Goal: Task Accomplishment & Management: Complete application form

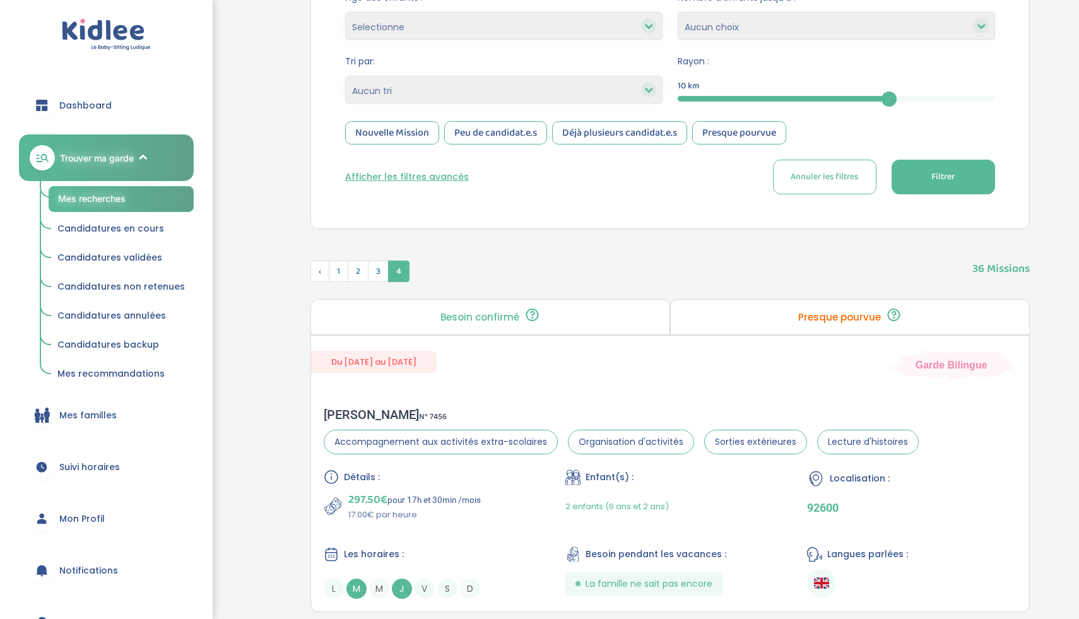
click at [88, 151] on span "Trouver ma garde" at bounding box center [97, 157] width 74 height 13
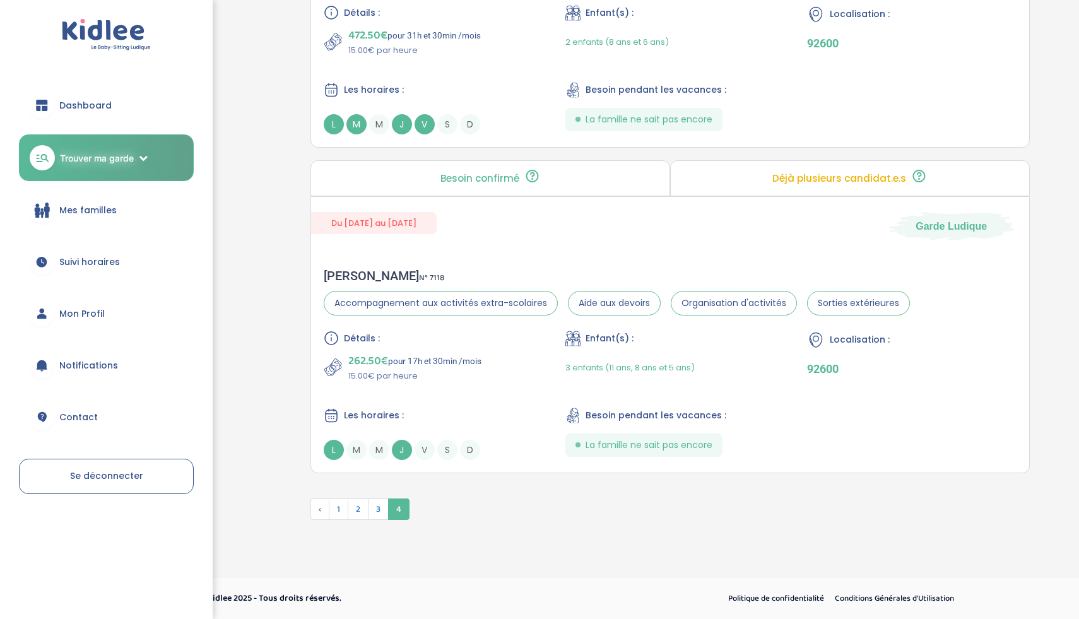
click at [117, 174] on link "Trouver ma garde" at bounding box center [106, 157] width 175 height 47
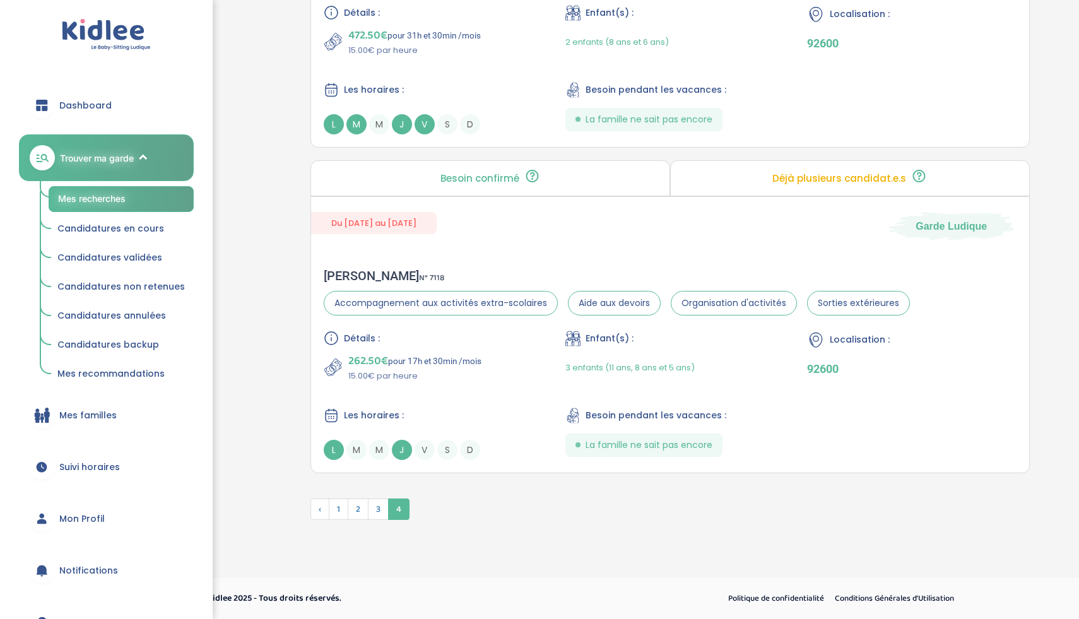
scroll to position [0, 0]
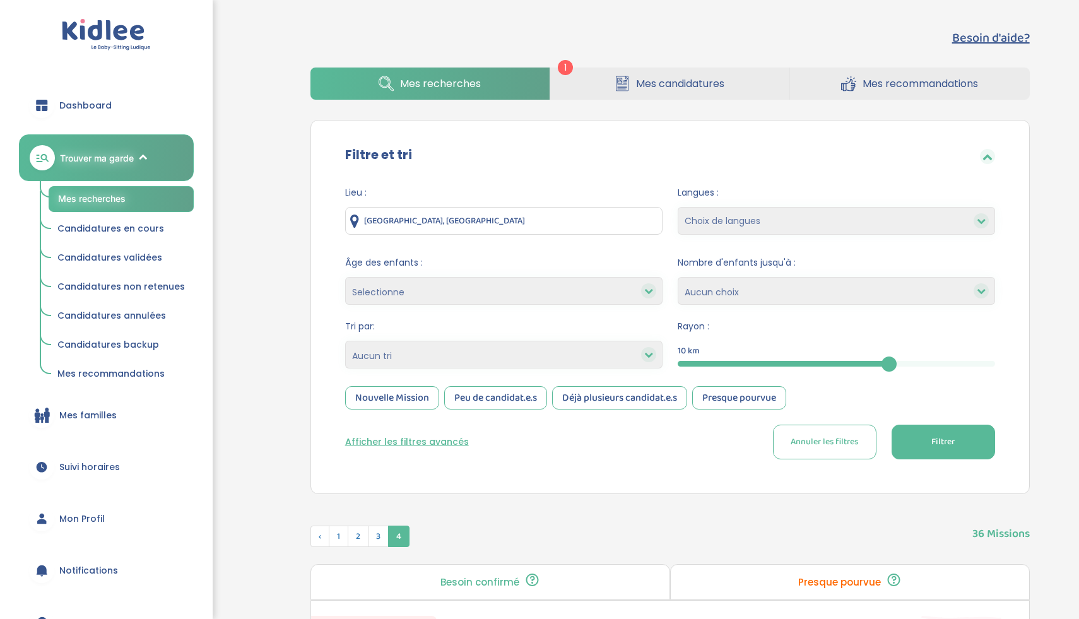
click at [109, 201] on span "Mes recherches" at bounding box center [92, 198] width 68 height 11
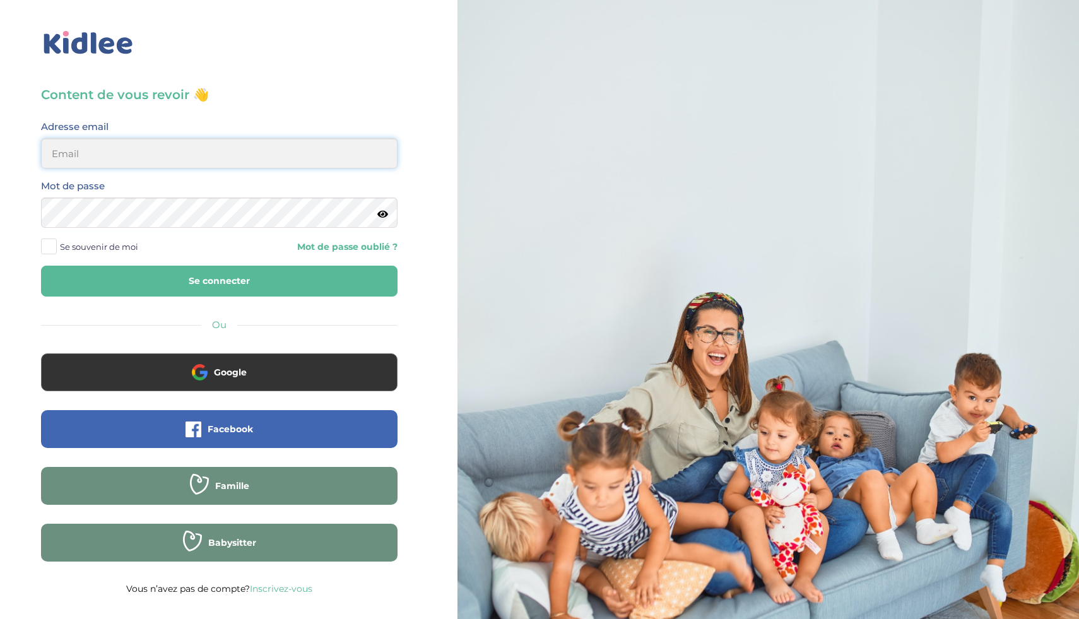
type input "ikramhaloui68@gmail.com"
click at [173, 272] on button "Se connecter" at bounding box center [219, 281] width 357 height 31
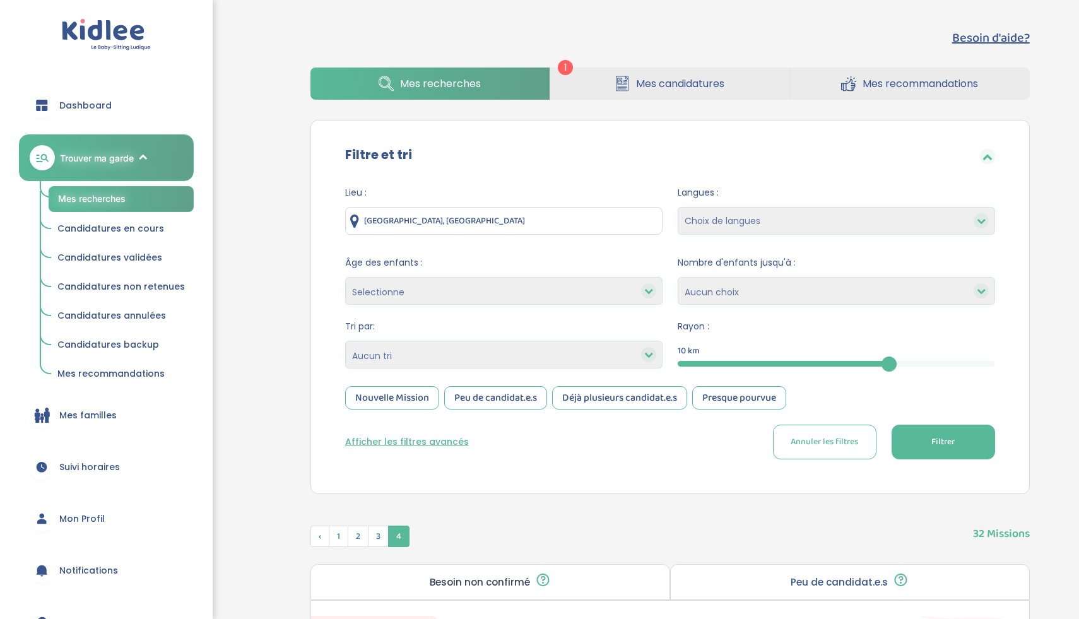
click at [648, 83] on span "Mes candidatures" at bounding box center [680, 84] width 88 height 16
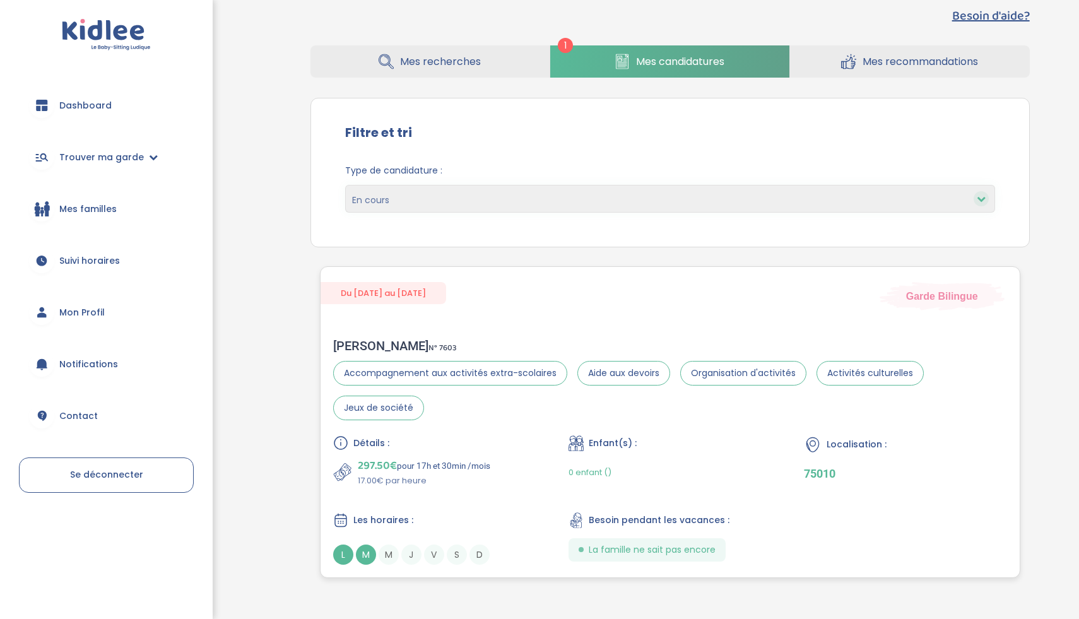
scroll to position [66, 0]
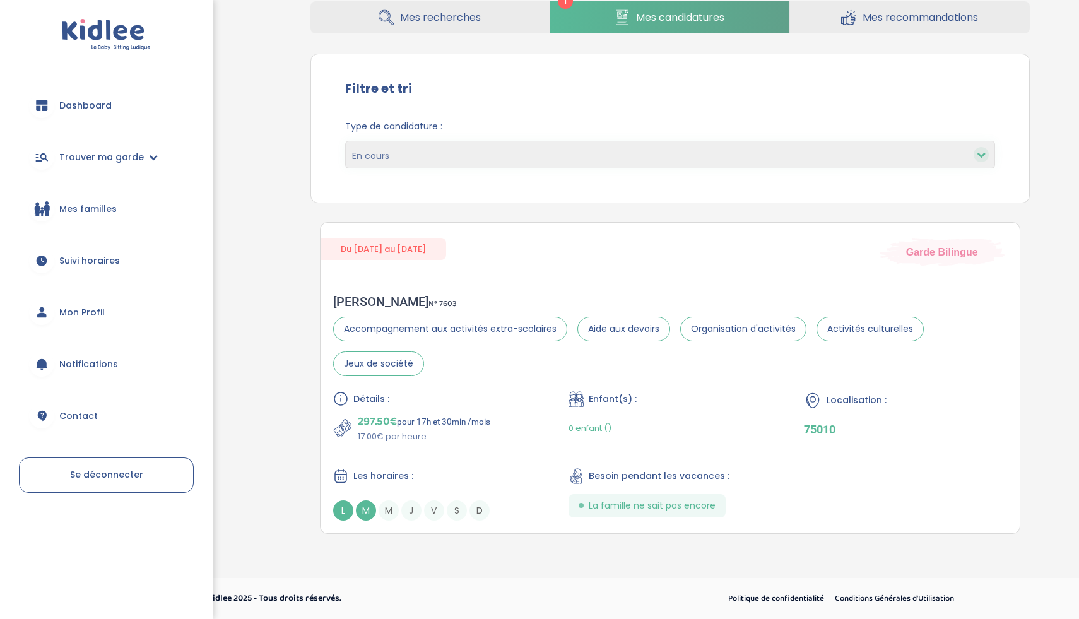
click at [565, 155] on select "En cours Validées Non retenues Annulées Backup" at bounding box center [670, 155] width 650 height 28
select select "accepted"
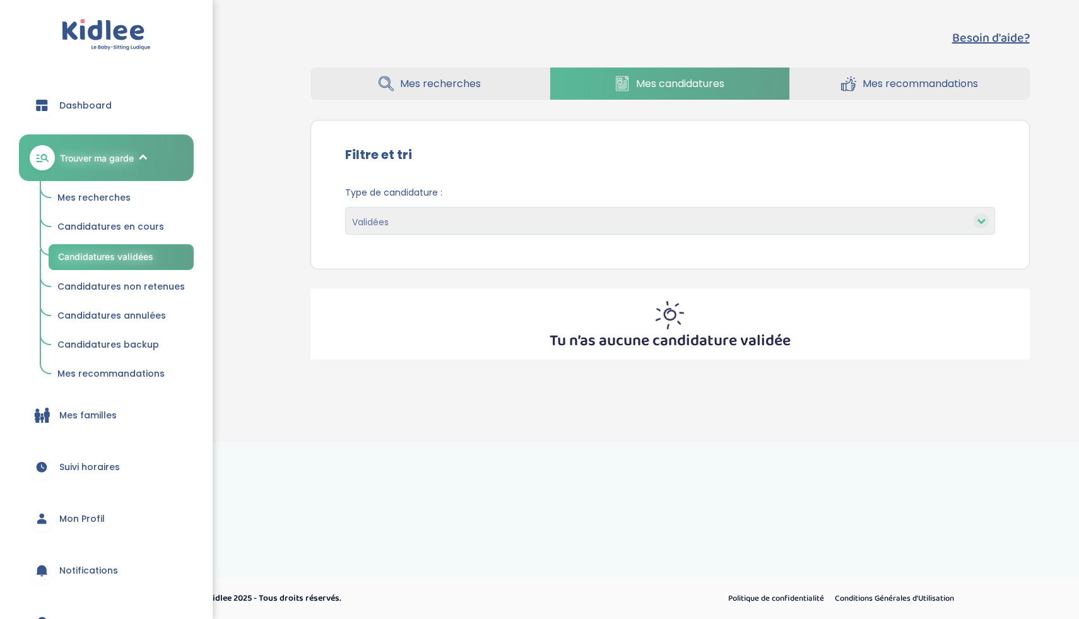
select select "accepted"
click at [535, 208] on select "En cours Validées Non retenues Annulées Backup" at bounding box center [670, 221] width 650 height 28
click at [463, 112] on div "Besoin d'aide? Mes recherches Mes candidatures Mes recommandations Besoin d'aid…" at bounding box center [670, 194] width 757 height 350
click at [464, 81] on span "Mes recherches" at bounding box center [440, 84] width 81 height 16
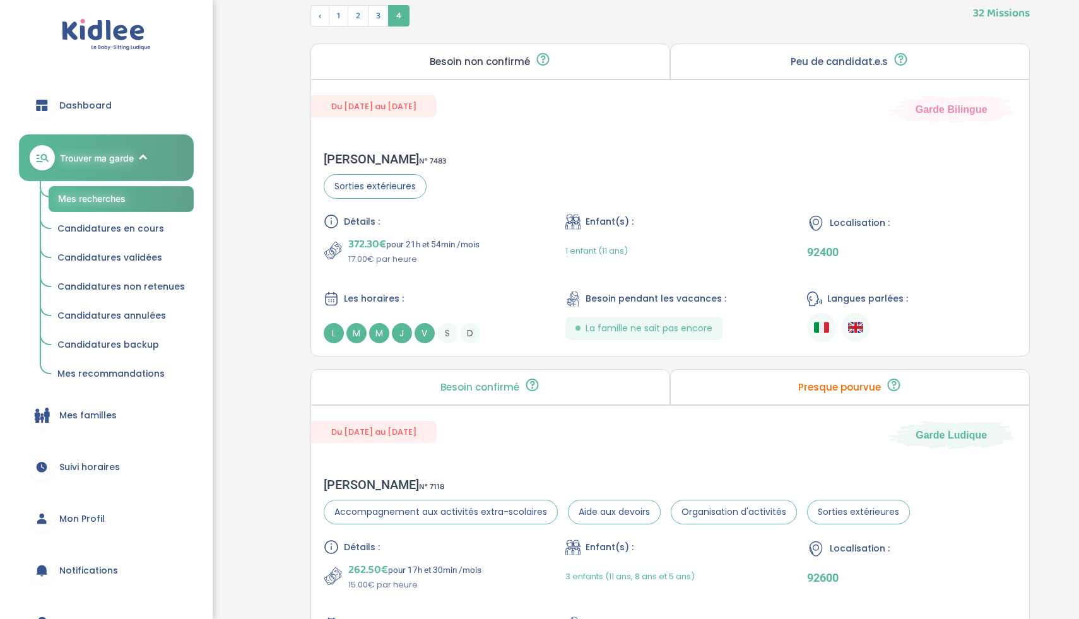
scroll to position [523, 0]
click at [552, 250] on div "Détails : 372.30€ pour 21h et 54min /mois 17.00€ par heure Enfant(s) : 1 enfant…" at bounding box center [670, 276] width 693 height 129
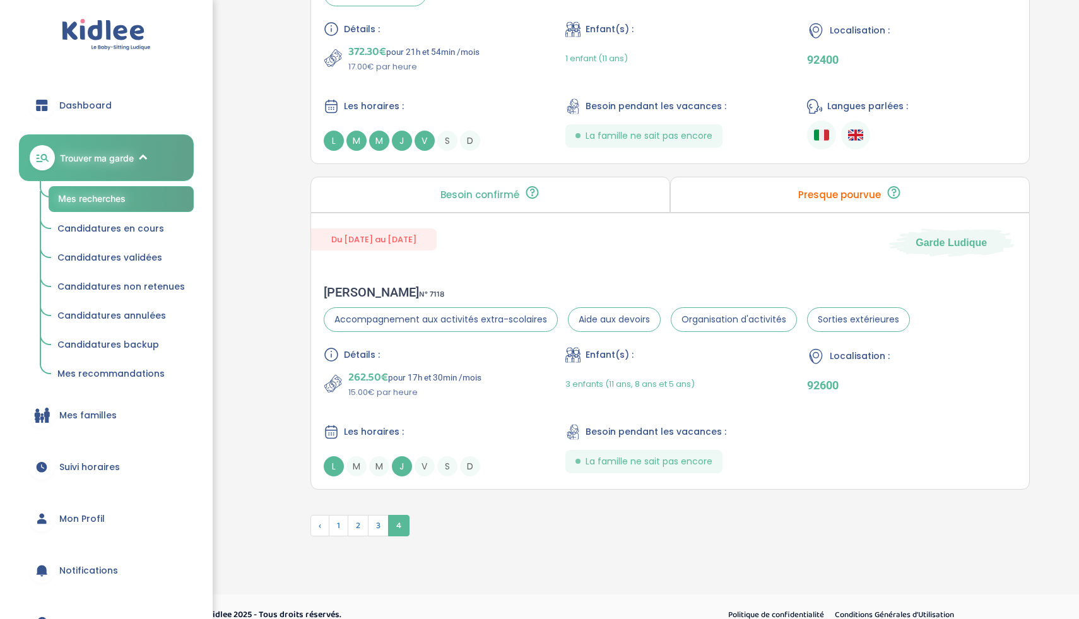
scroll to position [730, 0]
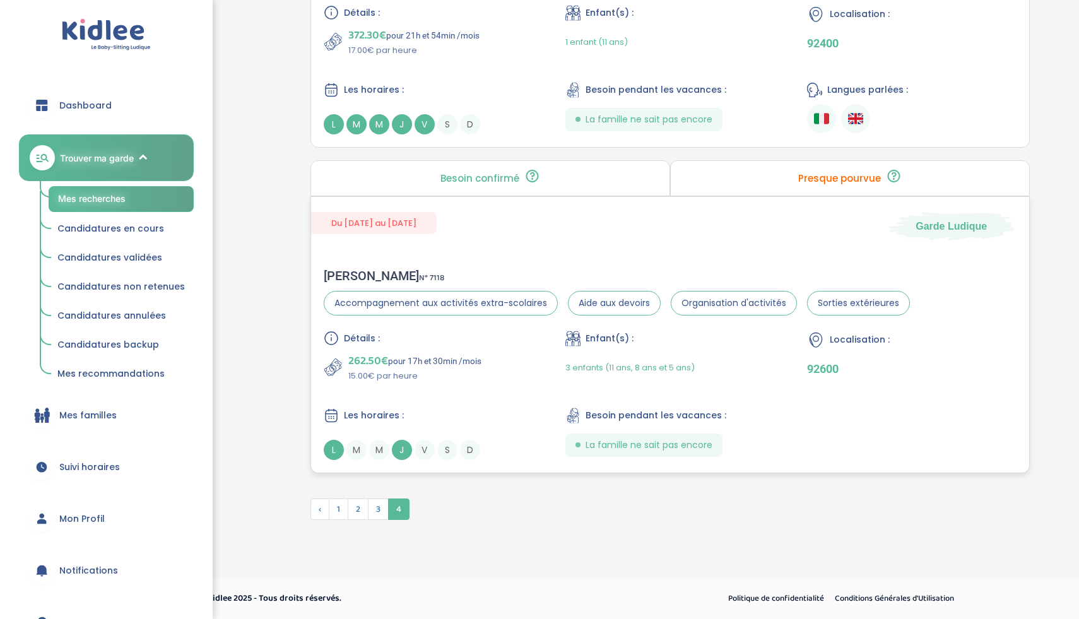
click at [517, 403] on div "Détails : 262.50€ pour 17h et 30min /mois 15.00€ par heure Enfant(s) : 3 enfant…" at bounding box center [670, 395] width 693 height 129
click at [375, 512] on span "3" at bounding box center [378, 509] width 21 height 21
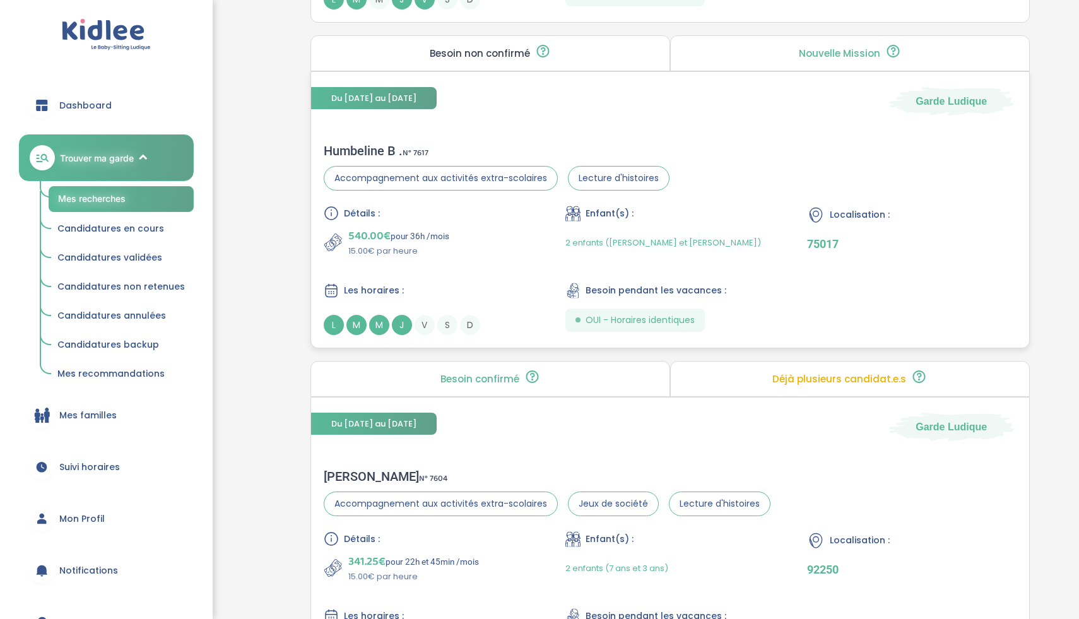
scroll to position [1330, 0]
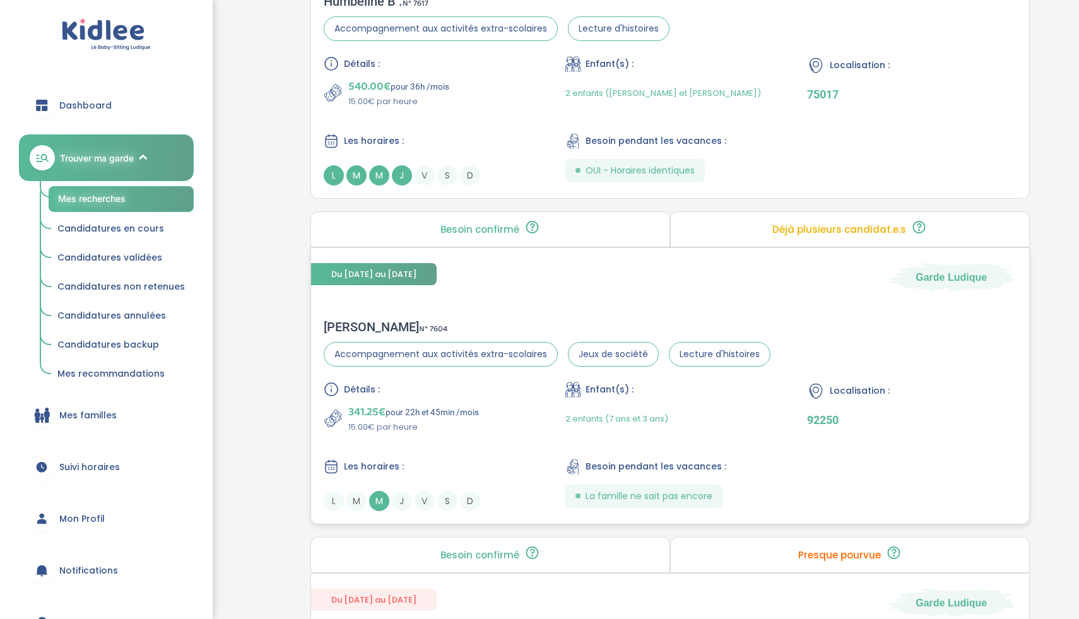
click at [479, 463] on div "Les horaires :" at bounding box center [428, 467] width 209 height 16
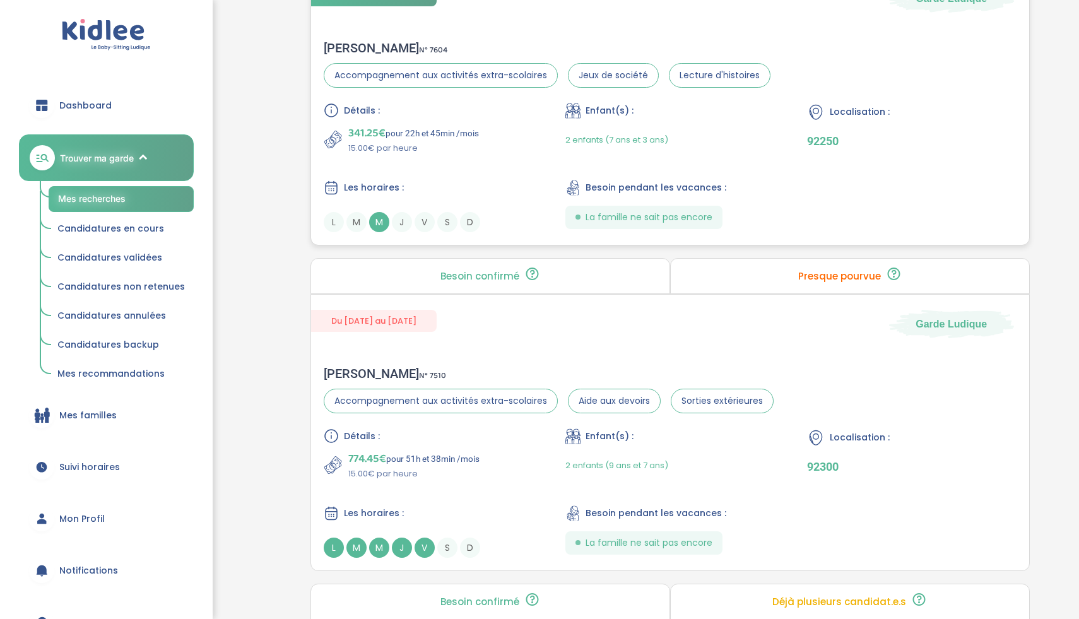
scroll to position [1742, 0]
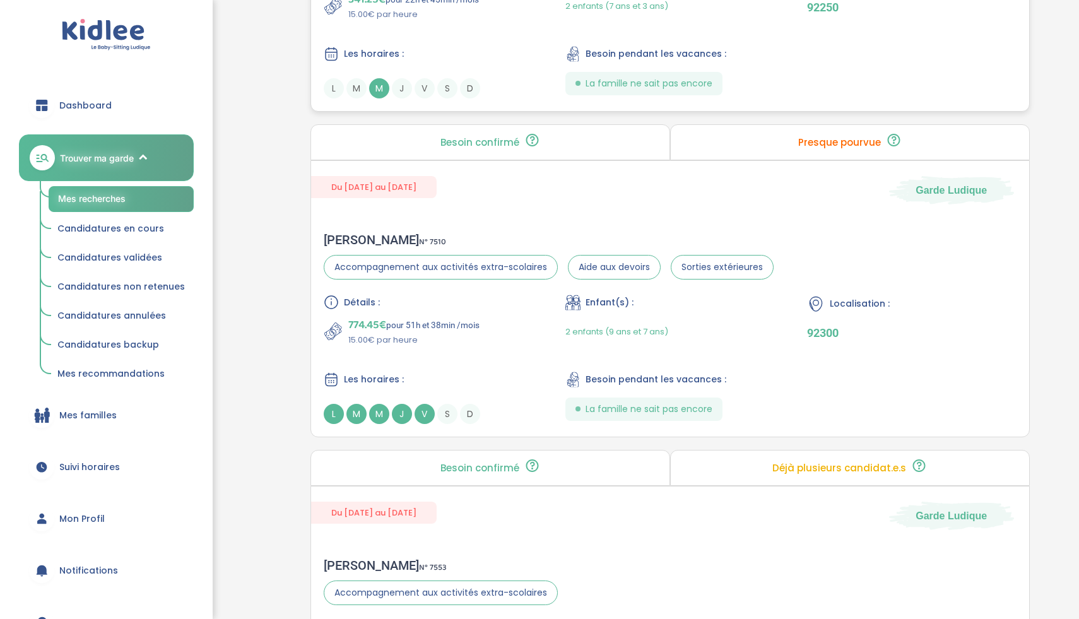
click at [416, 364] on div "Détails : 774.45€ pour 51h et 38min /mois 15.00€ par heure Enfant(s) : 2 enfant…" at bounding box center [670, 359] width 693 height 129
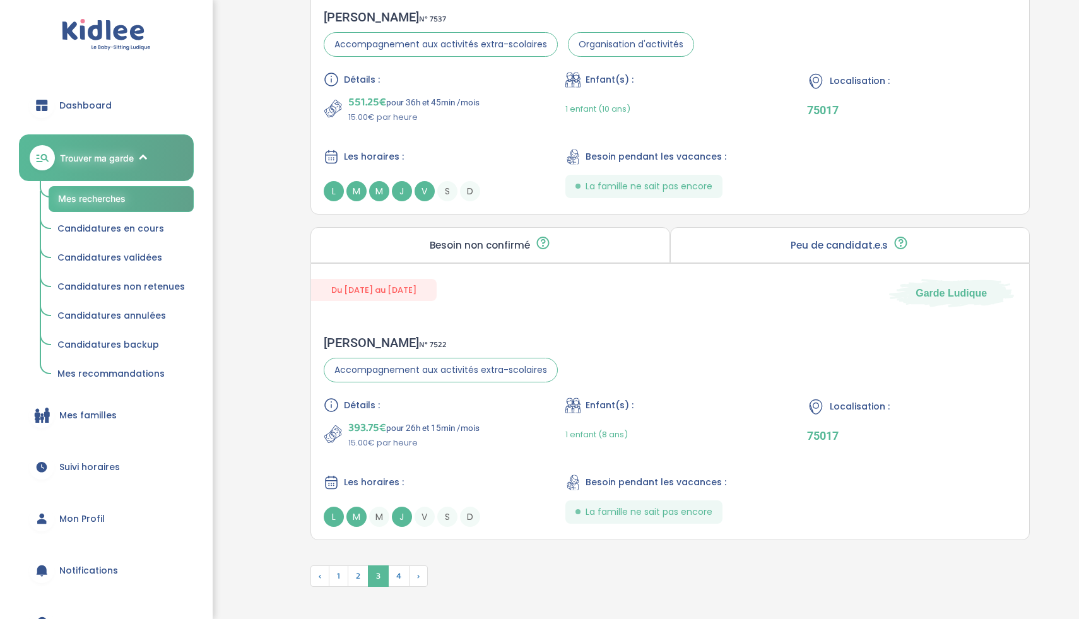
scroll to position [3335, 0]
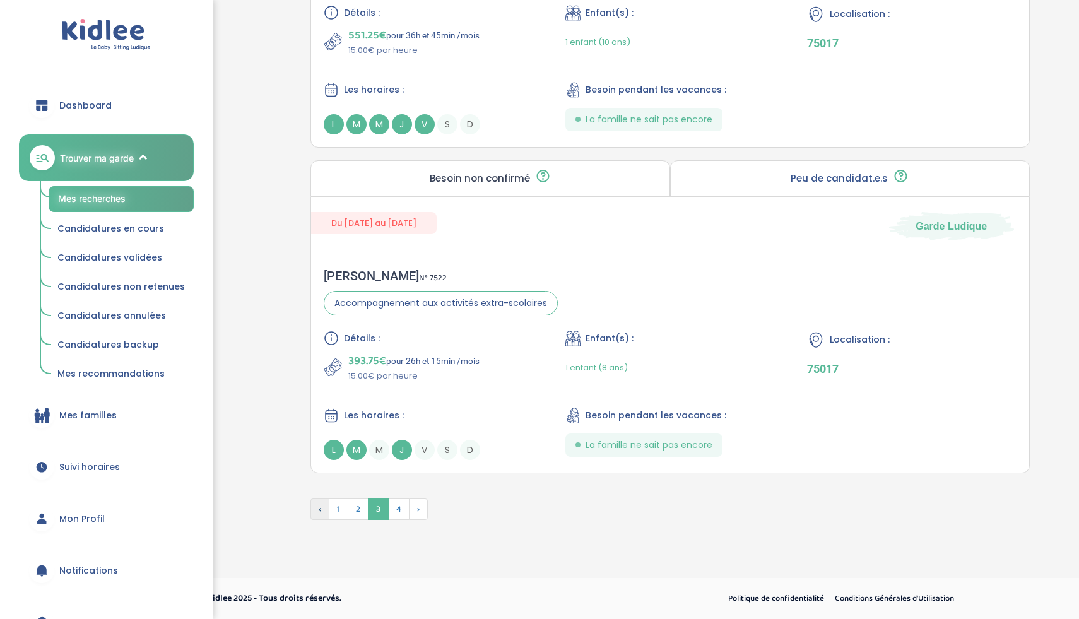
click at [328, 509] on span "‹" at bounding box center [319, 509] width 19 height 21
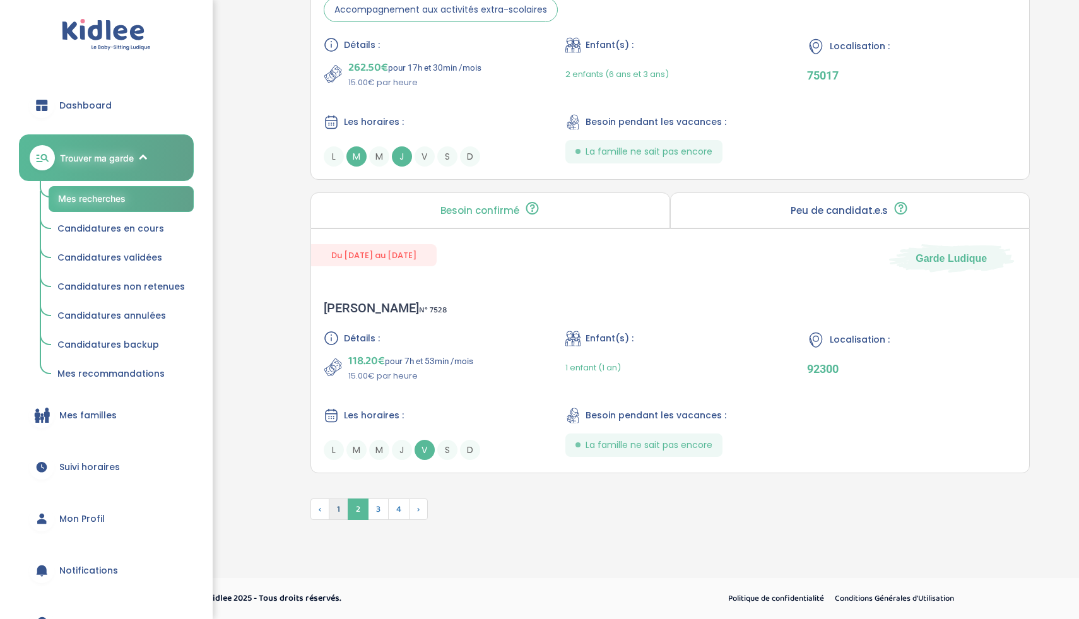
click at [338, 511] on span "1" at bounding box center [339, 509] width 20 height 21
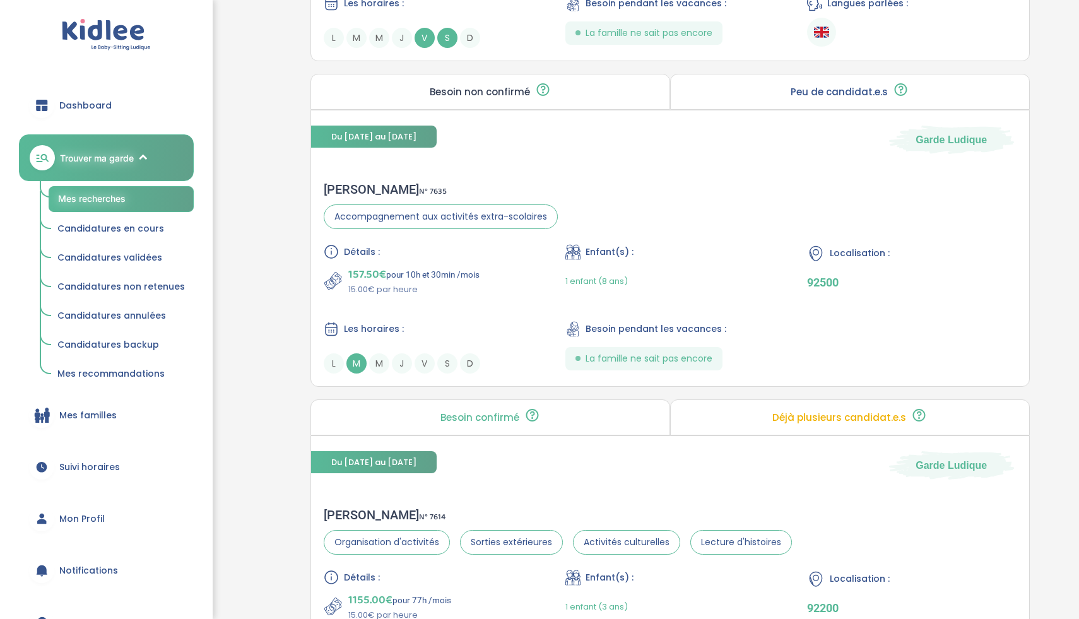
scroll to position [2118, 0]
click at [504, 316] on div "Détails : 157.50€ pour 10h et 30min /mois 15.00€ par heure Enfant(s) : 1 enfant…" at bounding box center [670, 309] width 693 height 129
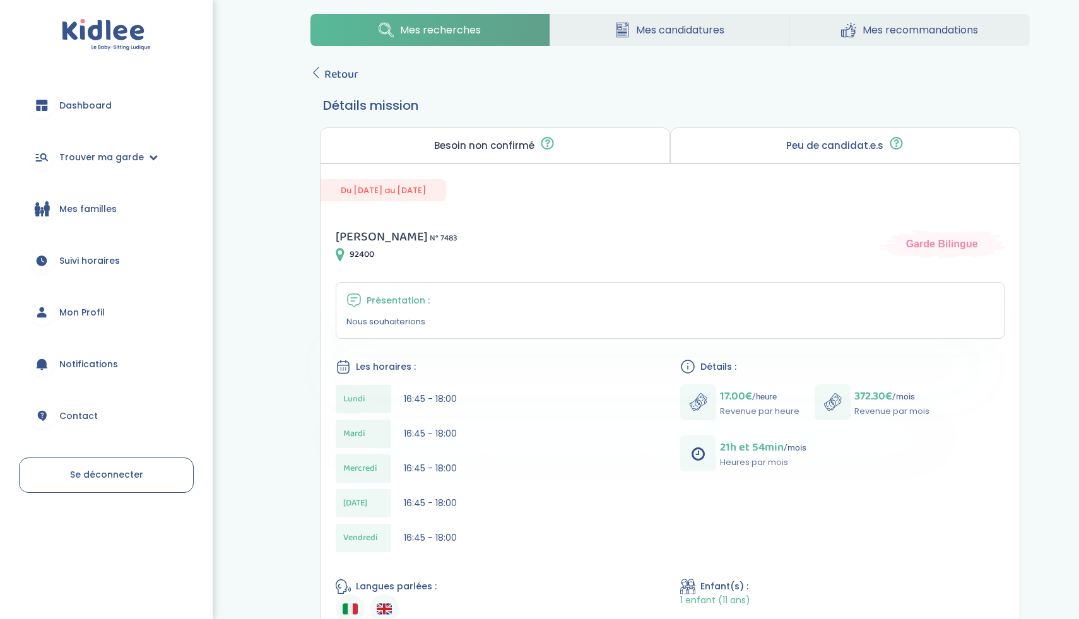
scroll to position [30, 0]
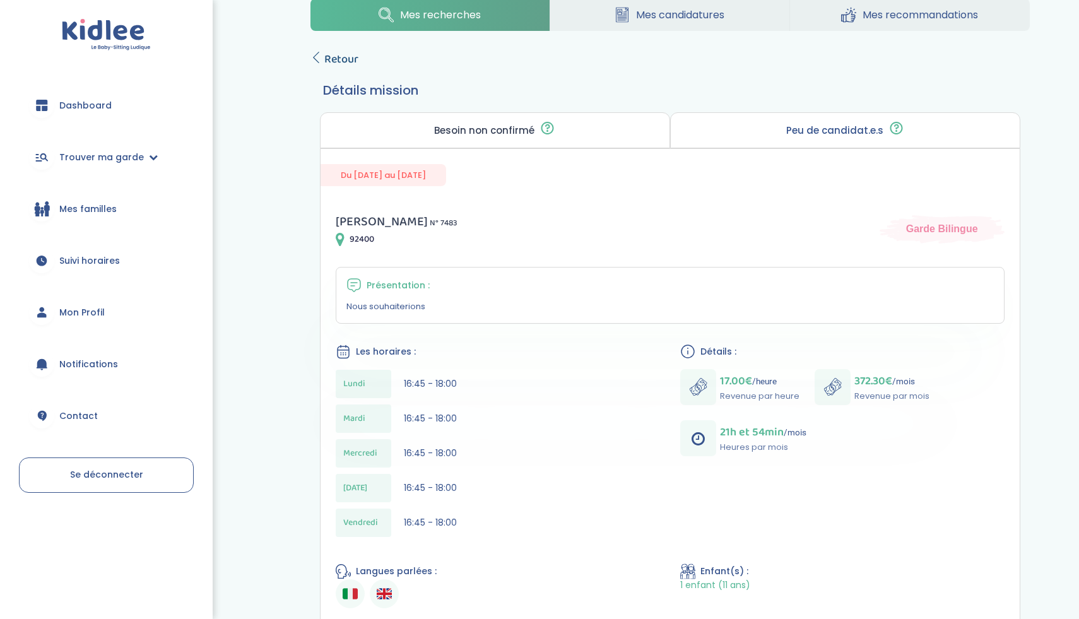
click at [317, 61] on icon at bounding box center [315, 57] width 11 height 11
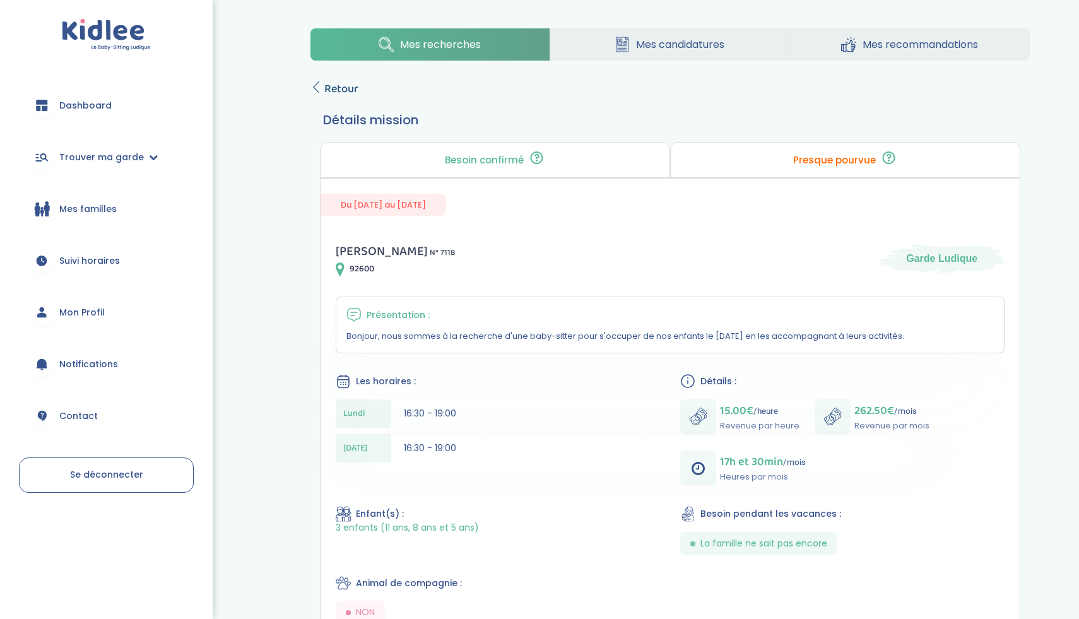
click at [328, 86] on span "Retour" at bounding box center [341, 89] width 34 height 18
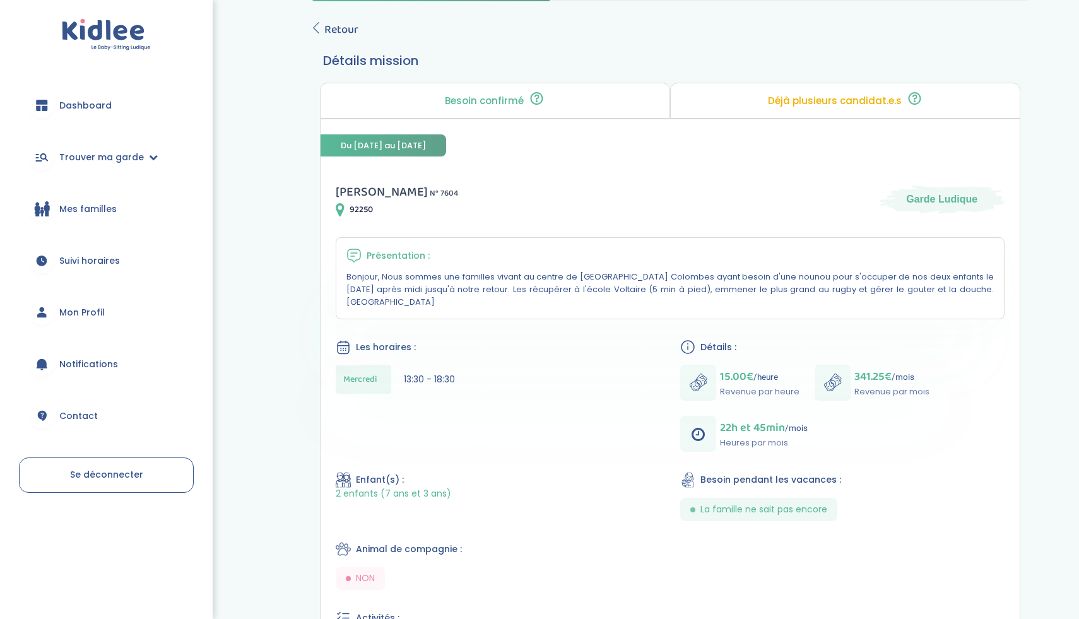
scroll to position [58, 0]
click at [319, 32] on icon at bounding box center [315, 28] width 11 height 11
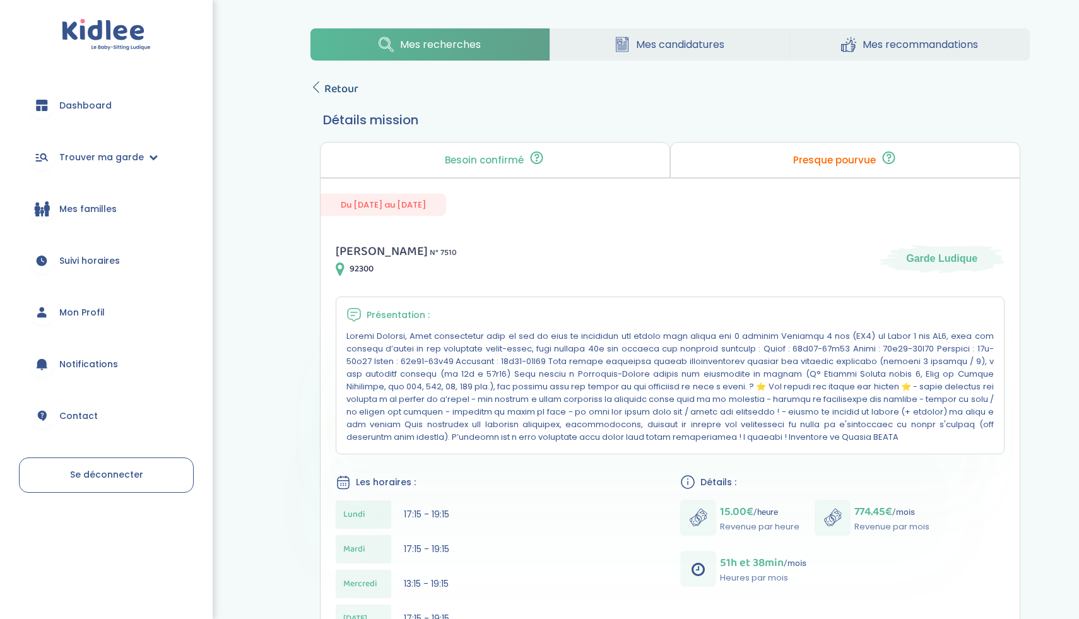
click at [320, 86] on icon at bounding box center [315, 86] width 11 height 11
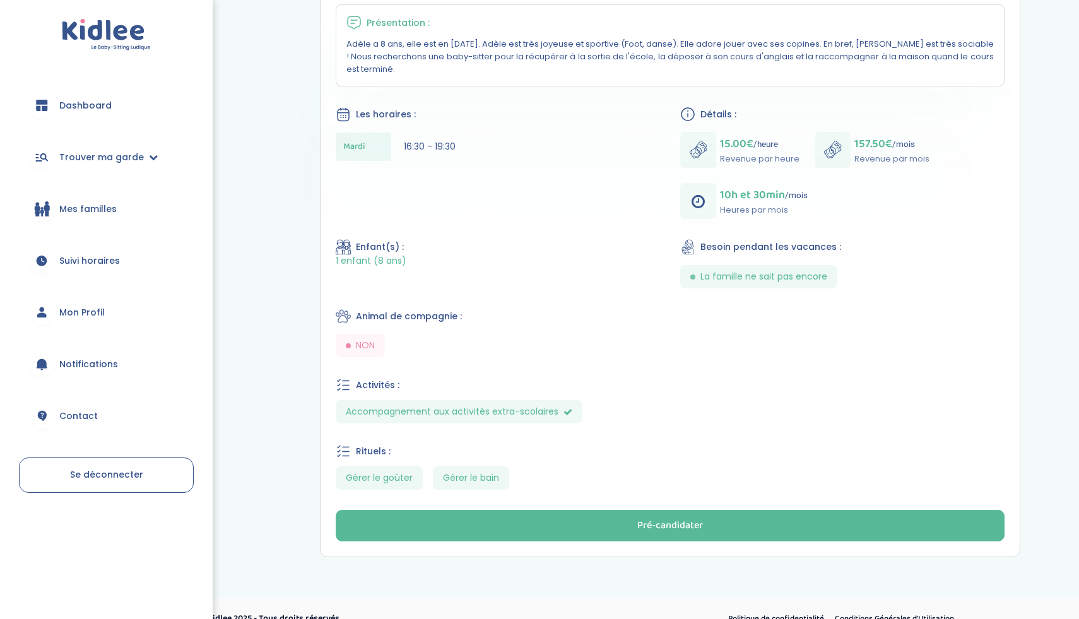
scroll to position [291, 0]
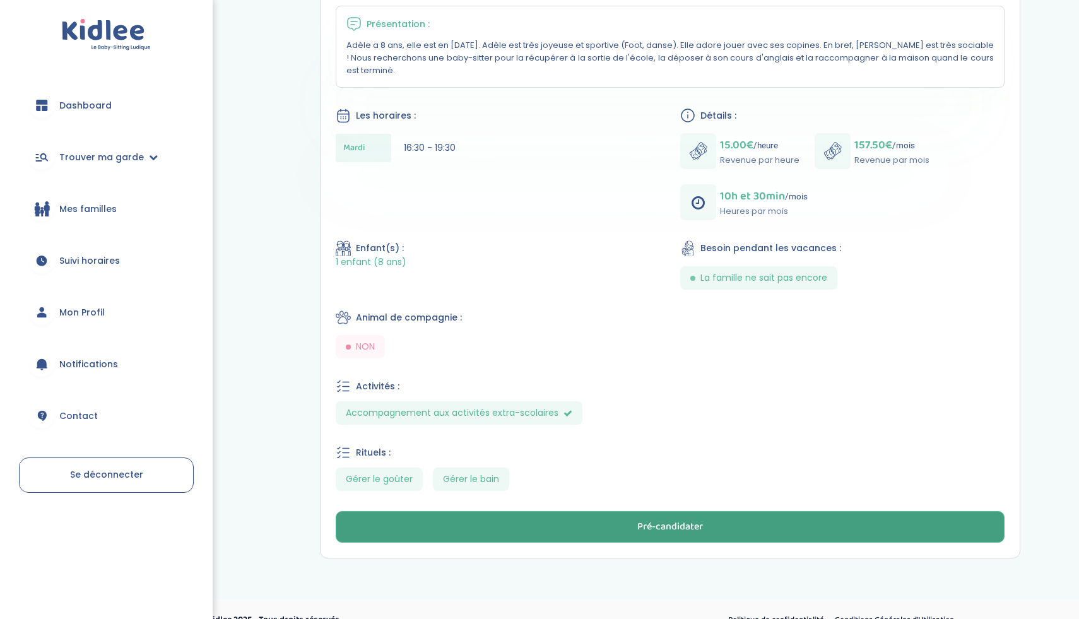
click at [547, 528] on button "Pré-candidater" at bounding box center [670, 527] width 669 height 32
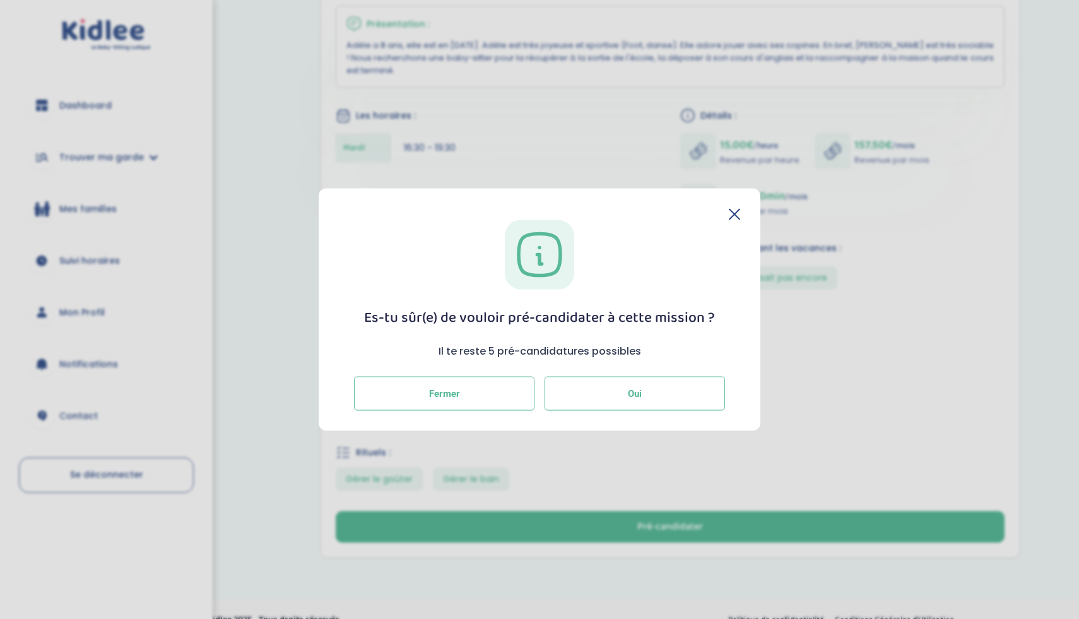
click at [599, 409] on button "Oui" at bounding box center [635, 394] width 180 height 34
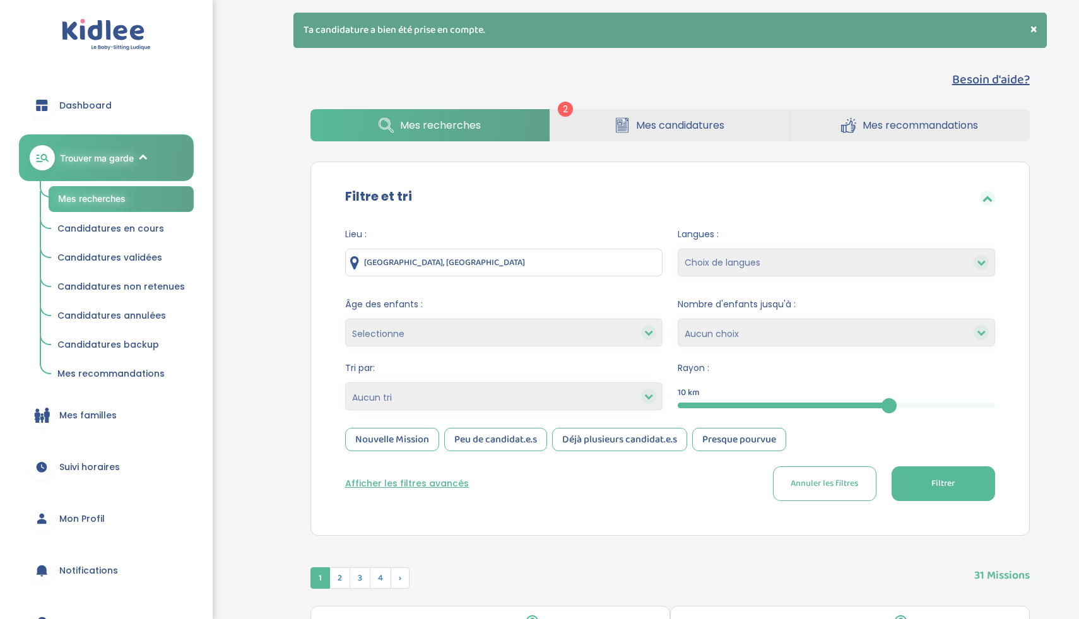
click at [642, 122] on span "Mes candidatures" at bounding box center [680, 125] width 88 height 16
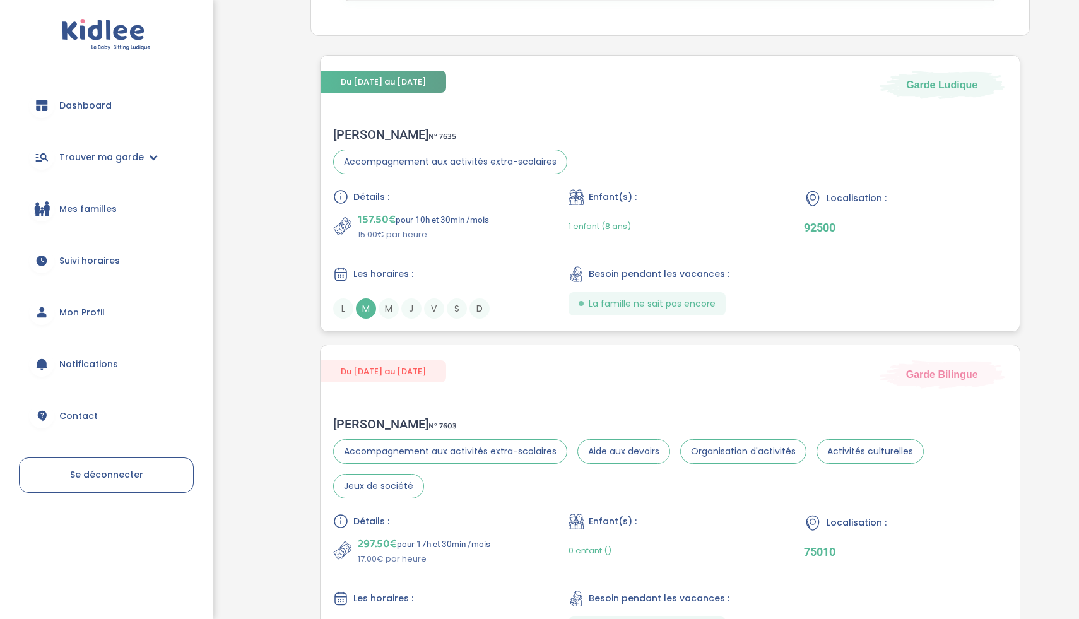
scroll to position [235, 0]
click at [631, 81] on div "Du 23-09-2025 au 30-06-2026 Garde Ludique" at bounding box center [670, 76] width 699 height 44
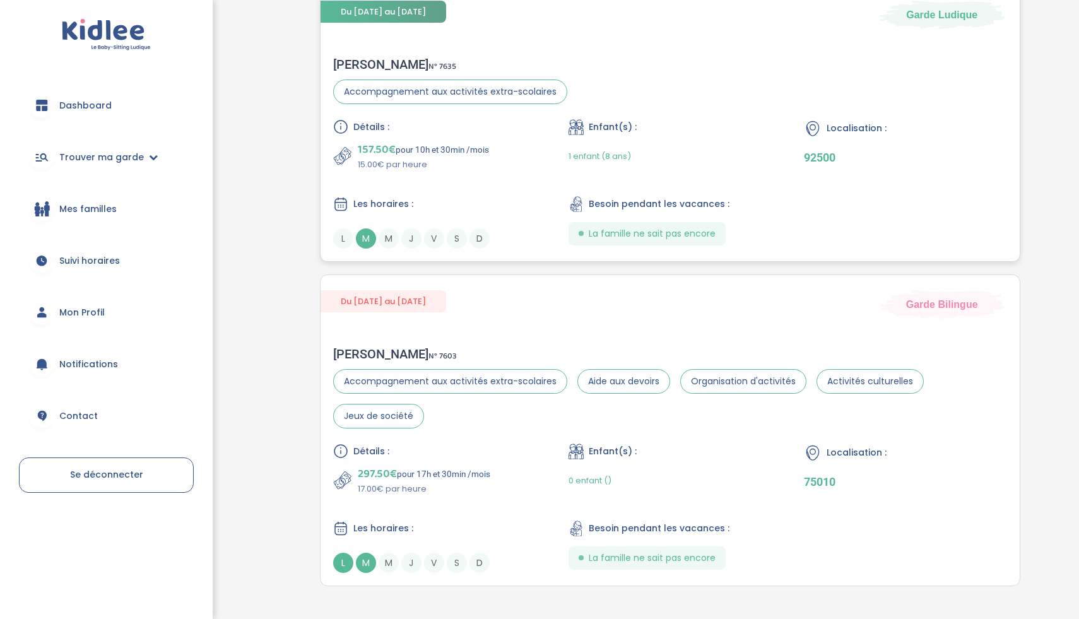
scroll to position [356, 0]
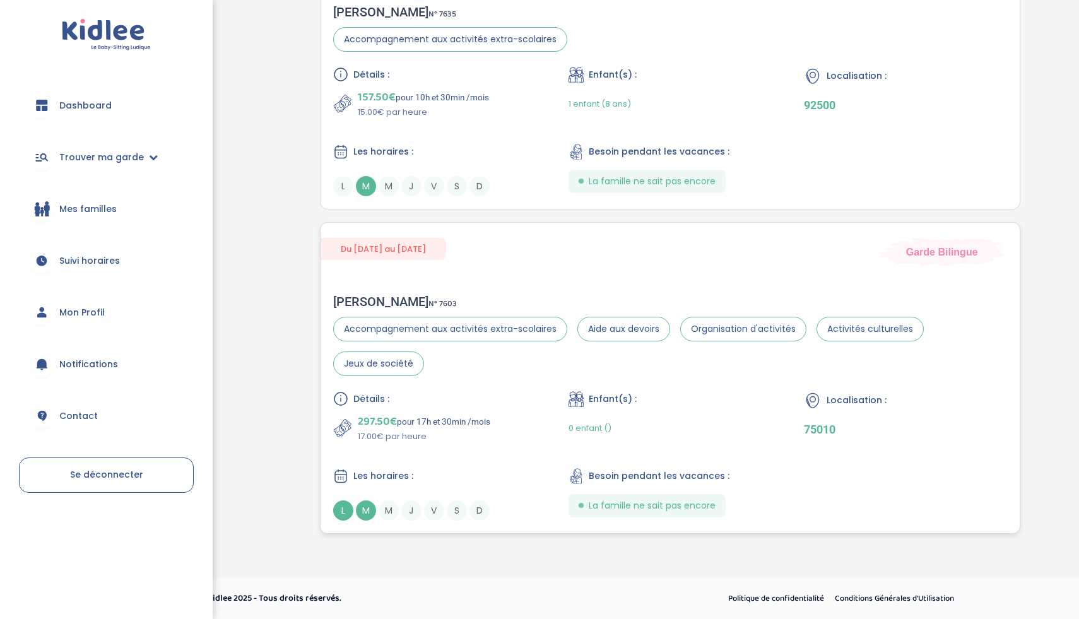
click at [516, 379] on div "Valerie K . N° 7603 Accompagnement aux activités extra-scolaires Aide aux devoi…" at bounding box center [670, 407] width 699 height 252
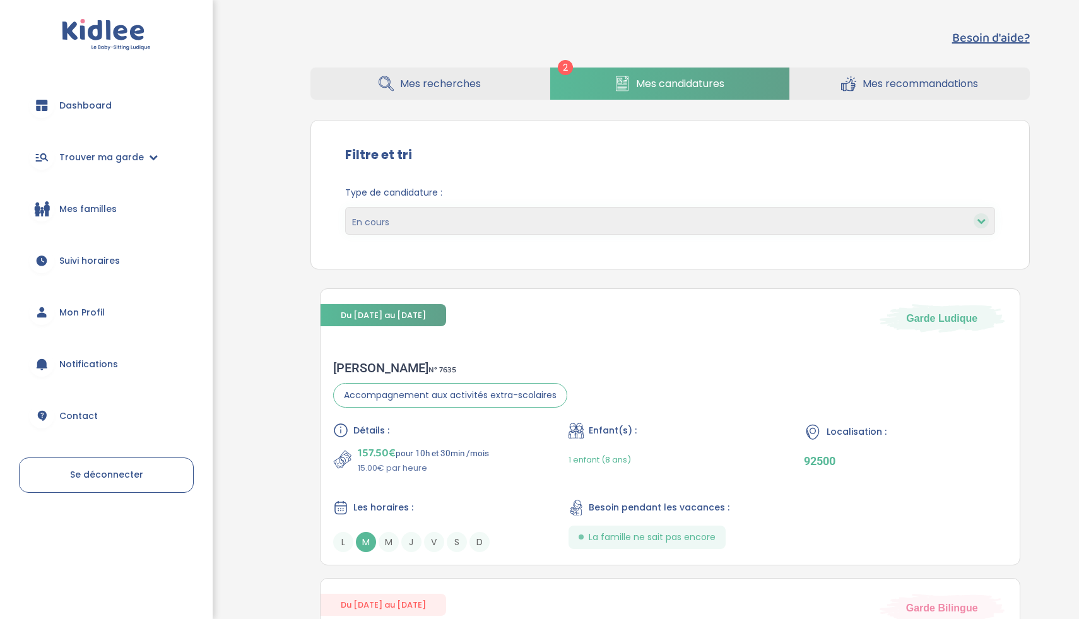
click at [473, 88] on span "Mes recherches" at bounding box center [440, 84] width 81 height 16
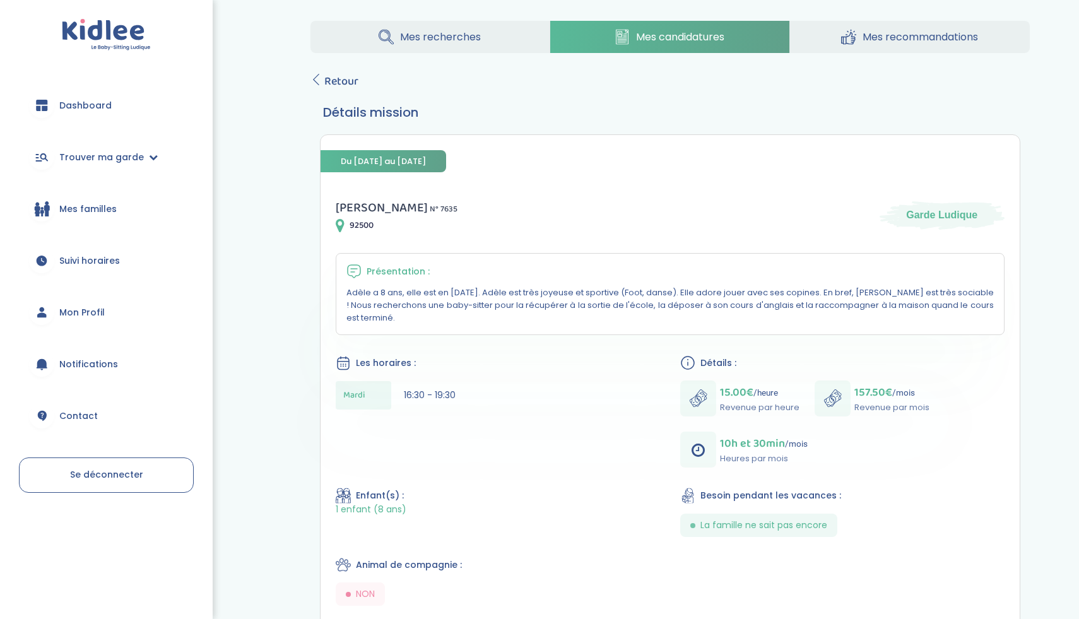
scroll to position [9, 0]
click at [338, 85] on span "Retour" at bounding box center [341, 80] width 34 height 18
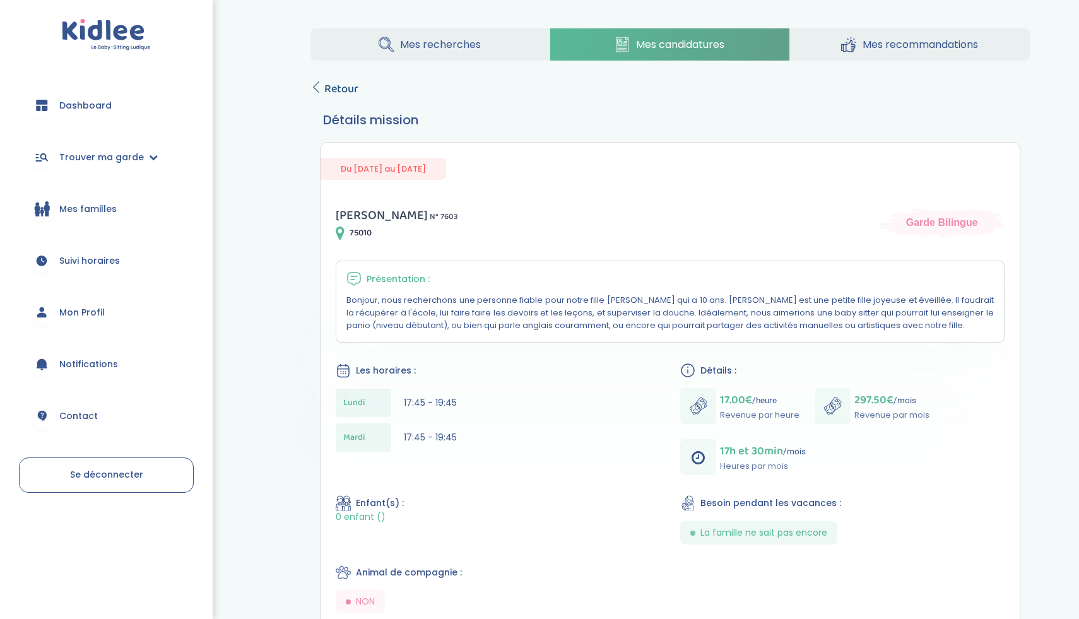
click at [336, 85] on span "Retour" at bounding box center [341, 89] width 34 height 18
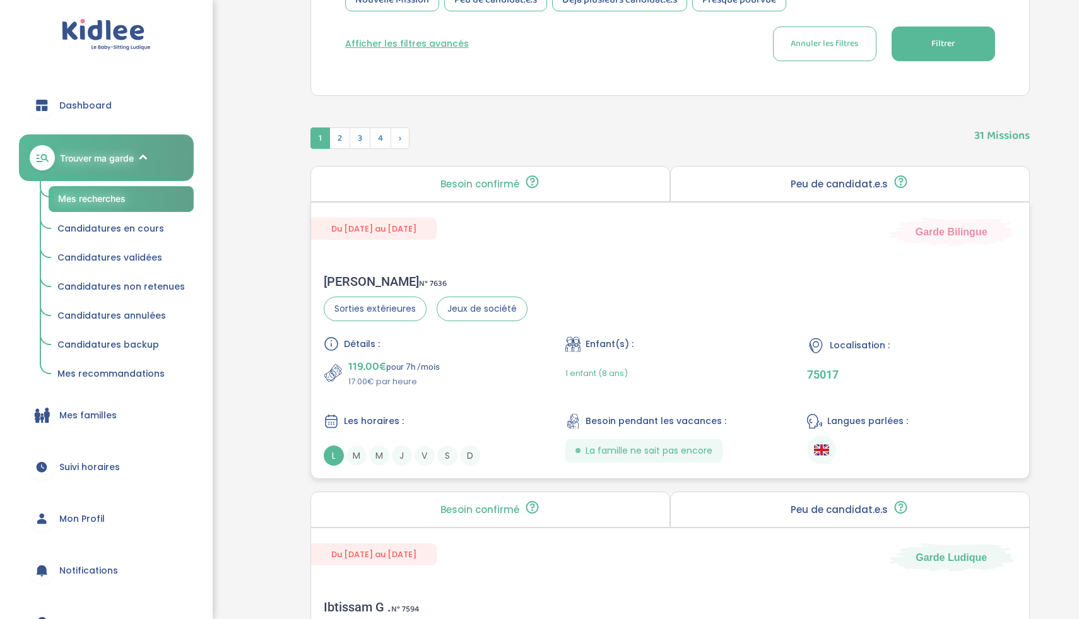
scroll to position [405, 0]
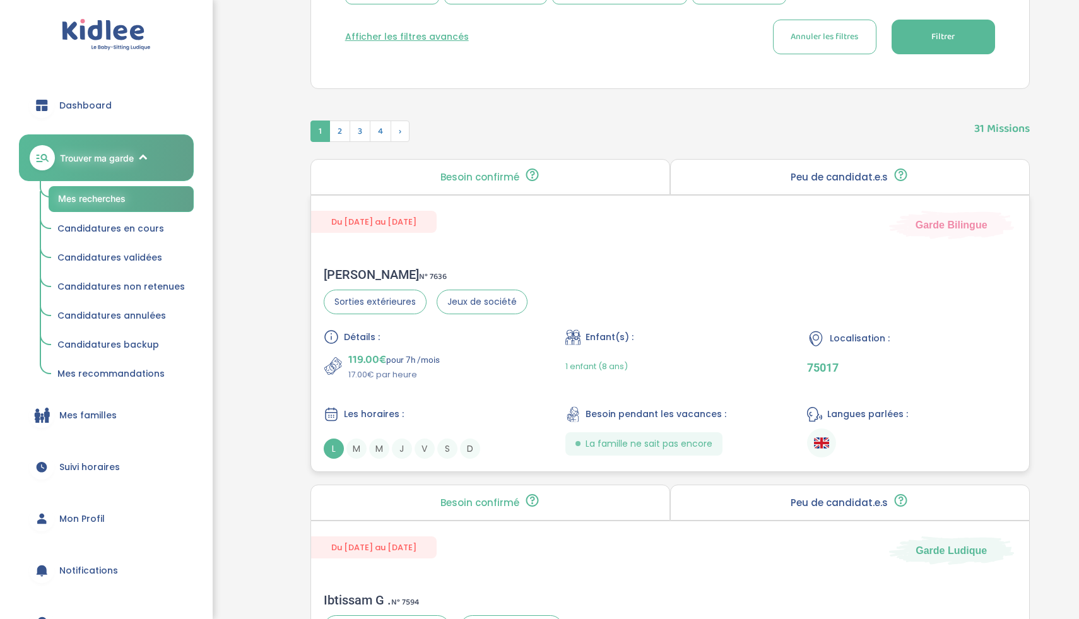
click at [731, 264] on div "Leonor V . N° 7636 Sorties extérieures Jeux de société Détails : 119.00€ pour 7…" at bounding box center [670, 362] width 718 height 217
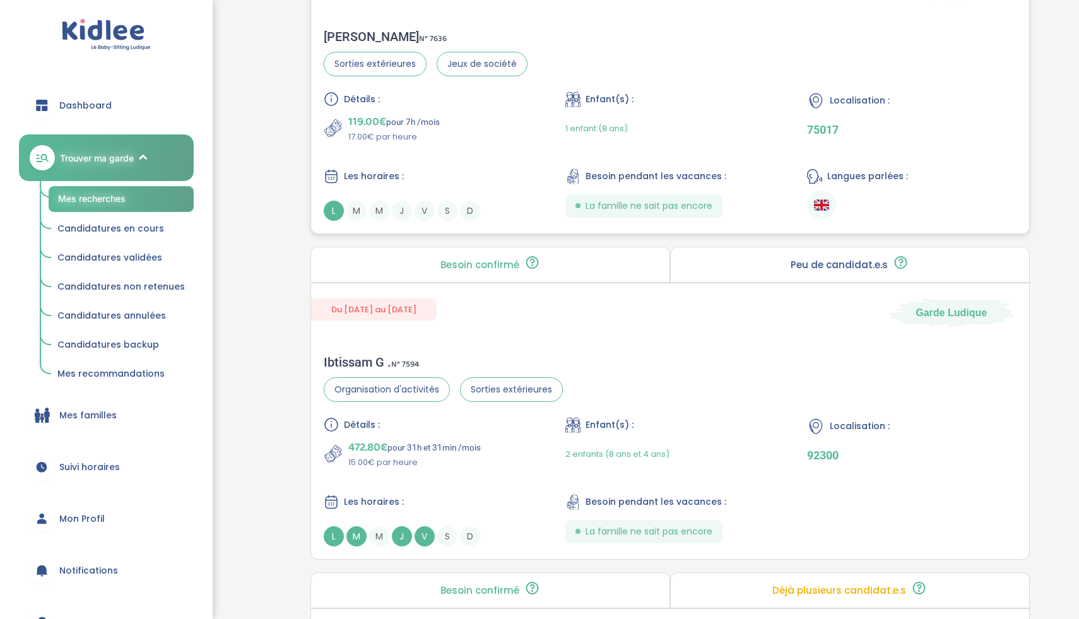
scroll to position [684, 0]
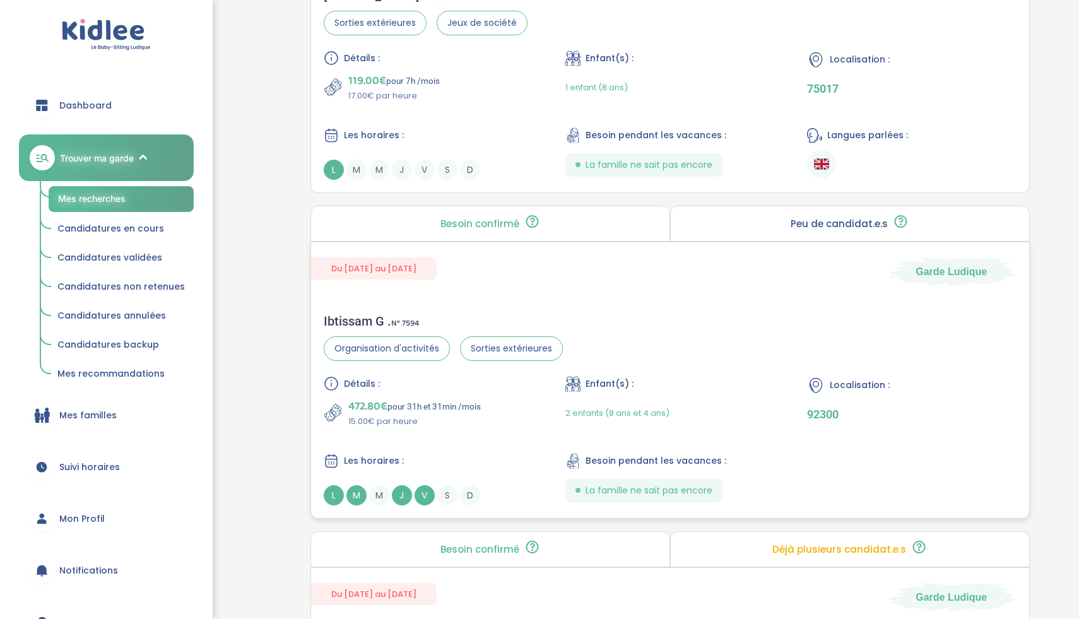
click at [622, 321] on div "Ibtissam G . N° 7594 Organisation d'activités Sorties extérieures Détails : 472…" at bounding box center [670, 409] width 718 height 217
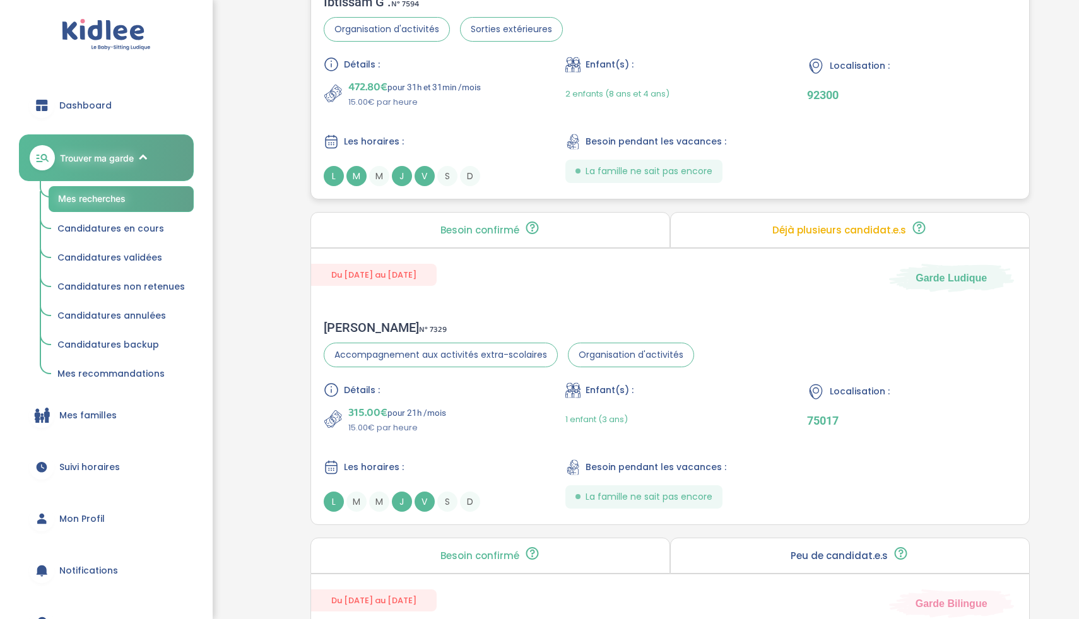
scroll to position [1019, 0]
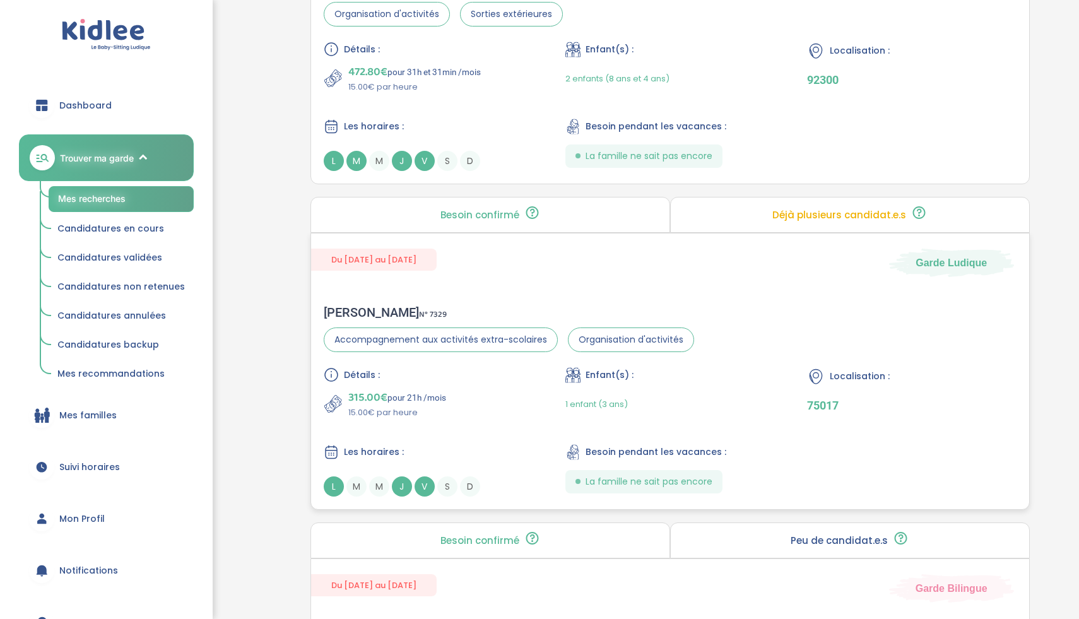
click at [576, 259] on div "Du 09-09-2025 au 31-07-2026 Garde Ludique" at bounding box center [670, 255] width 718 height 44
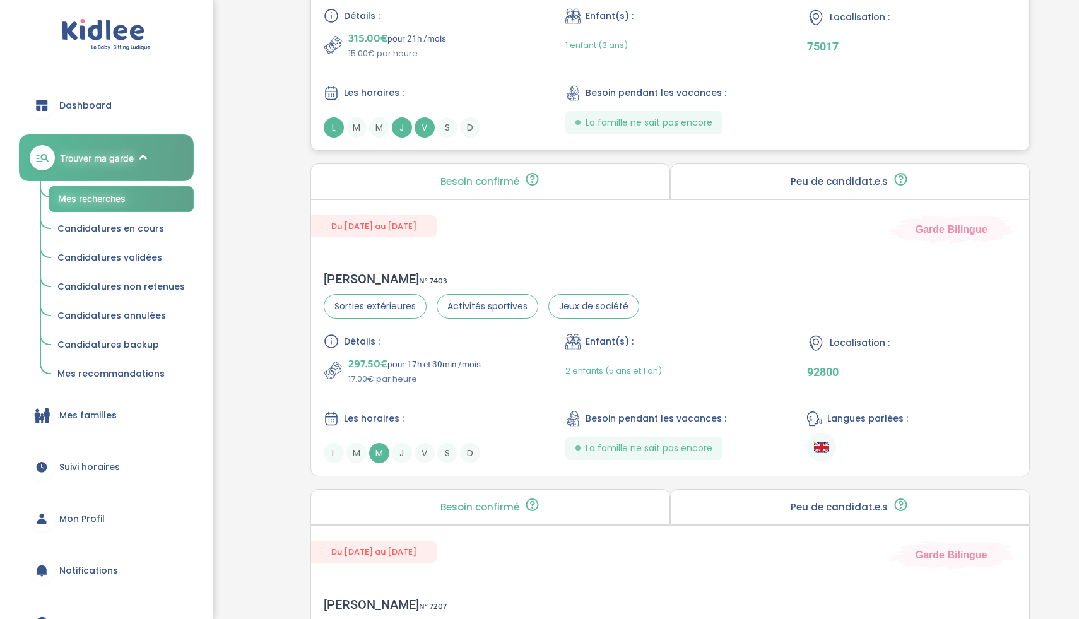
scroll to position [1398, 0]
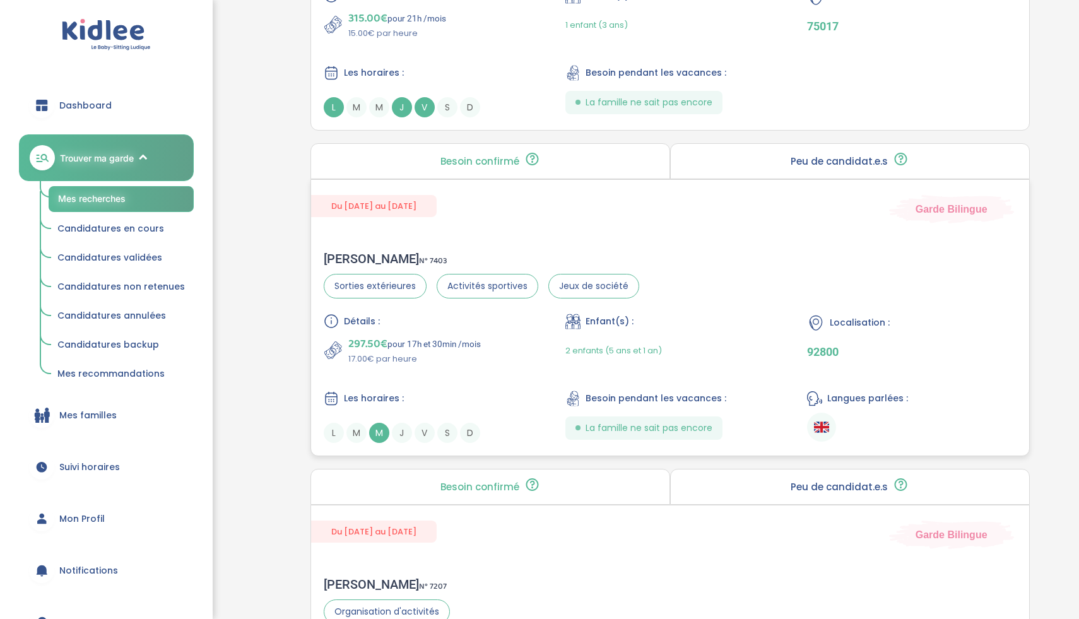
click at [545, 350] on div "Détails : 297.50€ pour 17h et 30min /mois 17.00€ par heure Enfant(s) : 2 enfant…" at bounding box center [670, 378] width 693 height 129
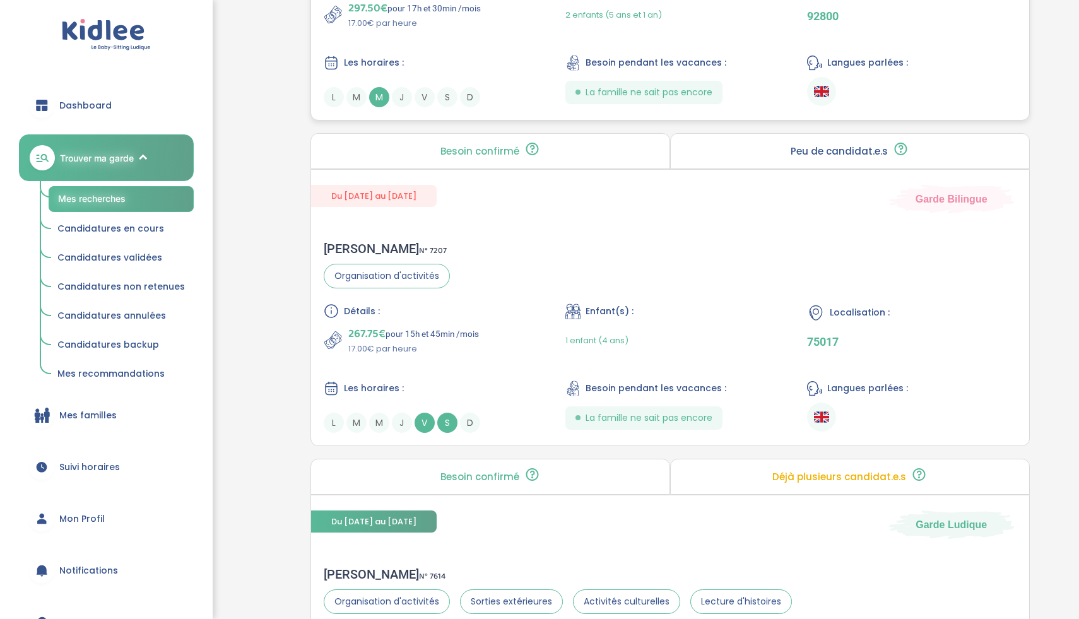
scroll to position [1732, 0]
click at [629, 242] on div "Sabah F . N° 7207 Organisation d'activités Détails : 267.75€ pour 15h et 45min …" at bounding box center [670, 338] width 718 height 217
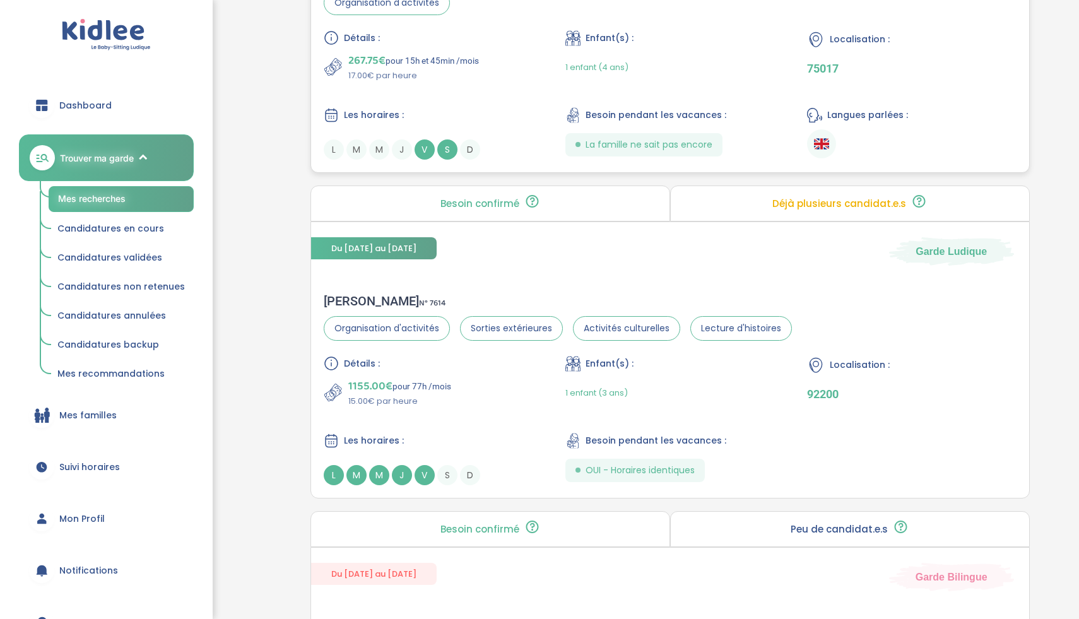
scroll to position [2021, 0]
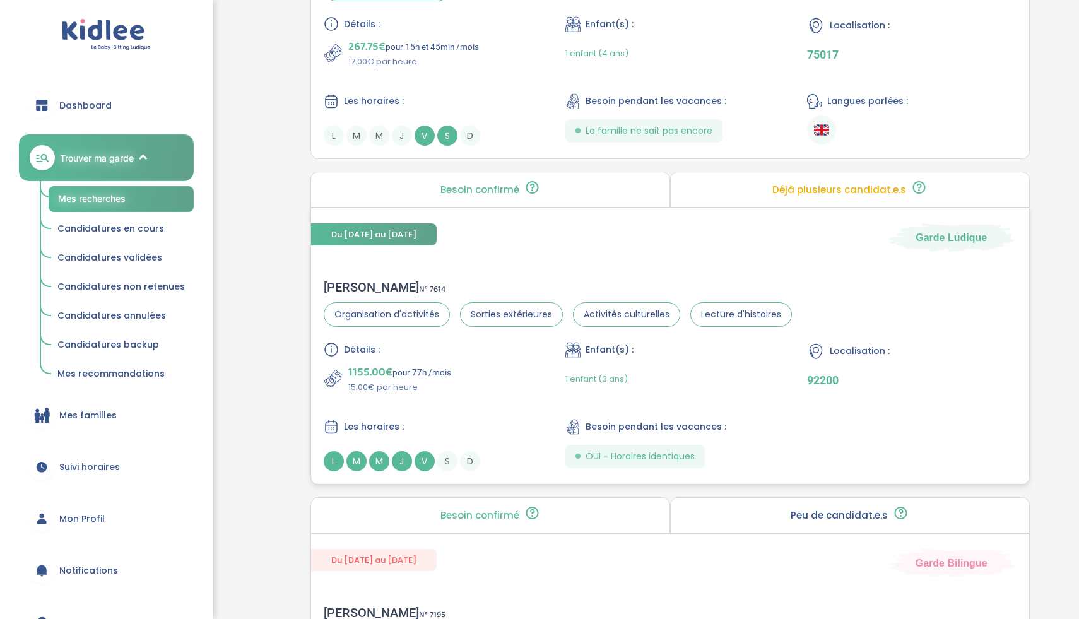
click at [533, 274] on div "Chafika O . N° 7614 Organisation d'activités Sorties extérieures Activités cult…" at bounding box center [670, 375] width 718 height 217
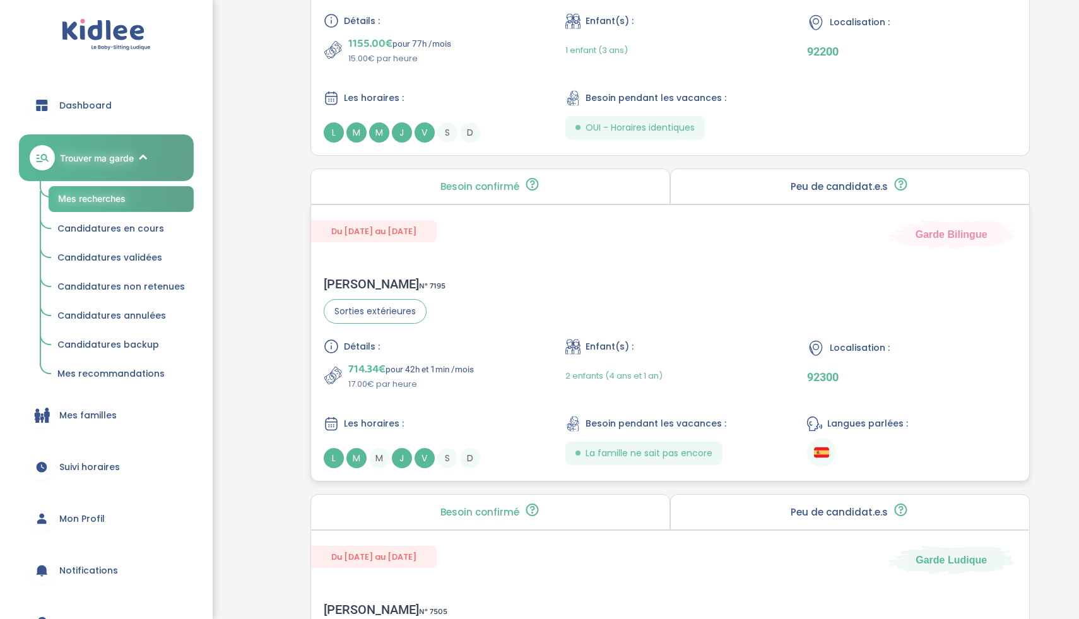
scroll to position [2354, 0]
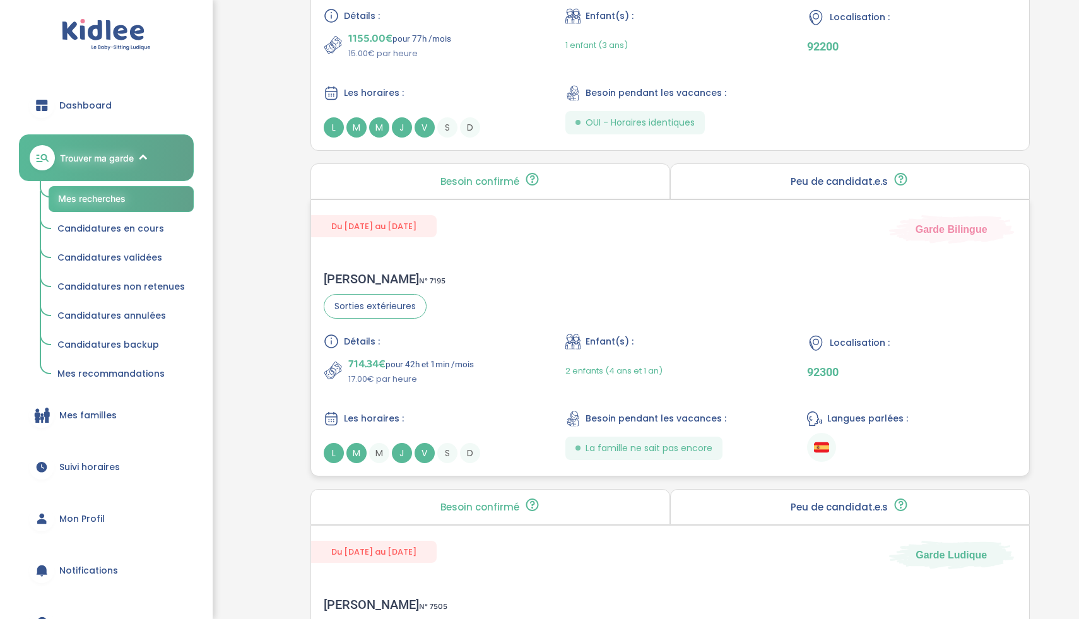
click at [581, 249] on div "Du 01-09-2025 au 03-07-2026 Garde Bilingue Gwendoline B . N° 7195 Sorties extér…" at bounding box center [669, 337] width 719 height 277
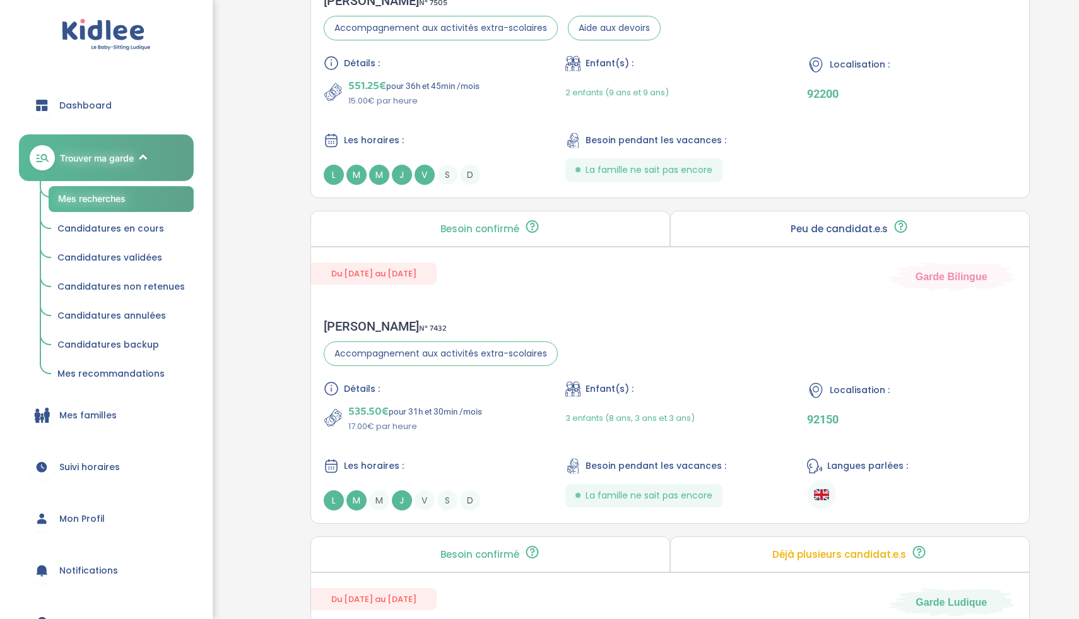
scroll to position [2955, 0]
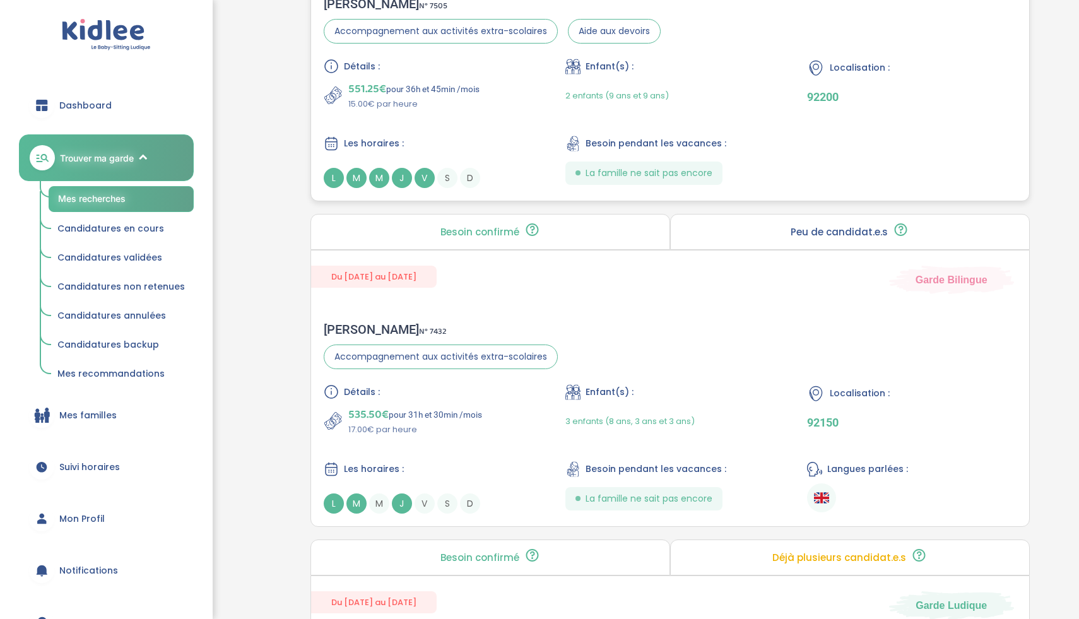
click at [523, 119] on div "Détails : 551.25€ pour 36h et 45min /mois 15.00€ par heure Enfant(s) : 2 enfant…" at bounding box center [670, 123] width 693 height 129
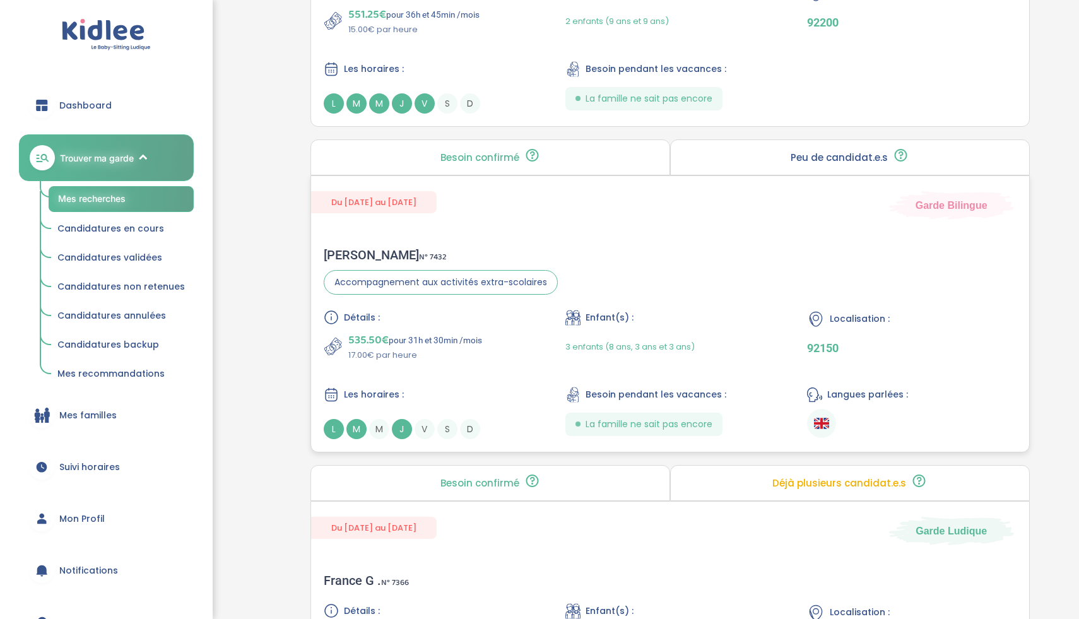
scroll to position [3034, 0]
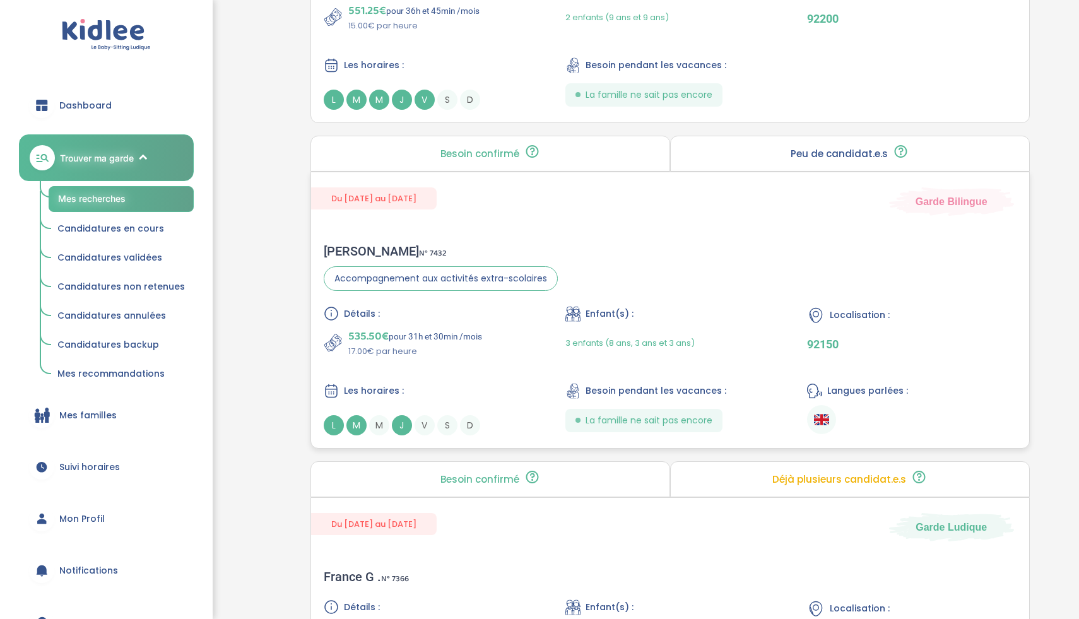
click at [496, 345] on div "535.50€ pour 31h et 30min /mois 17.00€ par heure" at bounding box center [428, 343] width 209 height 30
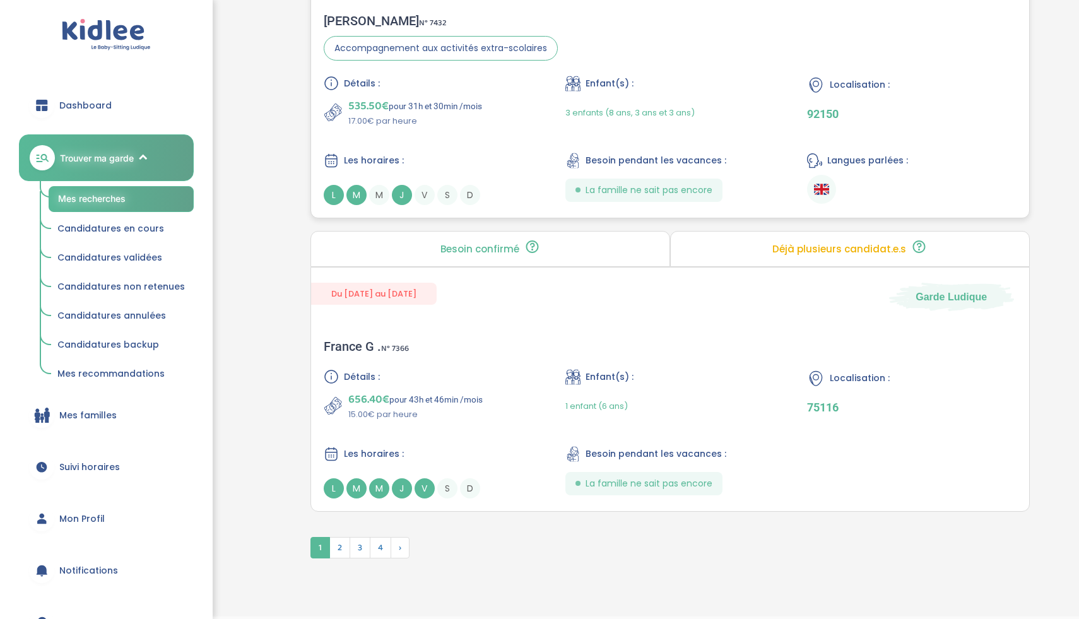
scroll to position [3288, 0]
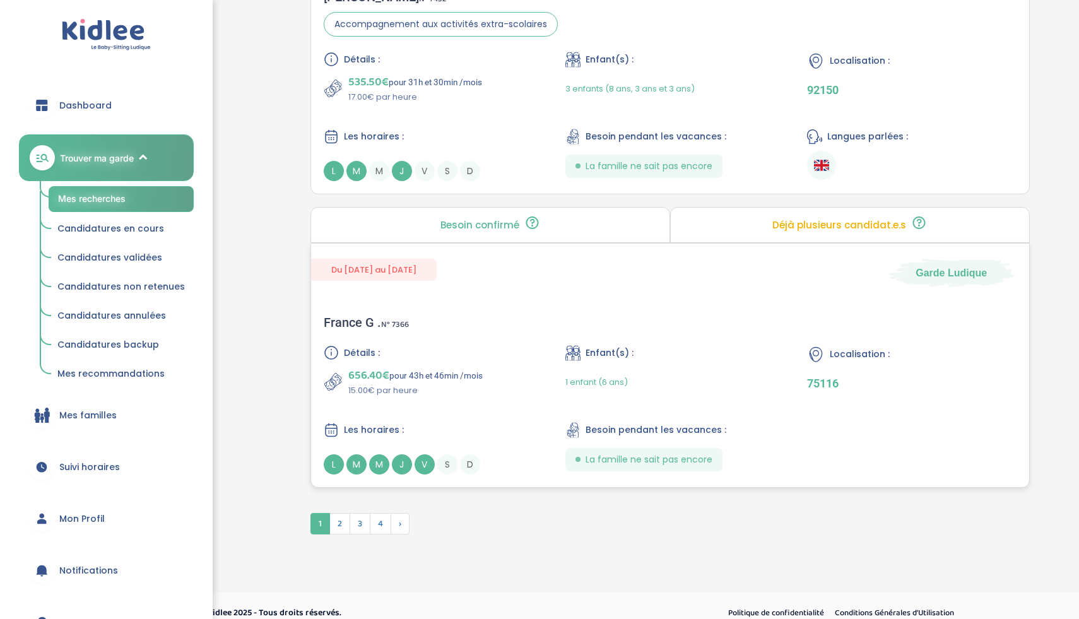
click at [506, 346] on div "Détails :" at bounding box center [428, 352] width 209 height 15
click at [342, 519] on span "2" at bounding box center [339, 523] width 21 height 21
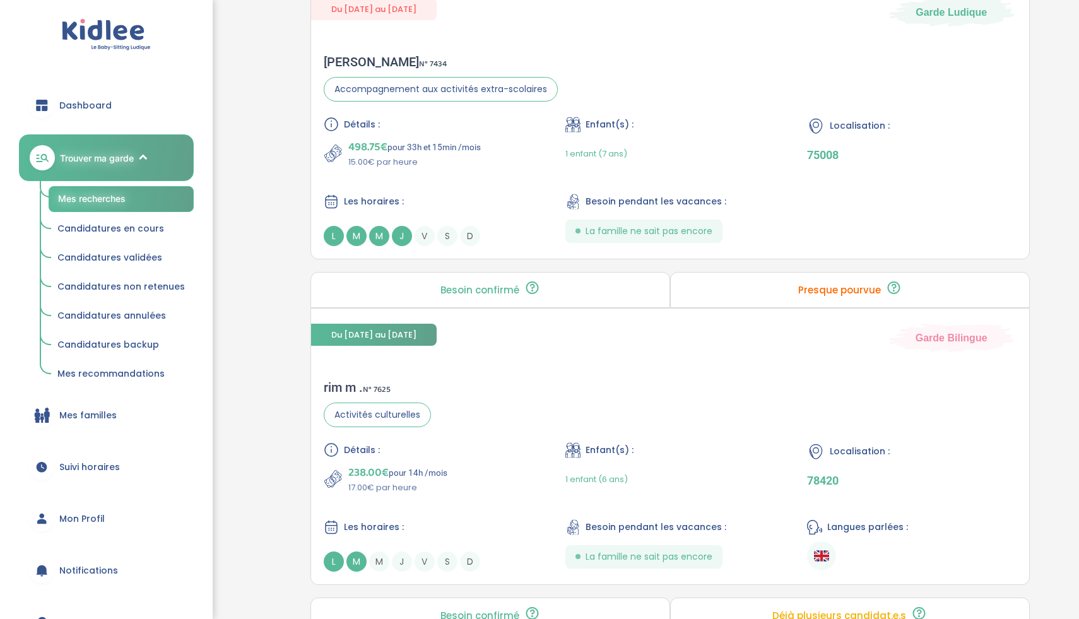
scroll to position [471, 0]
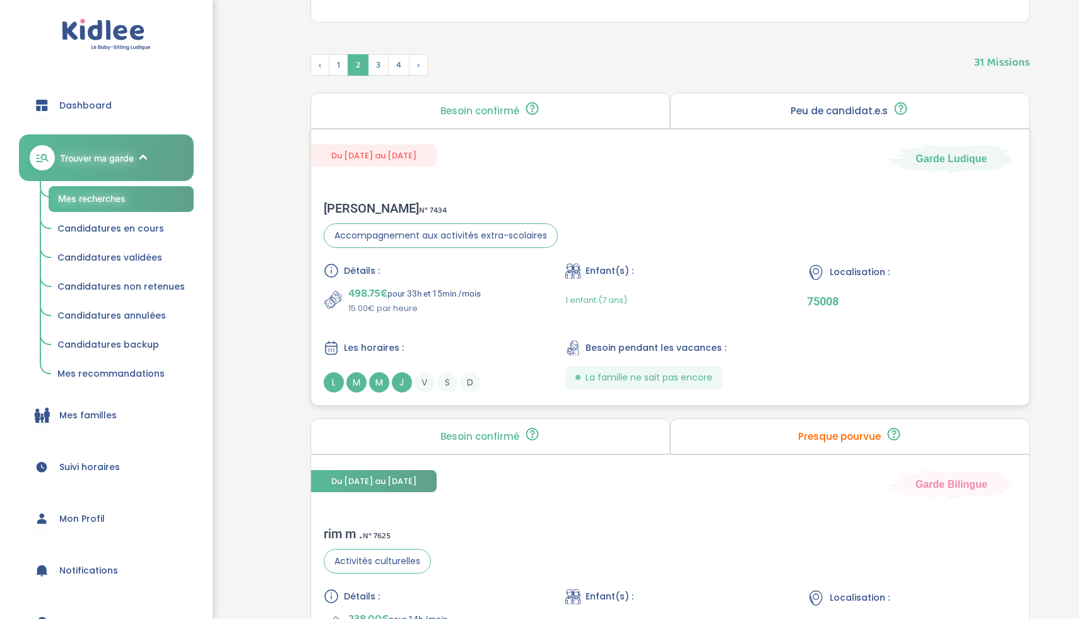
click at [464, 345] on div "Les horaires :" at bounding box center [428, 348] width 209 height 16
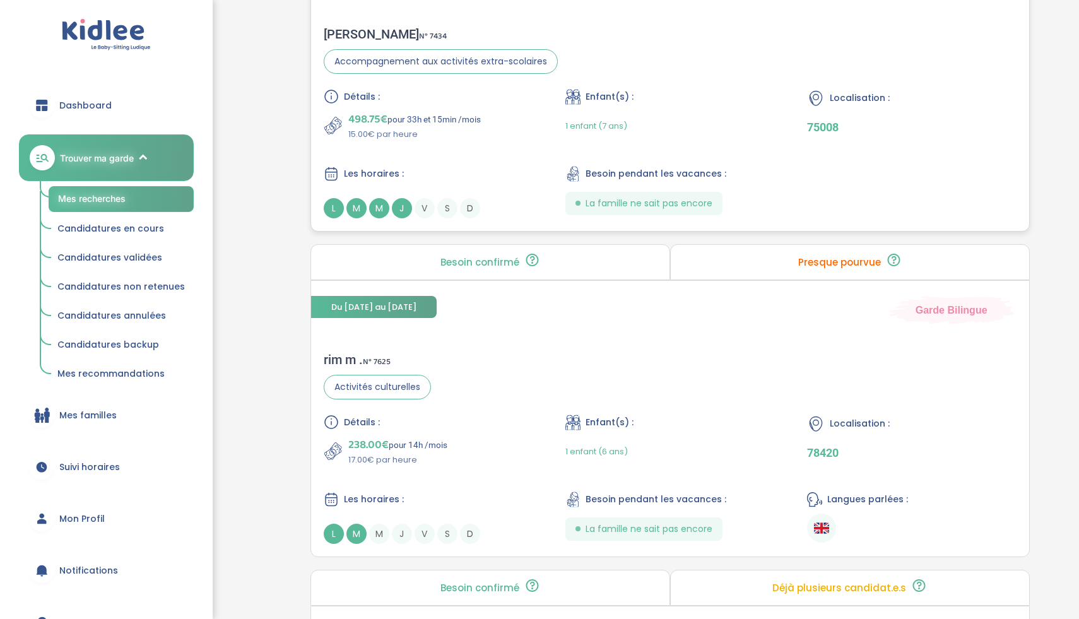
scroll to position [651, 0]
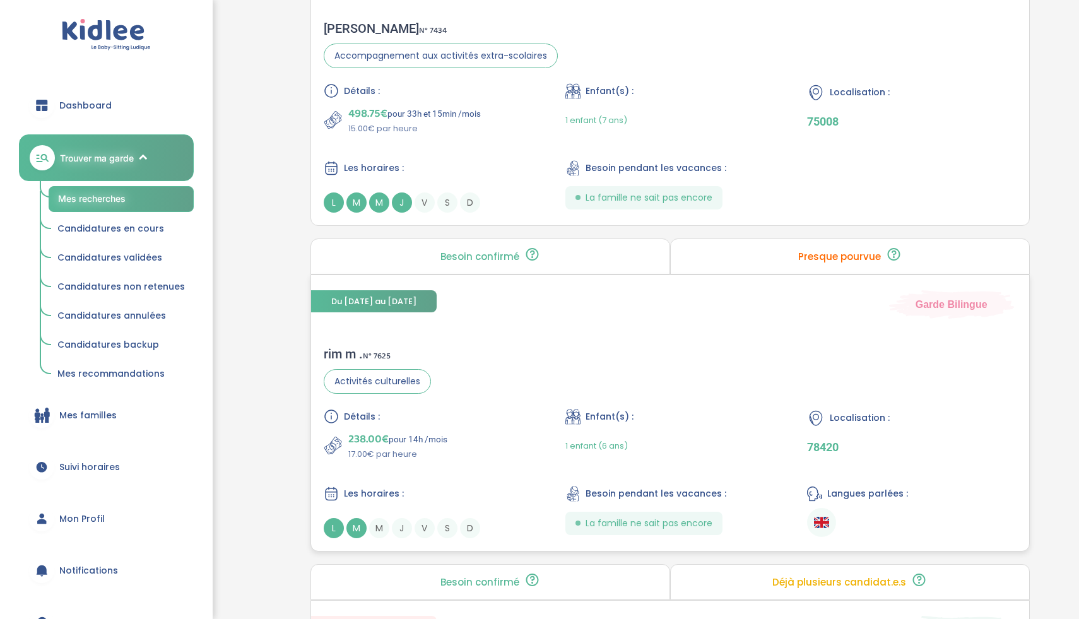
click at [511, 365] on div "rim m . N° 7625 Activités culturelles Détails : 238.00€ pour 14h /mois 17.00€ p…" at bounding box center [670, 442] width 718 height 217
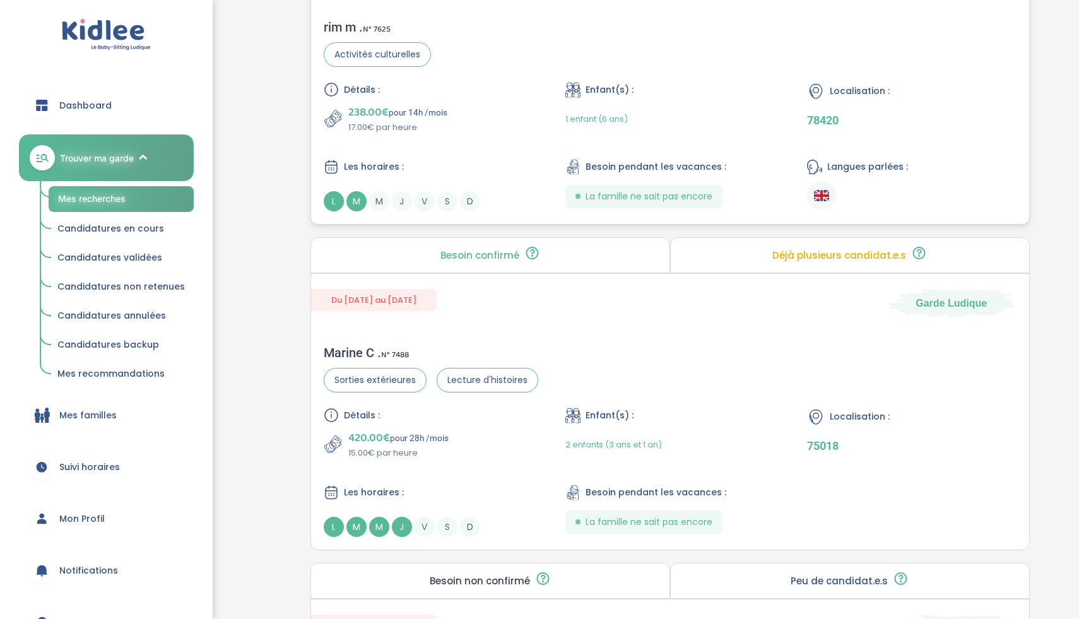
scroll to position [978, 0]
click at [519, 336] on div "Marine C . N° 7488 Sorties extérieures Lecture d'histoires Détails : 420.00€ po…" at bounding box center [670, 441] width 718 height 217
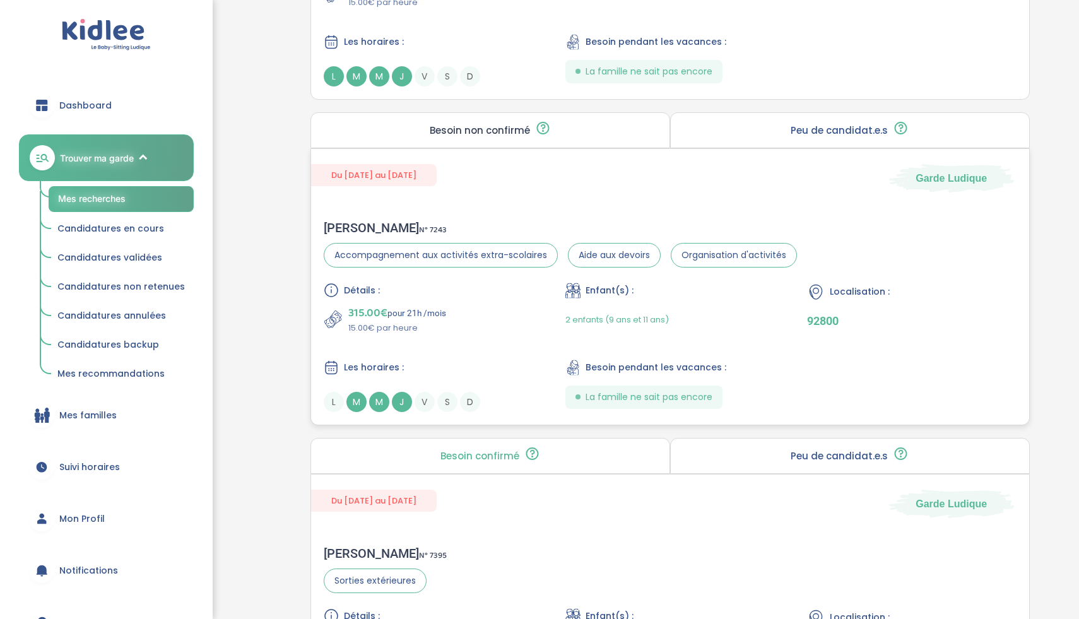
scroll to position [1436, 0]
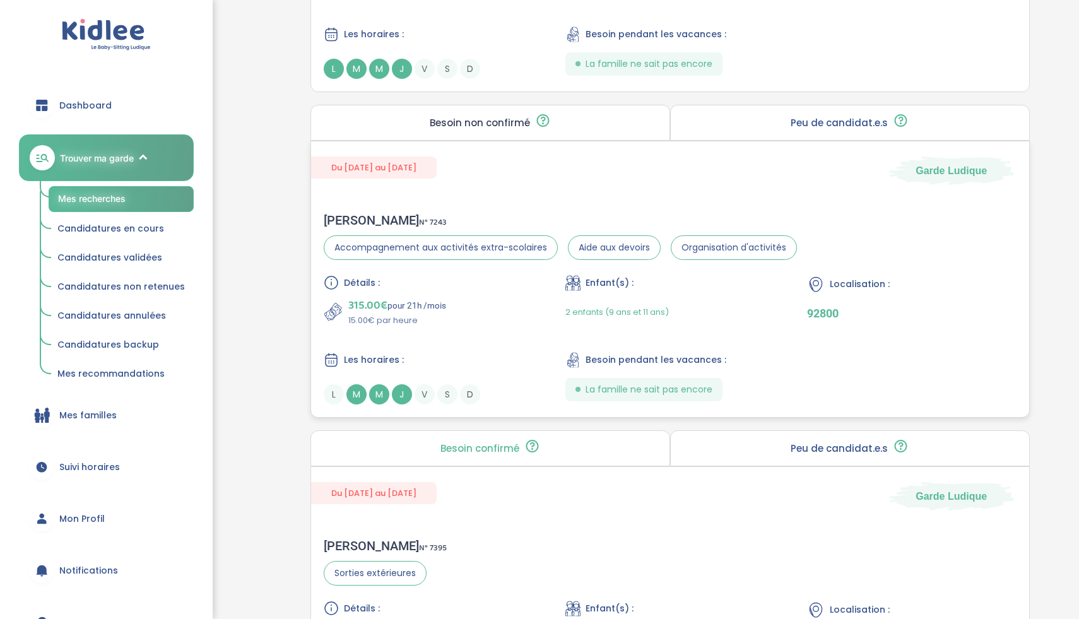
click at [499, 336] on div "Détails : 315.00€ pour 21h /mois 15.00€ par heure Enfant(s) : 2 enfants (9 ans …" at bounding box center [670, 339] width 693 height 129
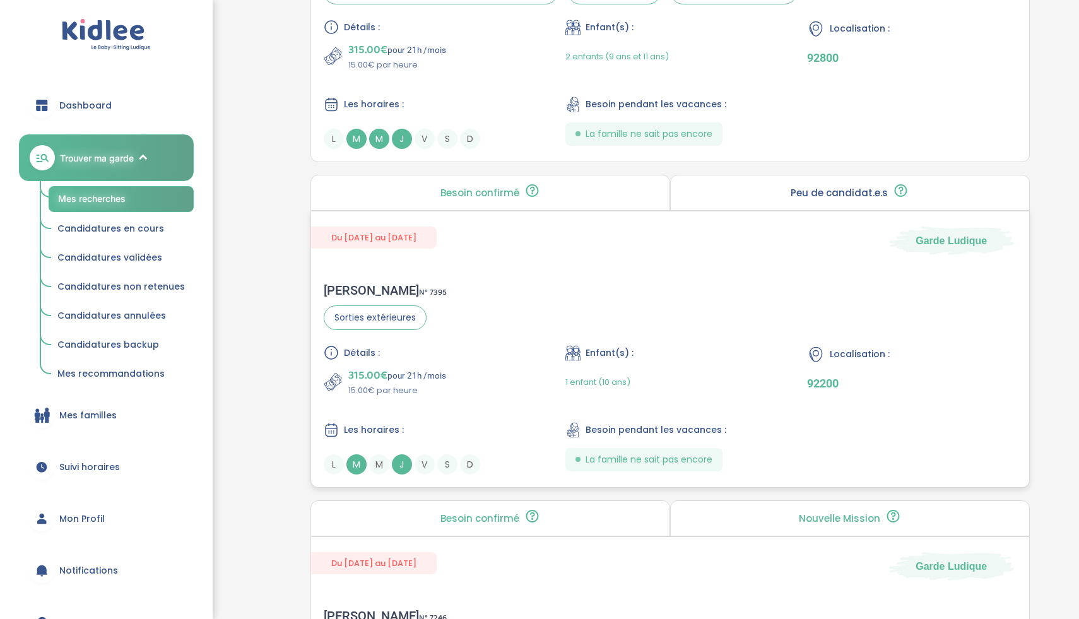
scroll to position [1694, 0]
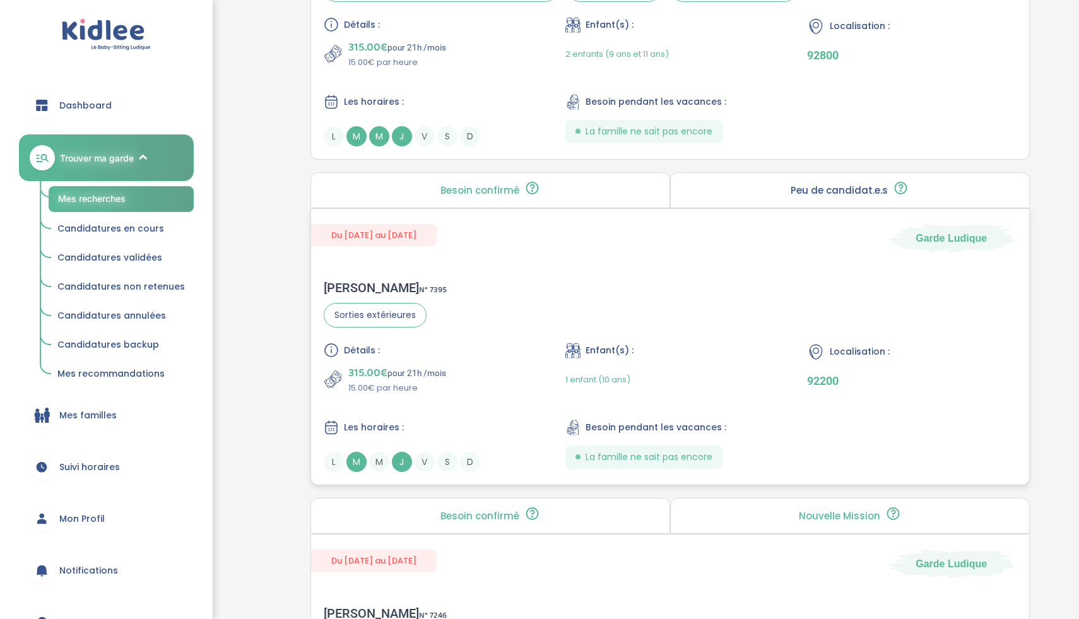
click at [484, 343] on div "Détails :" at bounding box center [428, 350] width 209 height 15
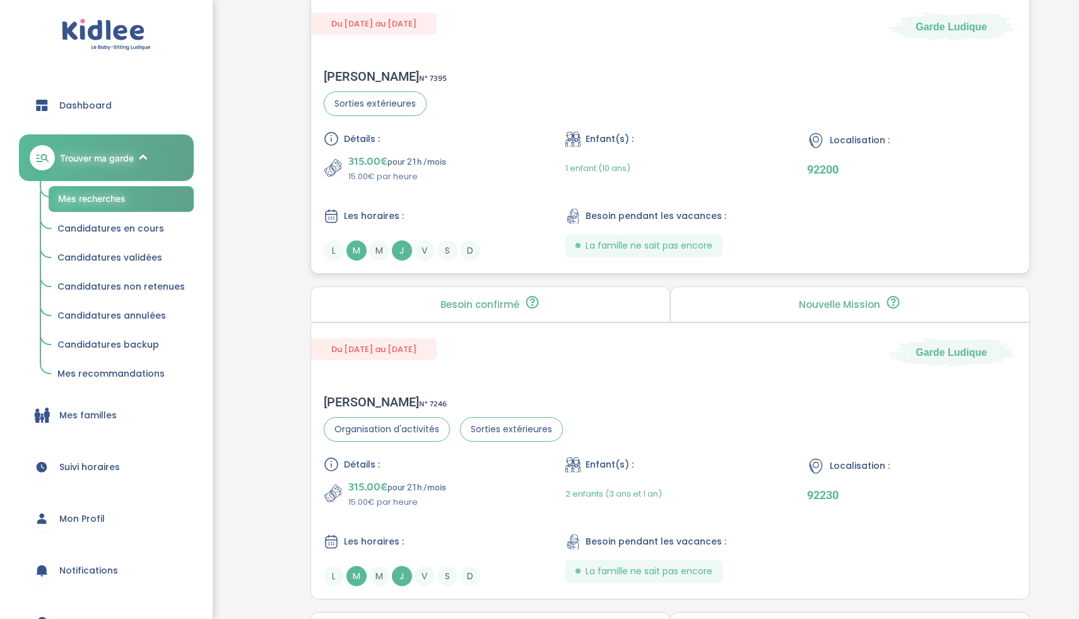
scroll to position [2041, 0]
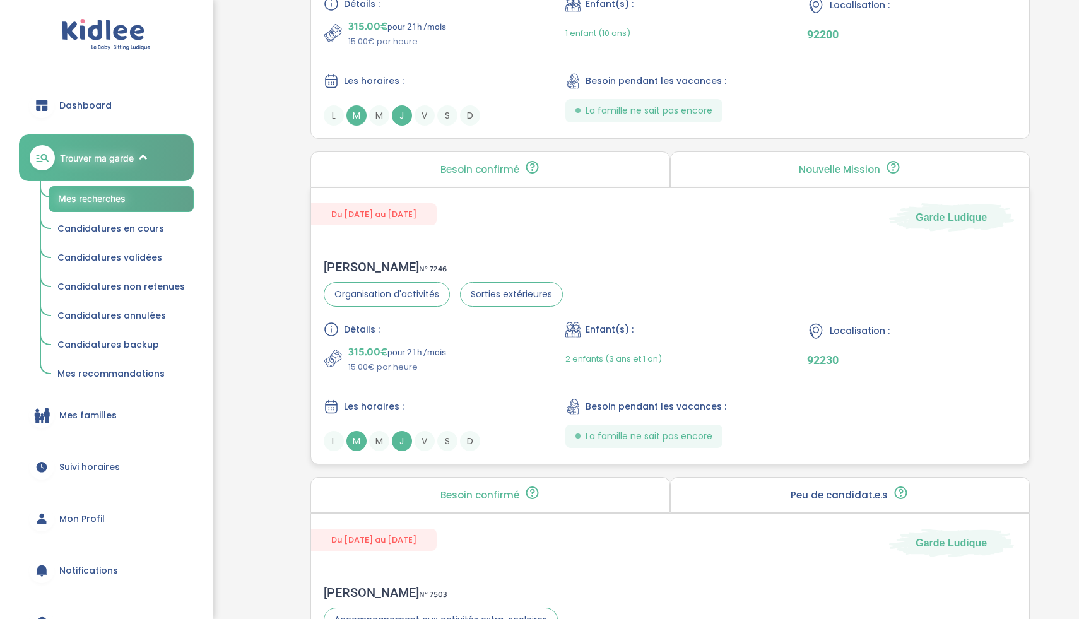
click at [507, 375] on div "Détails : 315.00€ pour 21h /mois 15.00€ par heure Enfant(s) : 2 enfants (3 ans …" at bounding box center [670, 386] width 693 height 129
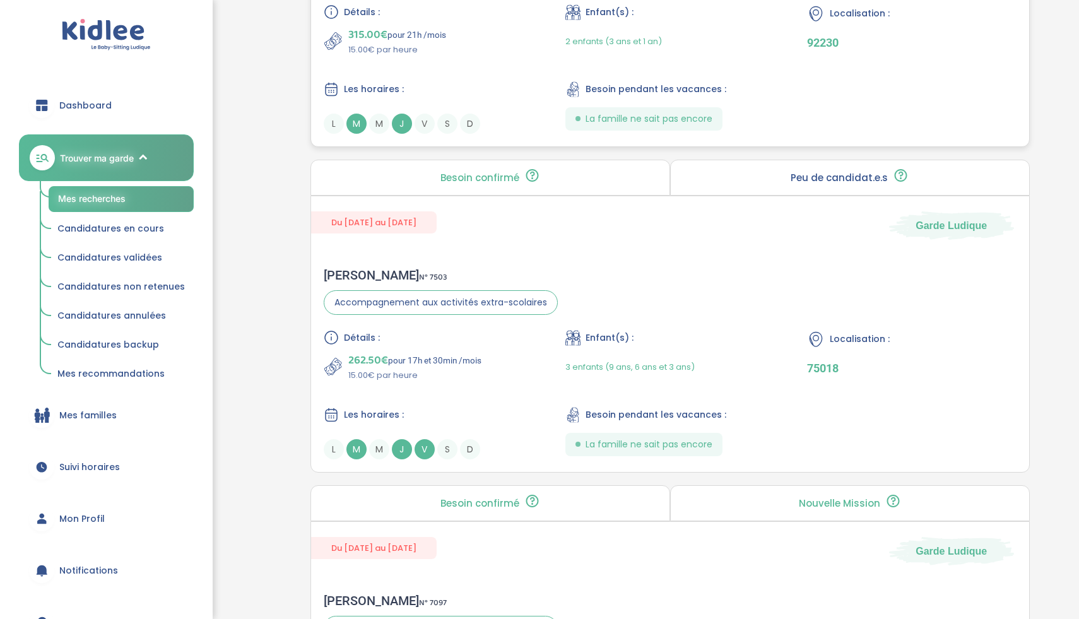
scroll to position [2413, 0]
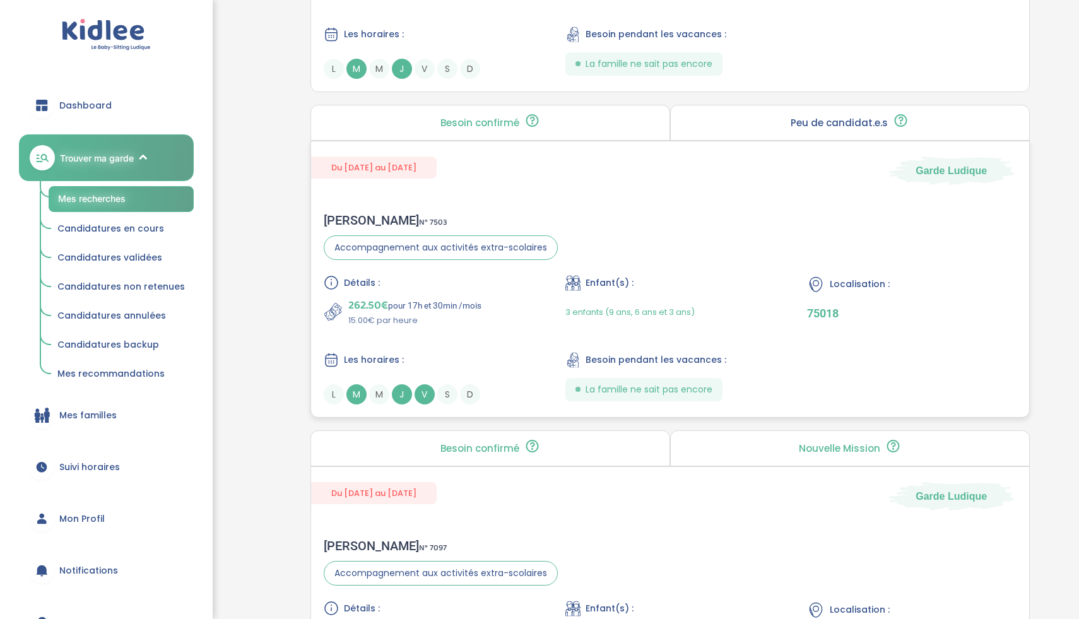
click at [493, 361] on div "Les horaires :" at bounding box center [428, 360] width 209 height 16
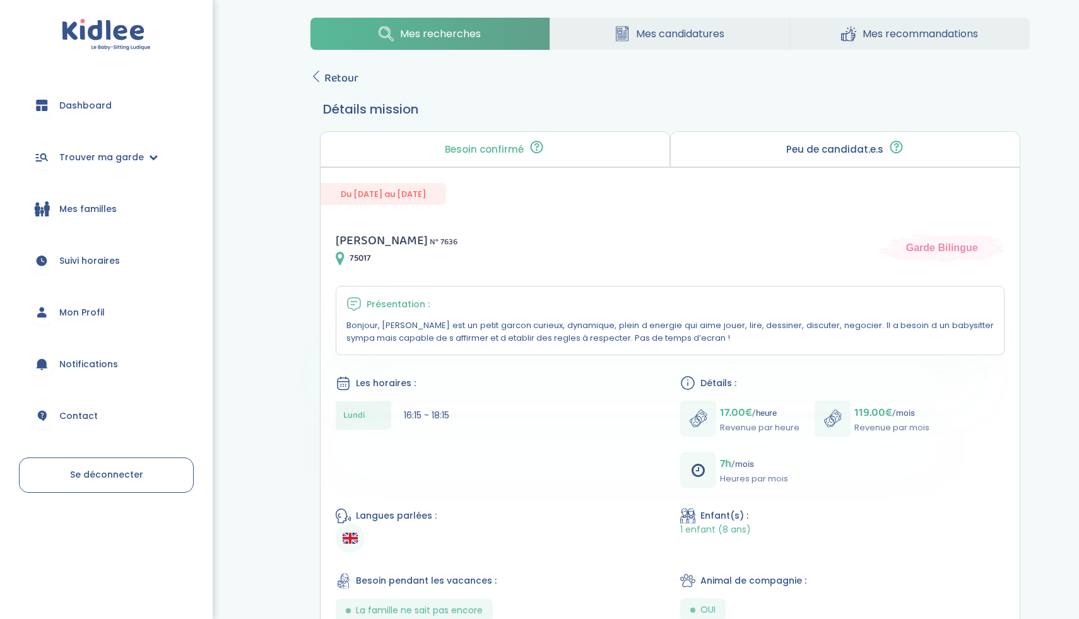
scroll to position [11, 0]
click at [341, 73] on span "Retour" at bounding box center [341, 78] width 34 height 18
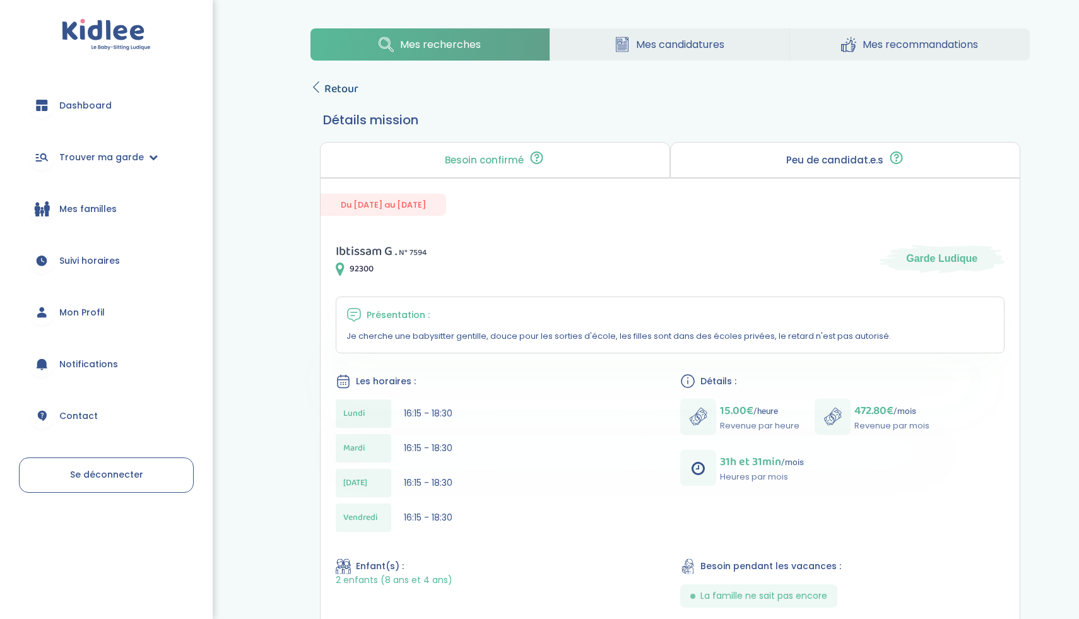
click at [320, 85] on icon at bounding box center [315, 86] width 11 height 11
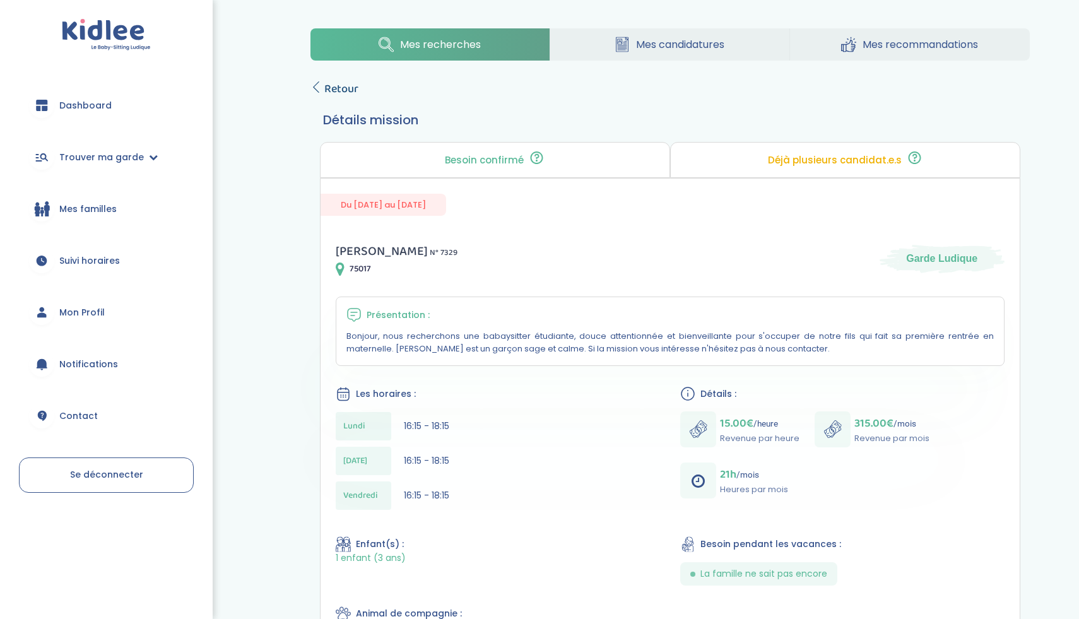
click at [345, 96] on span "Retour" at bounding box center [341, 89] width 34 height 18
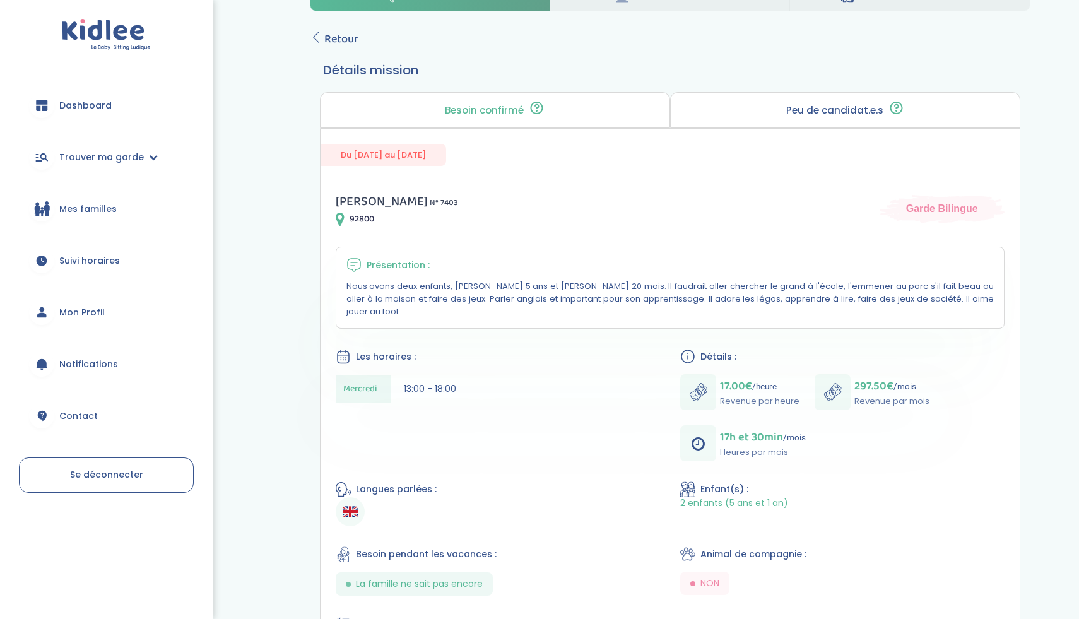
scroll to position [49, 0]
click at [322, 37] on link "Retour" at bounding box center [334, 41] width 48 height 18
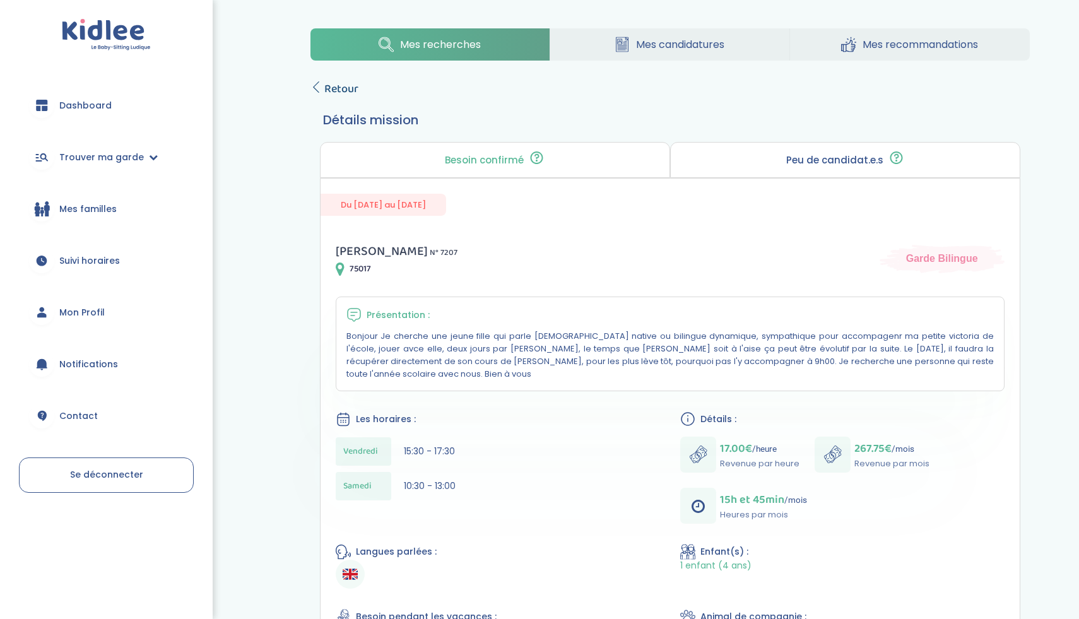
click at [329, 90] on span "Retour" at bounding box center [341, 89] width 34 height 18
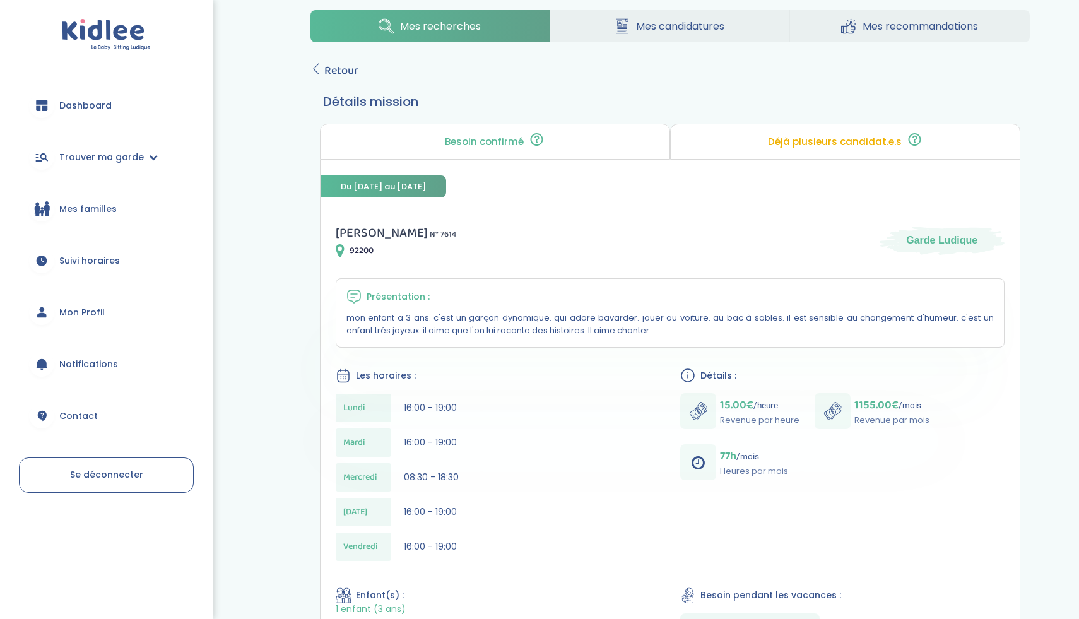
scroll to position [15, 0]
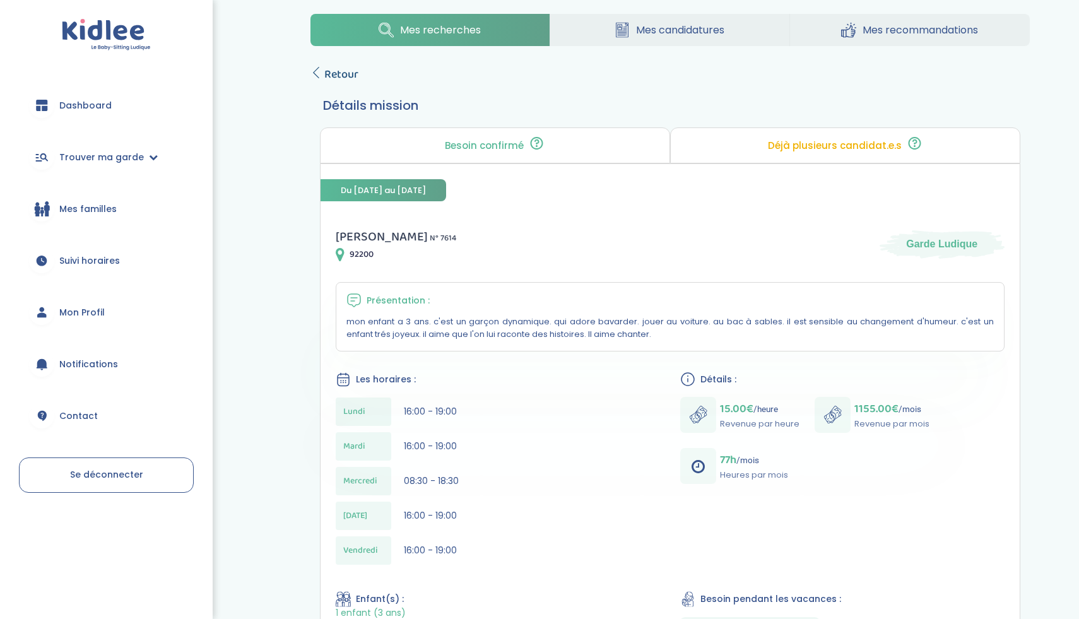
click at [321, 73] on icon at bounding box center [315, 72] width 11 height 11
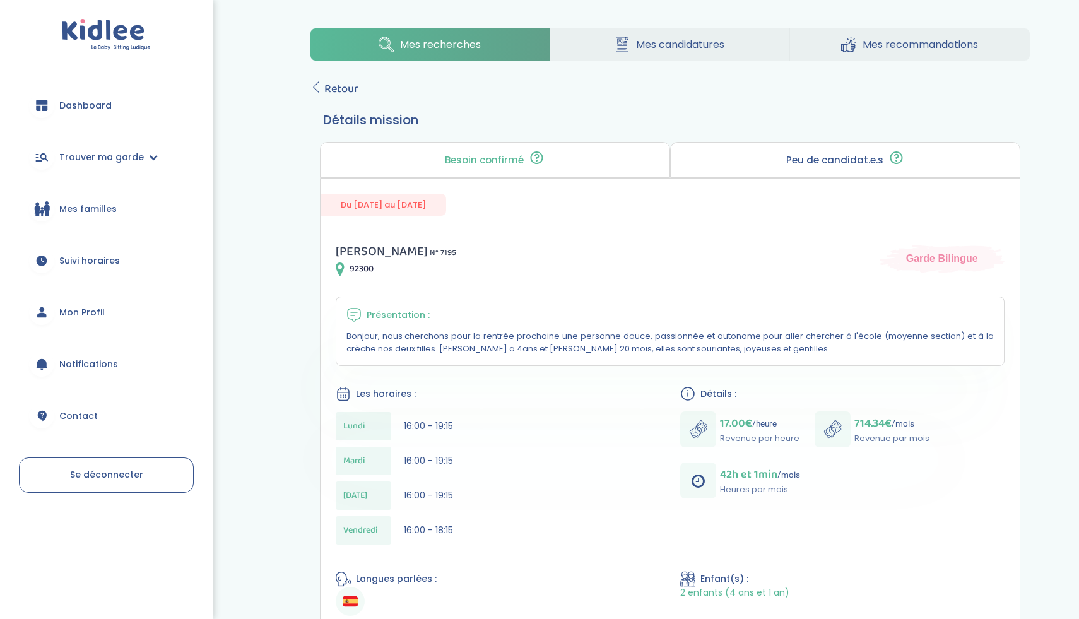
scroll to position [3, 0]
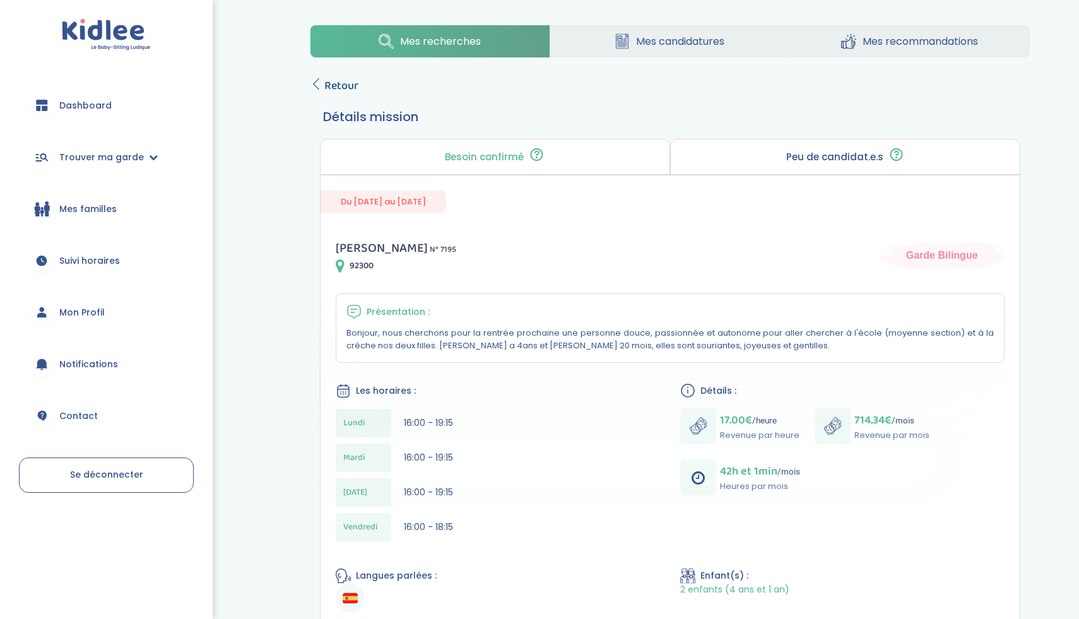
click at [332, 82] on span "Retour" at bounding box center [341, 86] width 34 height 18
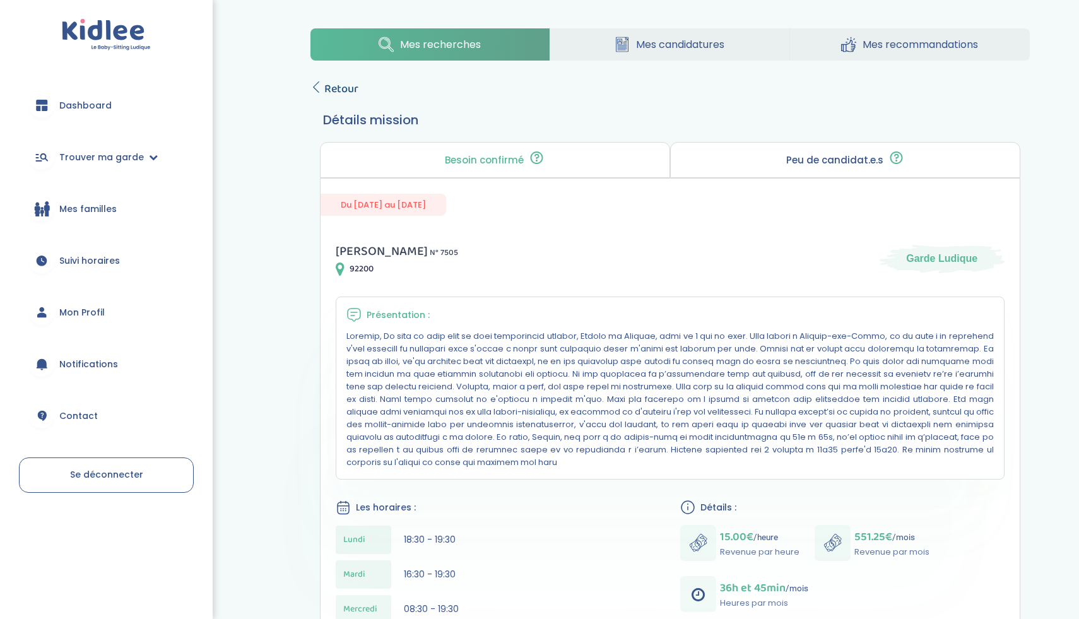
click at [319, 84] on icon at bounding box center [315, 86] width 11 height 11
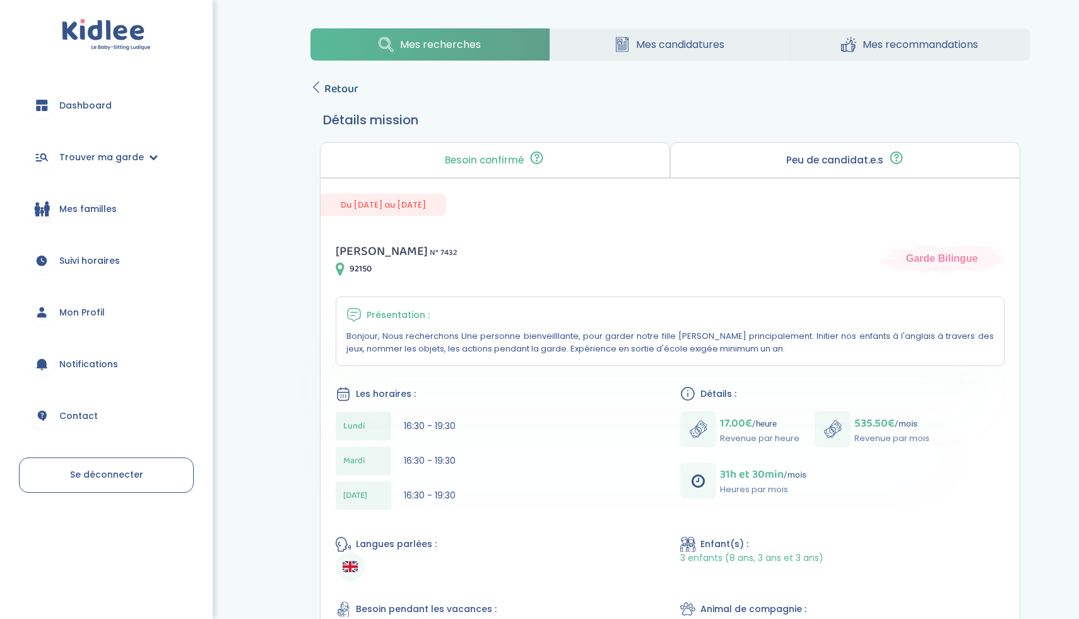
click at [324, 85] on span "Retour" at bounding box center [341, 89] width 34 height 18
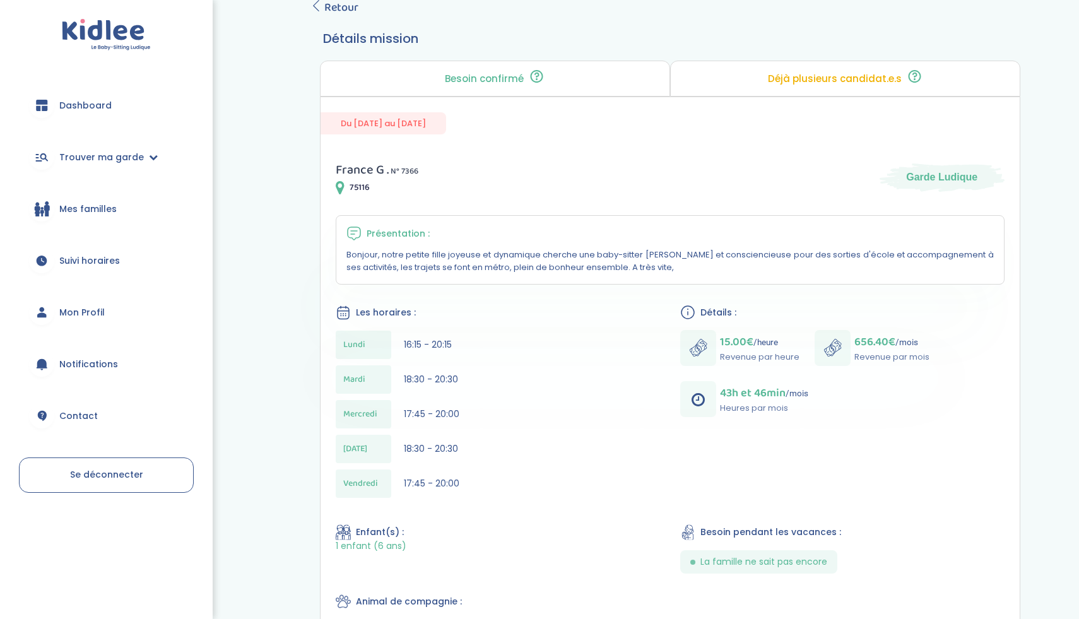
scroll to position [41, 0]
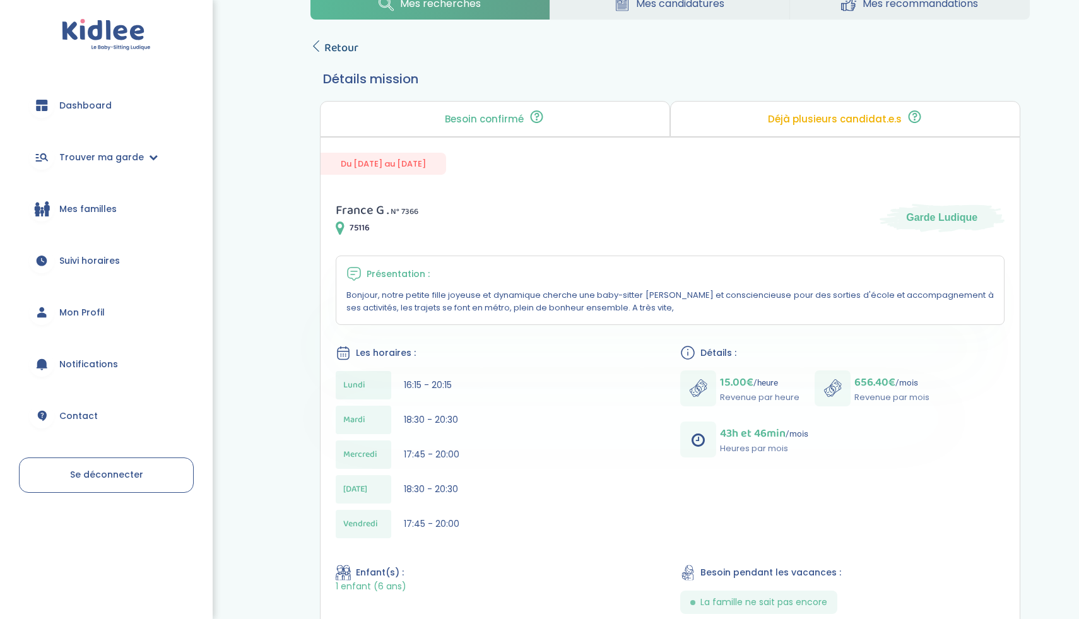
click at [333, 46] on span "Retour" at bounding box center [341, 48] width 34 height 18
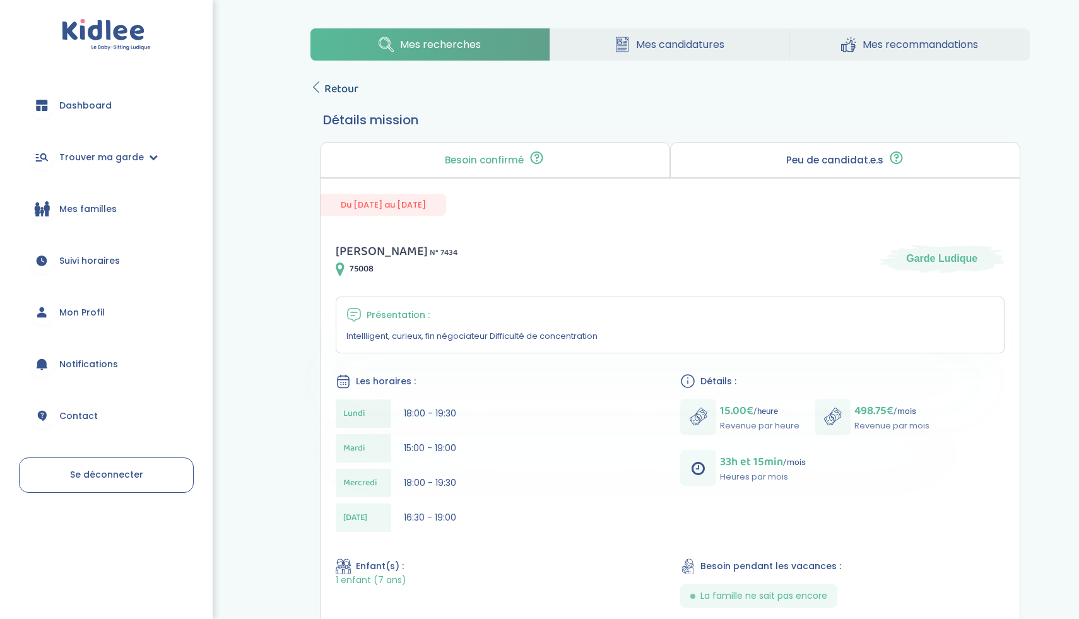
click span "Retour"
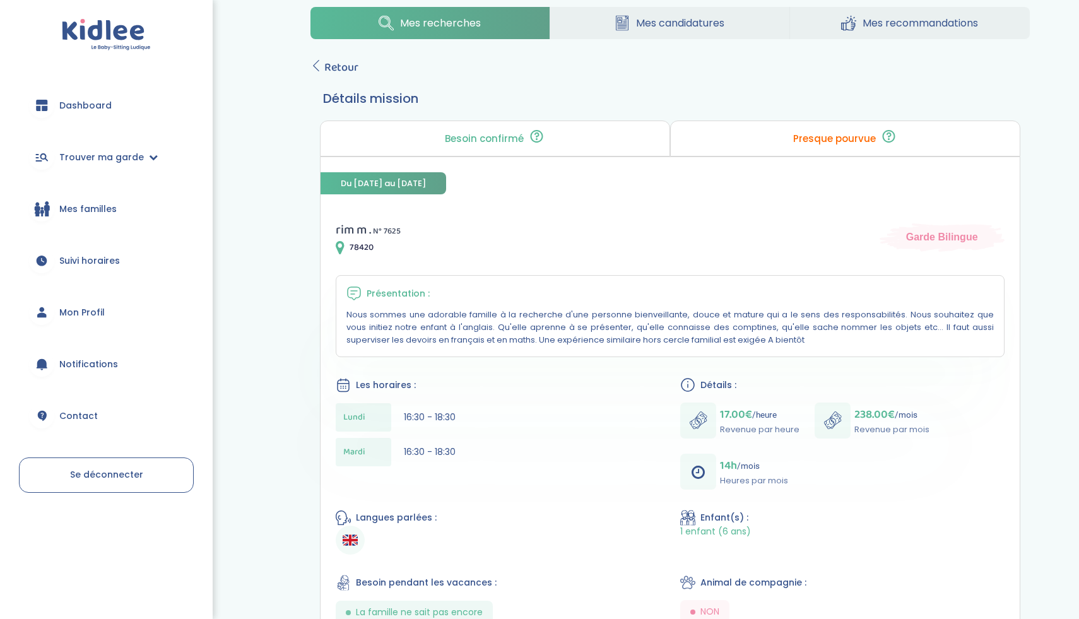
scroll to position [20, 0]
click at [337, 68] on span "Retour" at bounding box center [341, 69] width 34 height 18
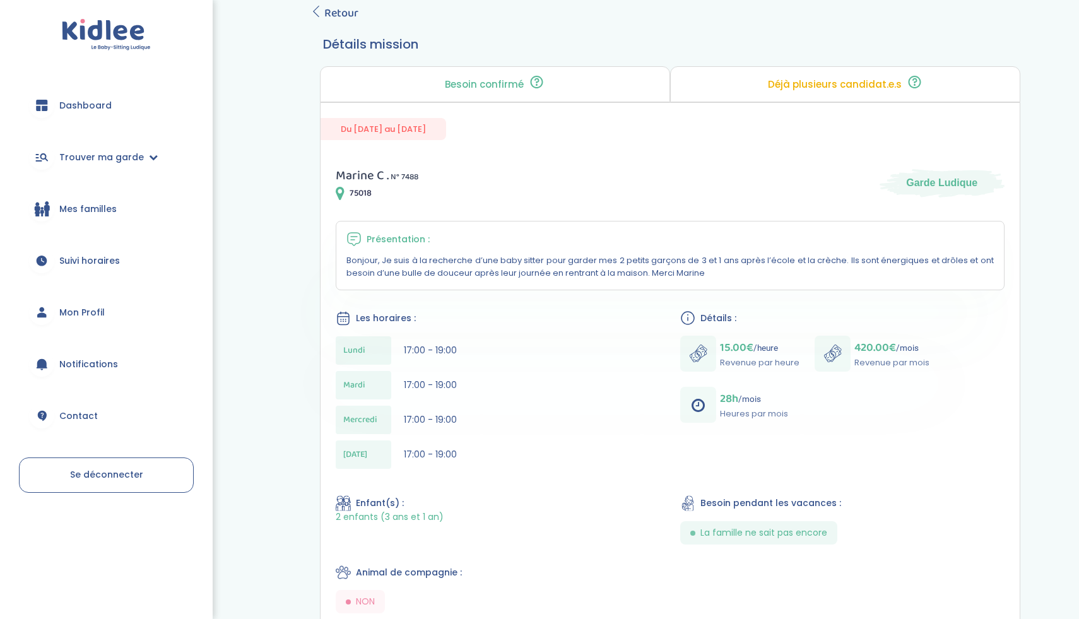
scroll to position [76, 0]
click at [329, 1] on div "Mes recherches Mes candidatures Mes recommandations Retour Détails mission Beso…" at bounding box center [670, 383] width 757 height 880
click at [331, 10] on span "Retour" at bounding box center [341, 13] width 34 height 18
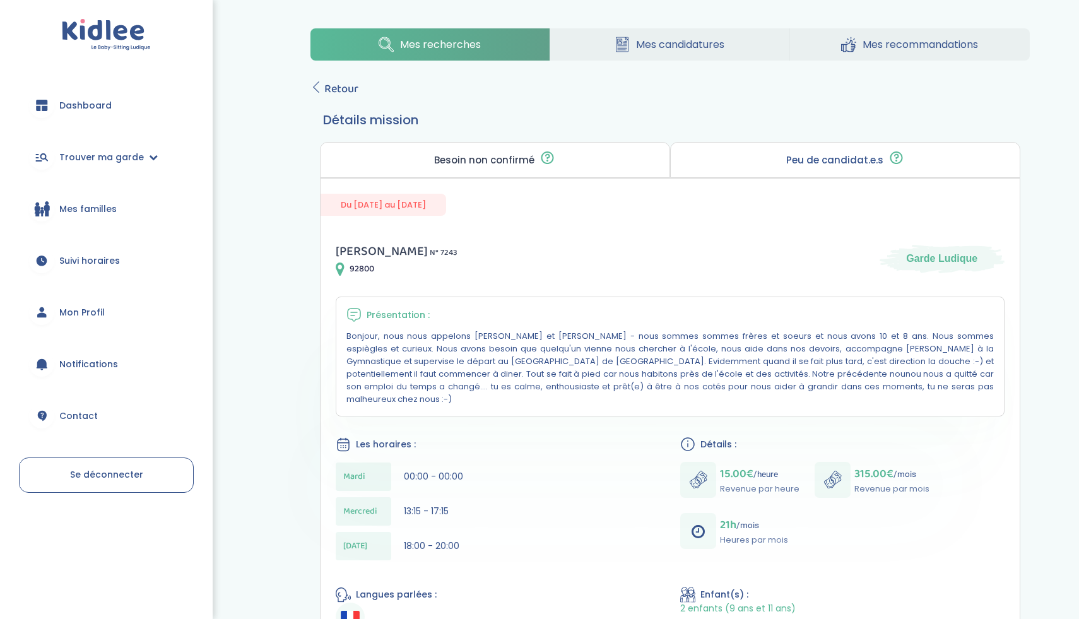
scroll to position [23, 0]
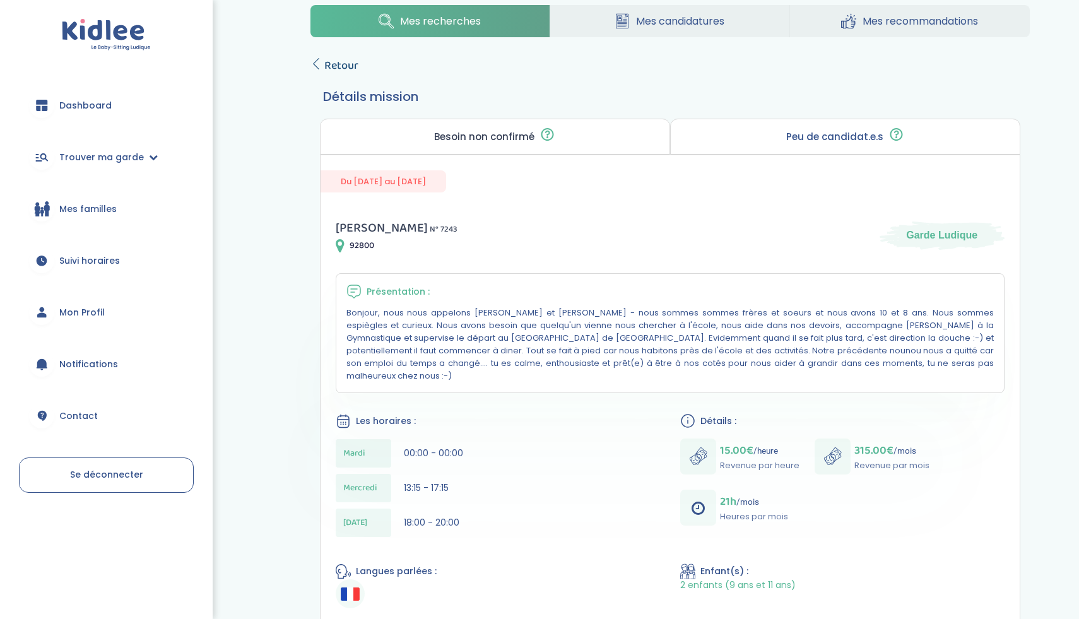
click at [333, 63] on span "Retour" at bounding box center [341, 66] width 34 height 18
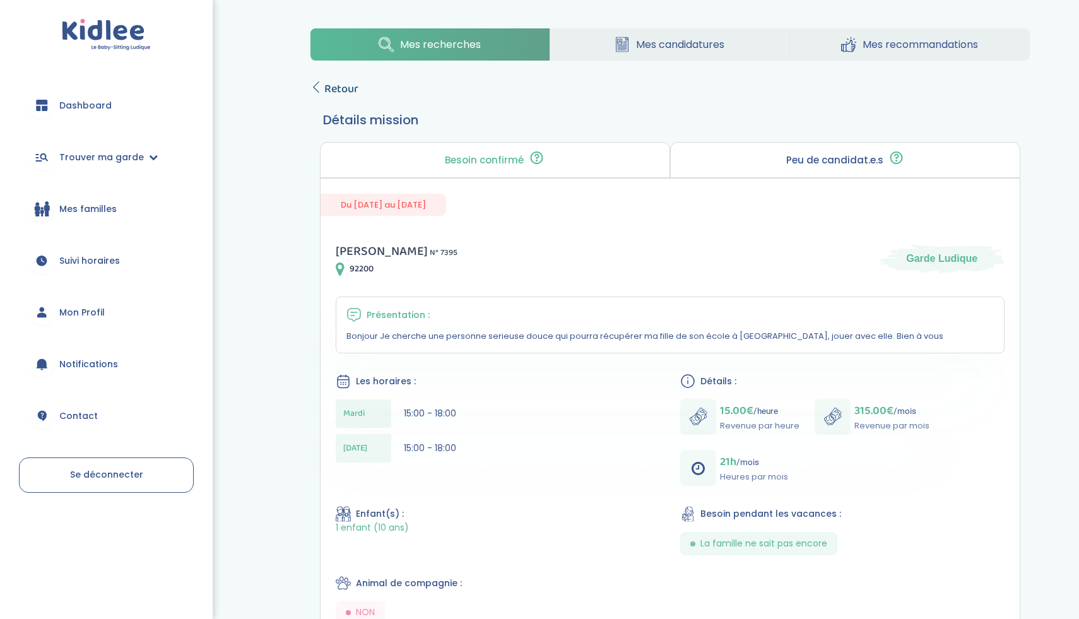
click at [332, 85] on span "Retour" at bounding box center [341, 89] width 34 height 18
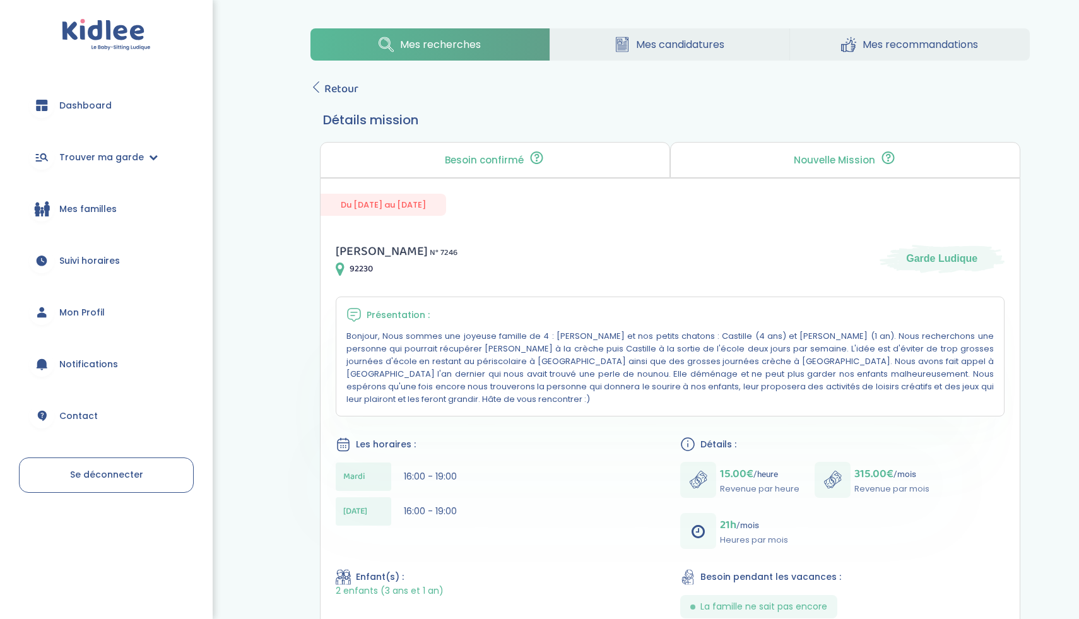
scroll to position [40, 0]
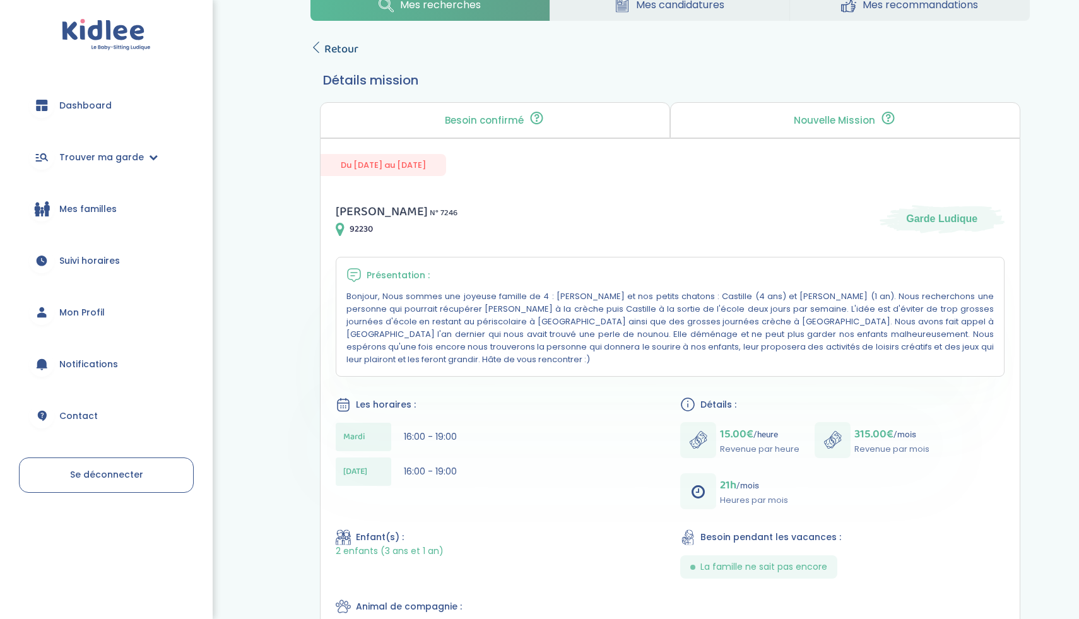
click at [349, 53] on span "Retour" at bounding box center [341, 49] width 34 height 18
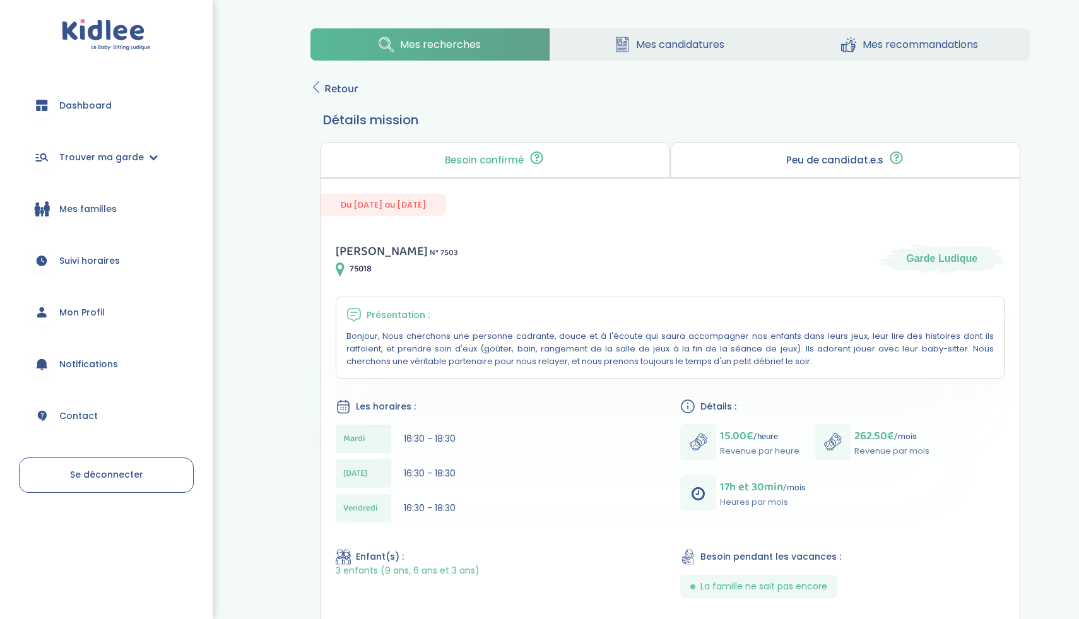
scroll to position [9, 0]
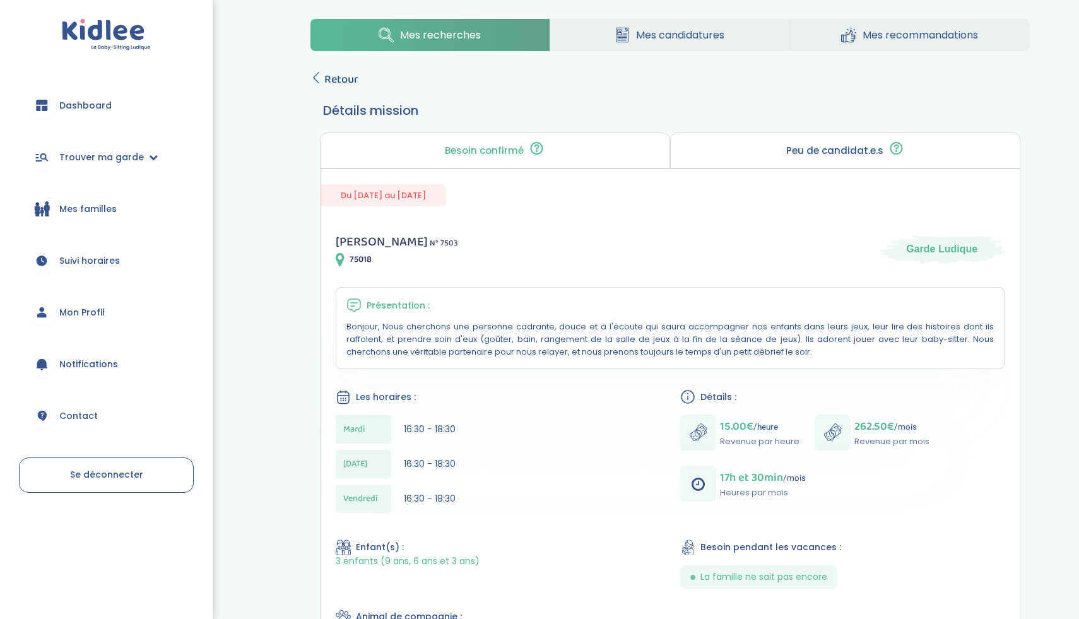
click at [348, 76] on span "Retour" at bounding box center [341, 80] width 34 height 18
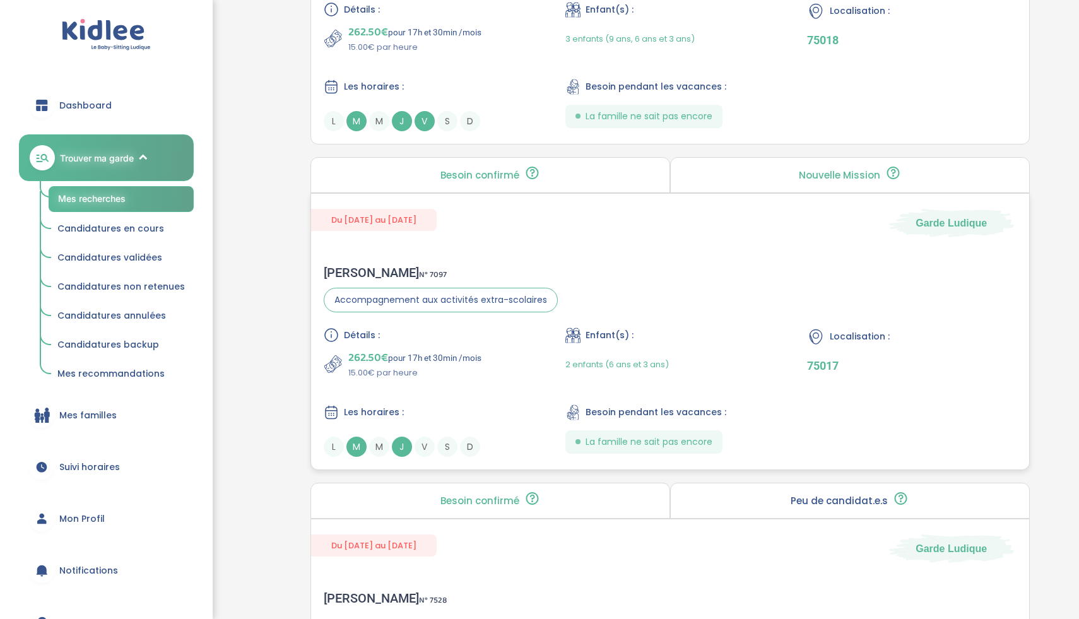
scroll to position [2687, 0]
click at [509, 382] on div "Détails : 262.50€ pour 17h et 30min /mois 15.00€ par heure Enfant(s) : 2 enfant…" at bounding box center [670, 391] width 693 height 129
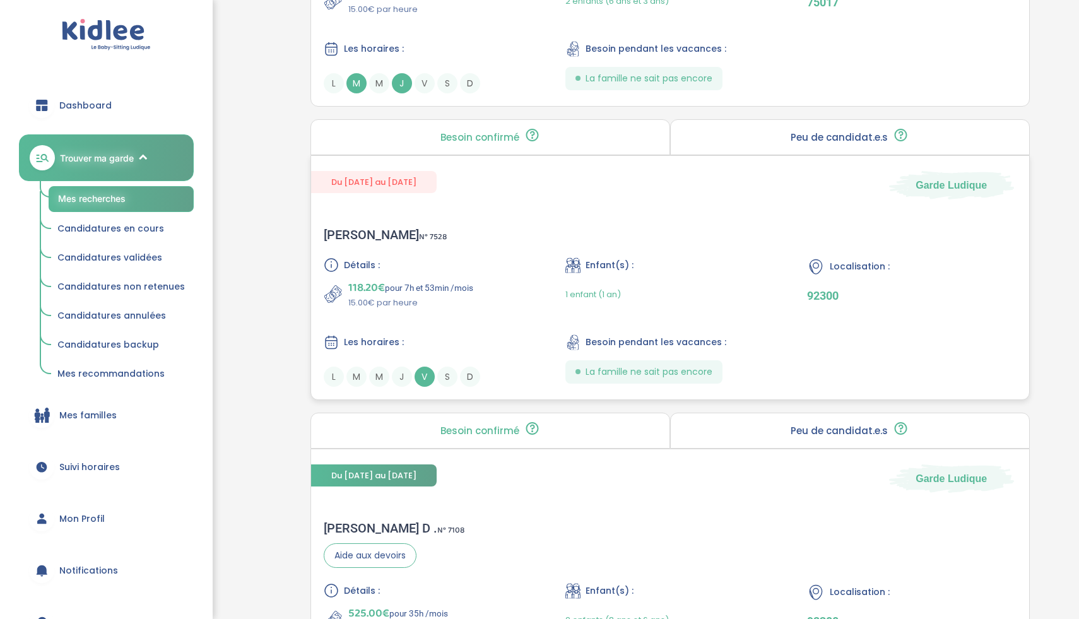
scroll to position [3052, 0]
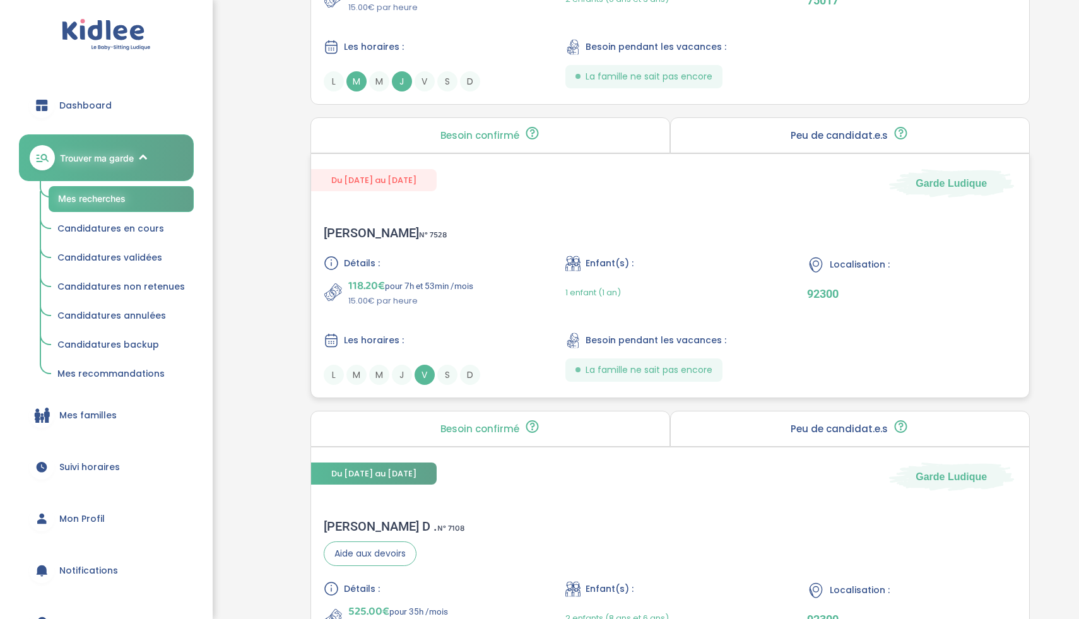
click at [490, 300] on div "118.20€ pour 7h et 53min /mois 15.00€ par heure" at bounding box center [428, 292] width 209 height 30
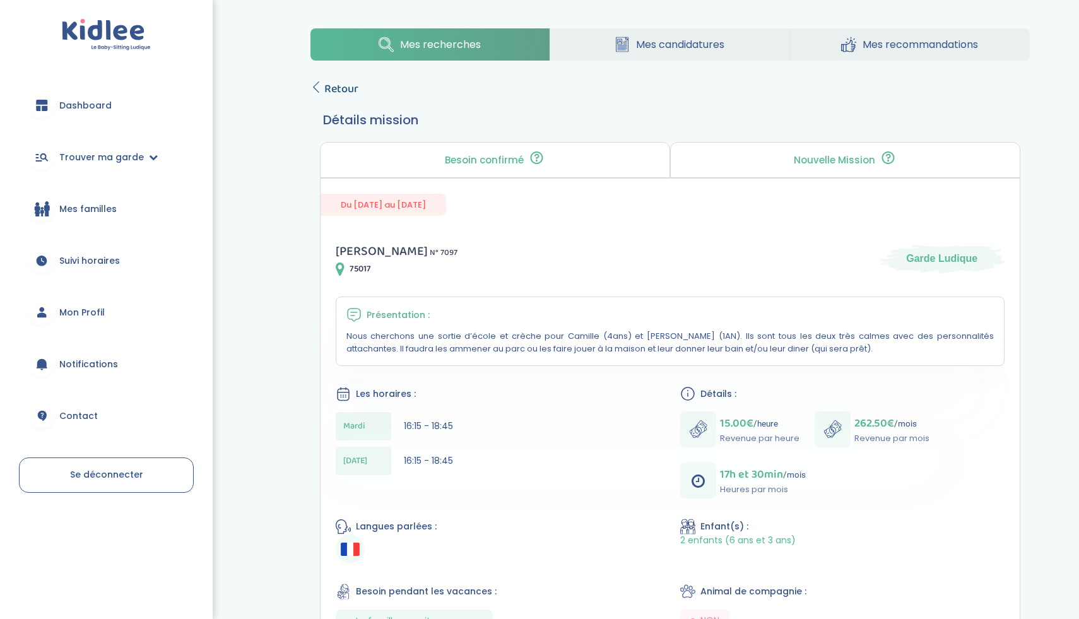
click at [349, 92] on span "Retour" at bounding box center [341, 89] width 34 height 18
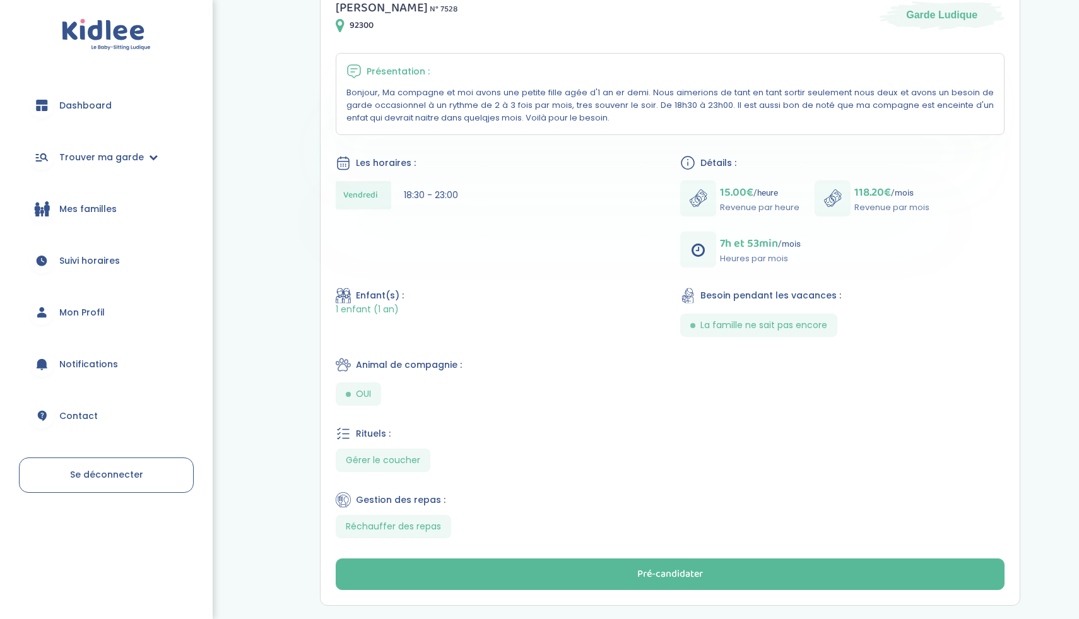
scroll to position [243, 0]
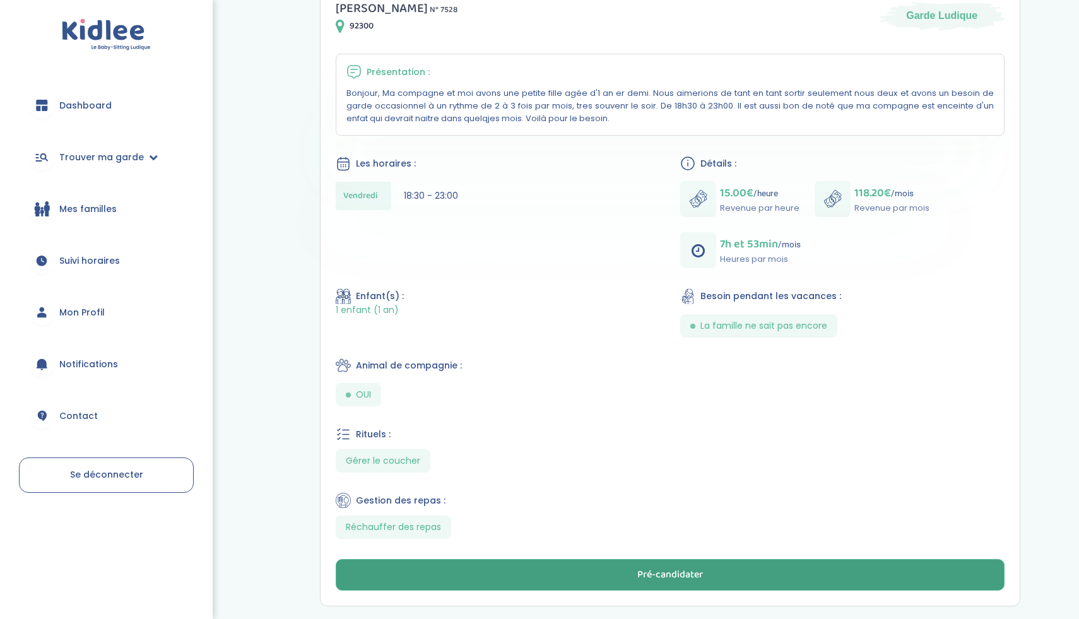
click at [539, 565] on button "Pré-candidater" at bounding box center [670, 575] width 669 height 32
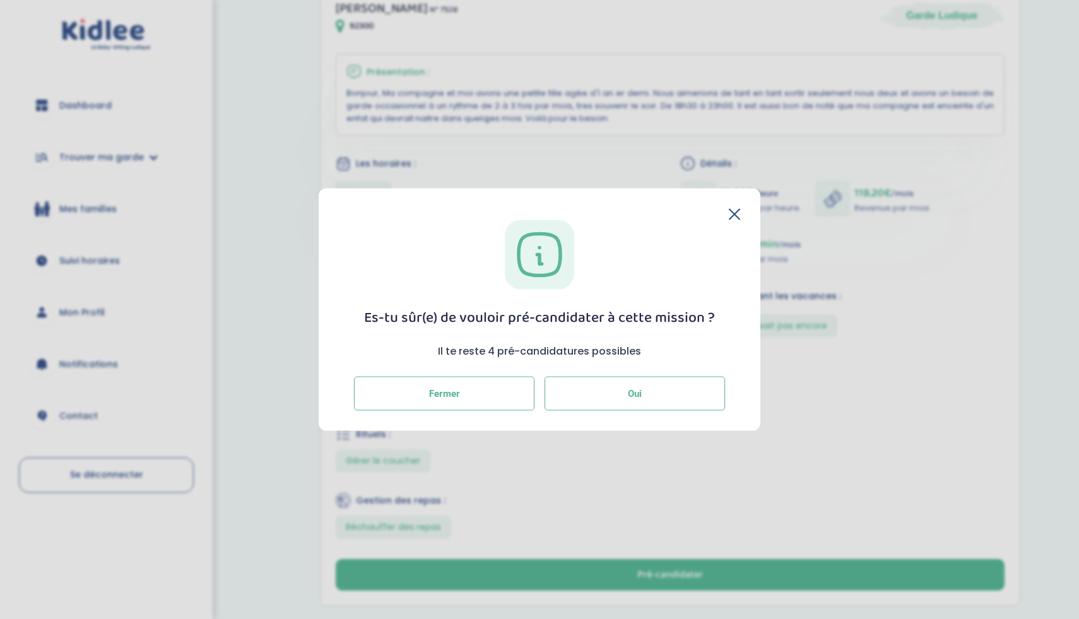
click at [570, 408] on button "Oui" at bounding box center [635, 394] width 180 height 34
click at [729, 213] on icon at bounding box center [734, 212] width 11 height 11
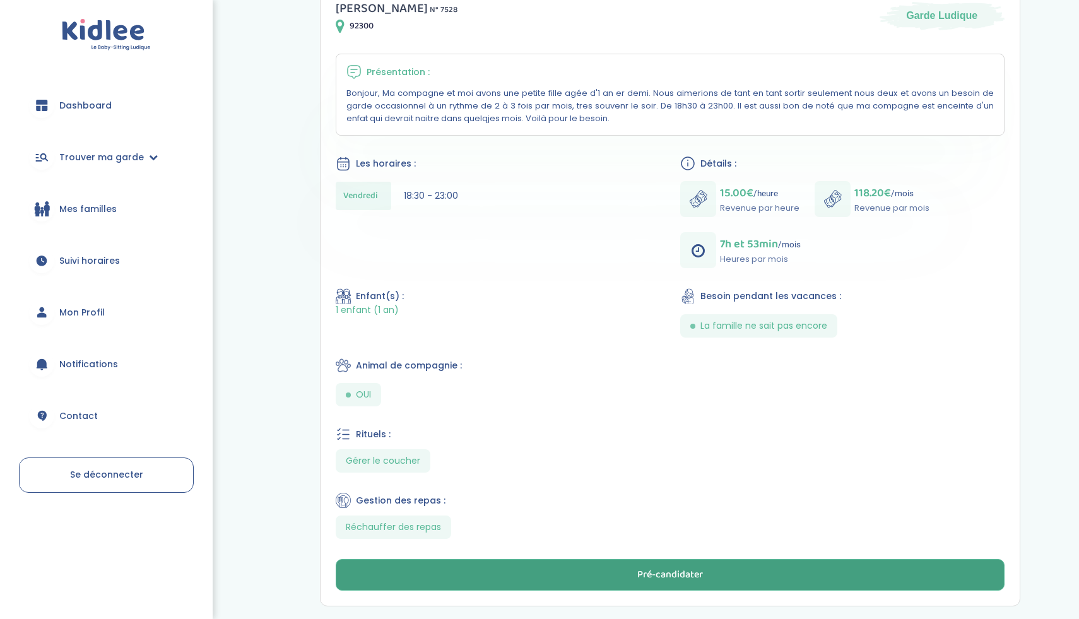
click at [564, 564] on button "Pré-candidater" at bounding box center [670, 575] width 669 height 32
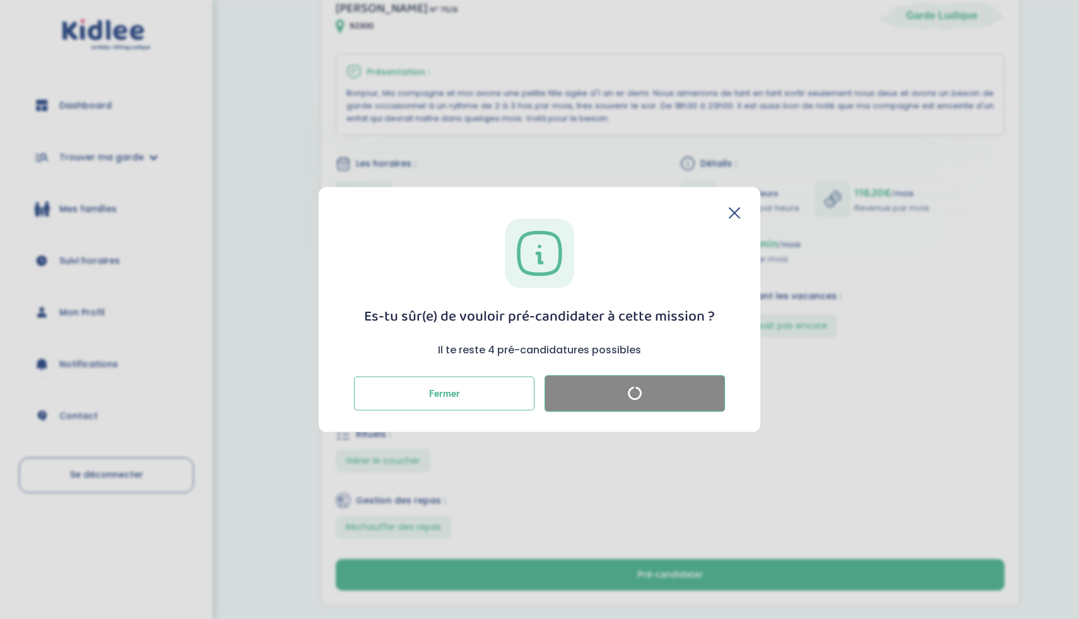
click at [730, 214] on icon at bounding box center [734, 212] width 11 height 11
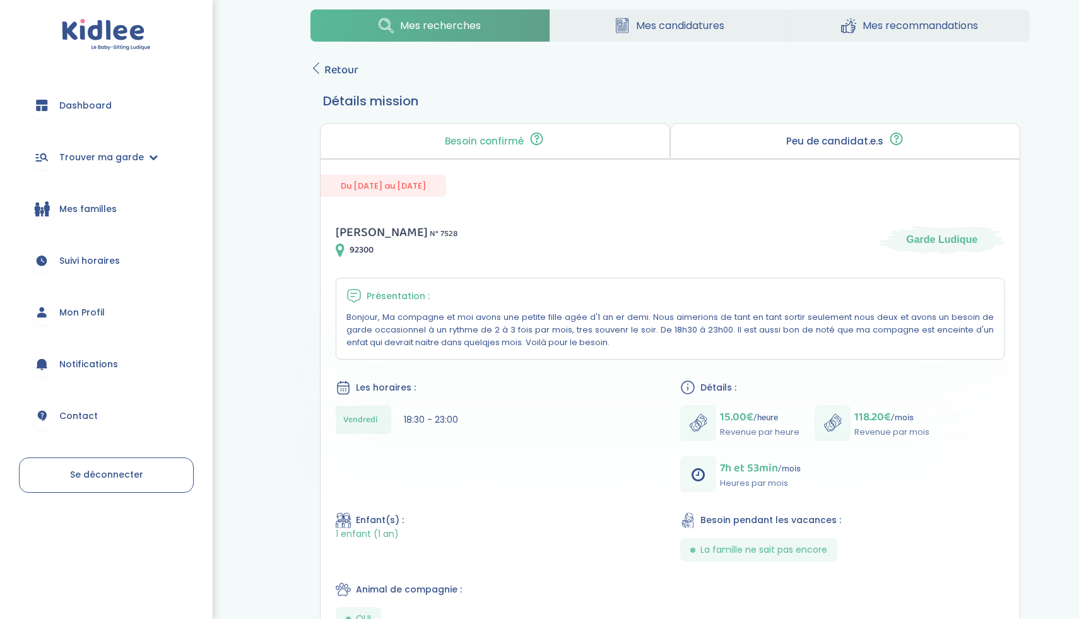
scroll to position [0, 0]
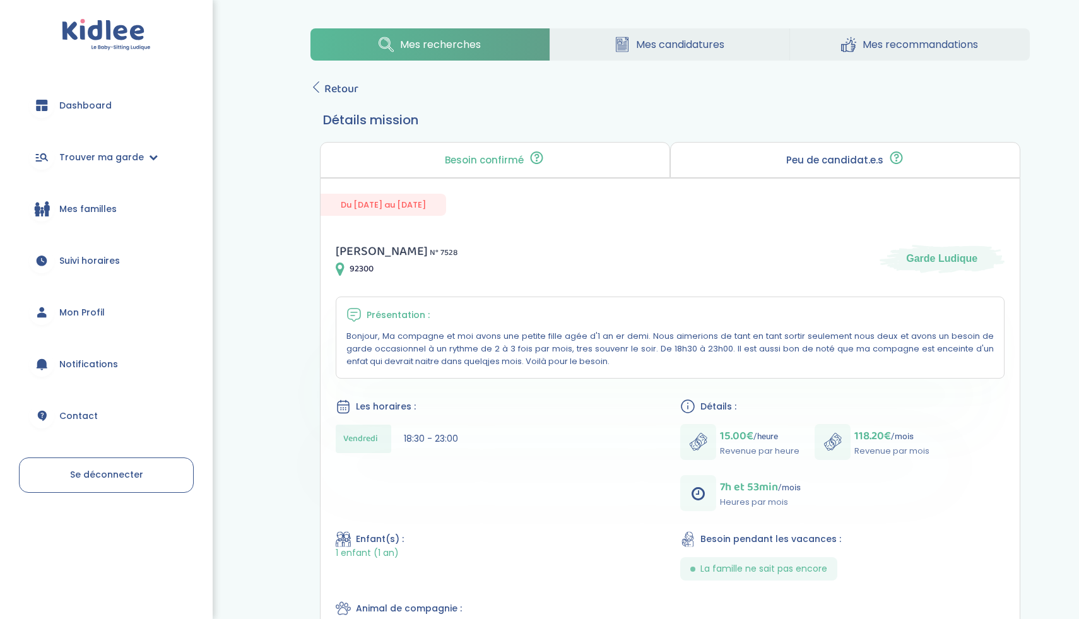
click at [673, 47] on span "Mes candidatures" at bounding box center [680, 45] width 88 height 16
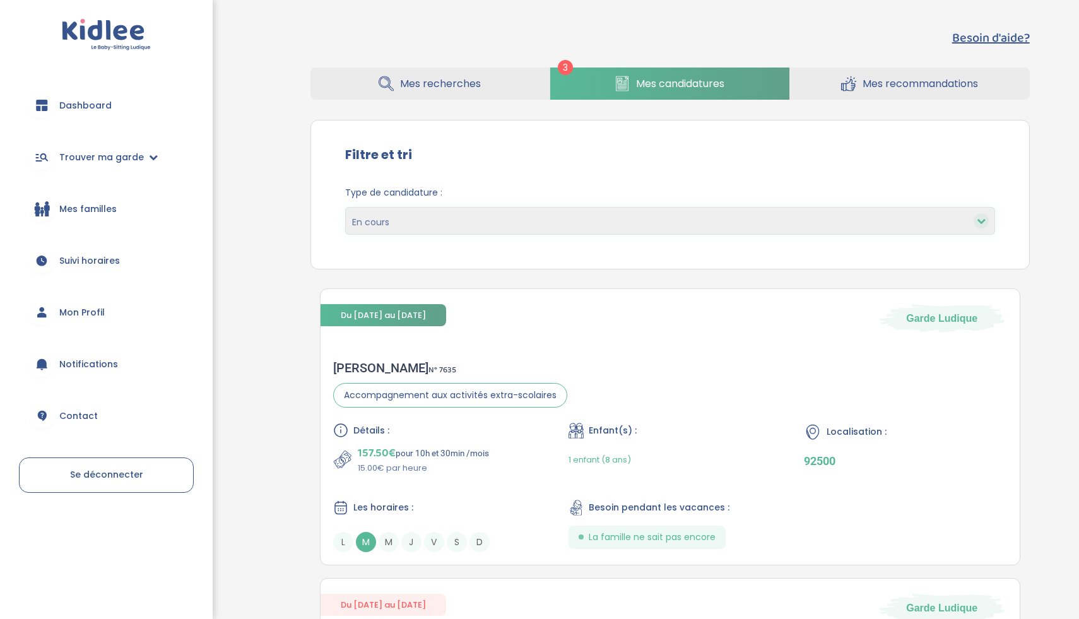
click at [507, 84] on link "Mes recherches" at bounding box center [429, 84] width 239 height 32
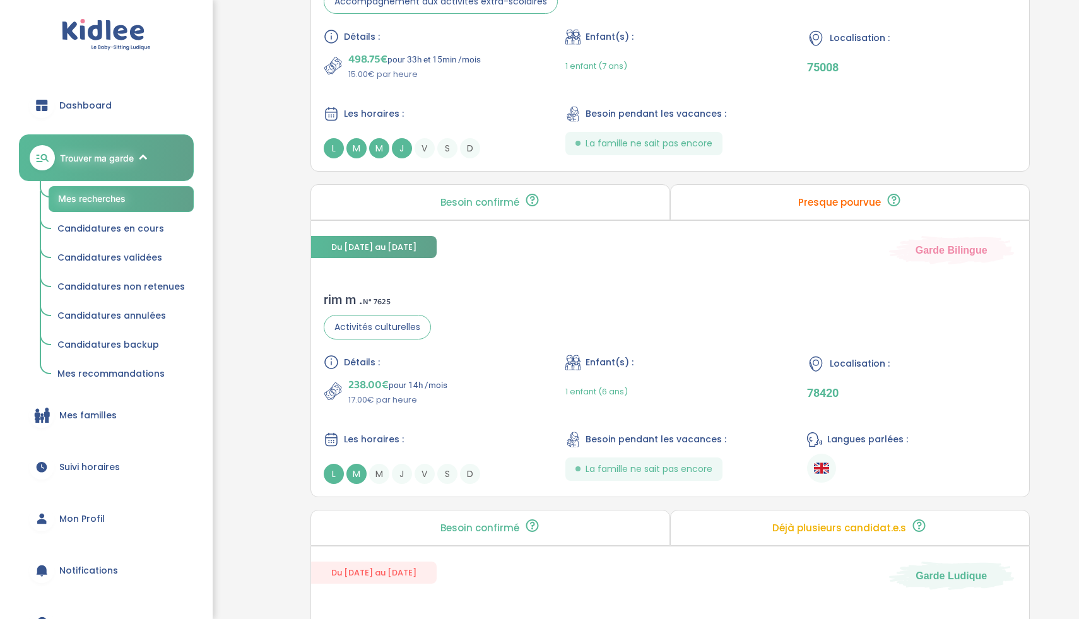
scroll to position [704, 0]
click at [505, 398] on div "238.00€ pour 14h /mois 17.00€ par heure" at bounding box center [428, 392] width 209 height 30
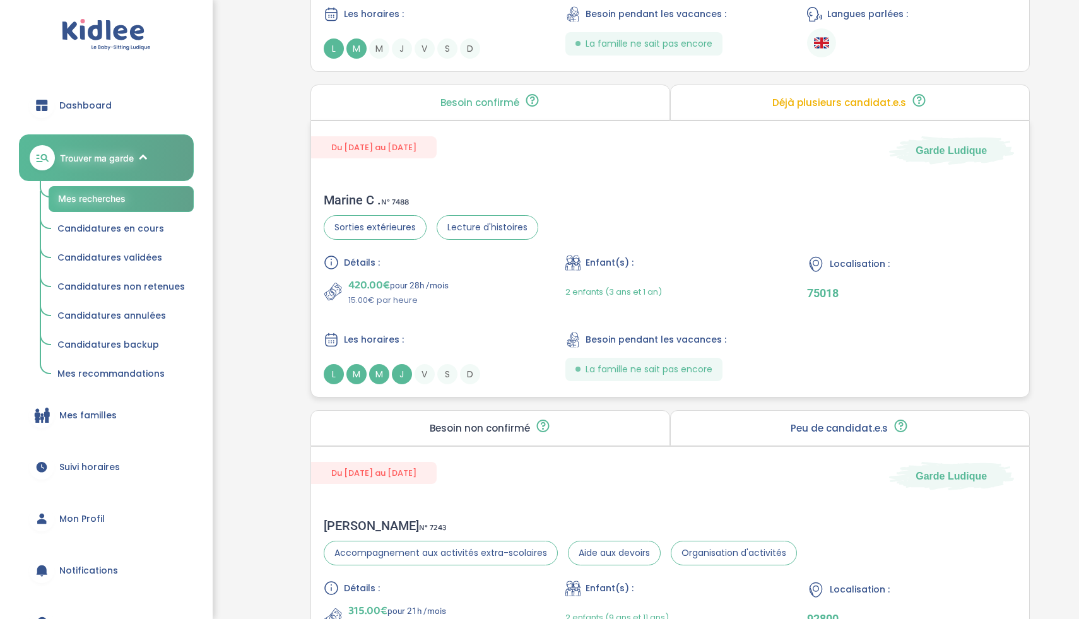
scroll to position [1130, 0]
click at [507, 305] on div "420.00€ pour 28h /mois 15.00€ par heure" at bounding box center [428, 292] width 209 height 30
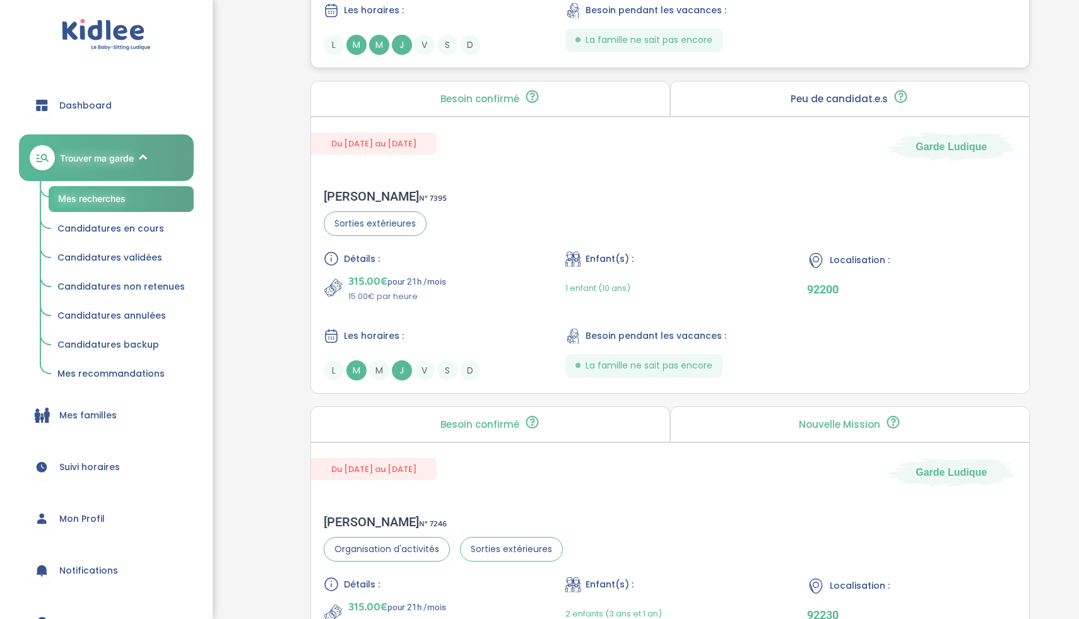
scroll to position [1787, 0]
click at [515, 296] on div "315.00€ pour 21h /mois 15.00€ par heure" at bounding box center [428, 287] width 209 height 30
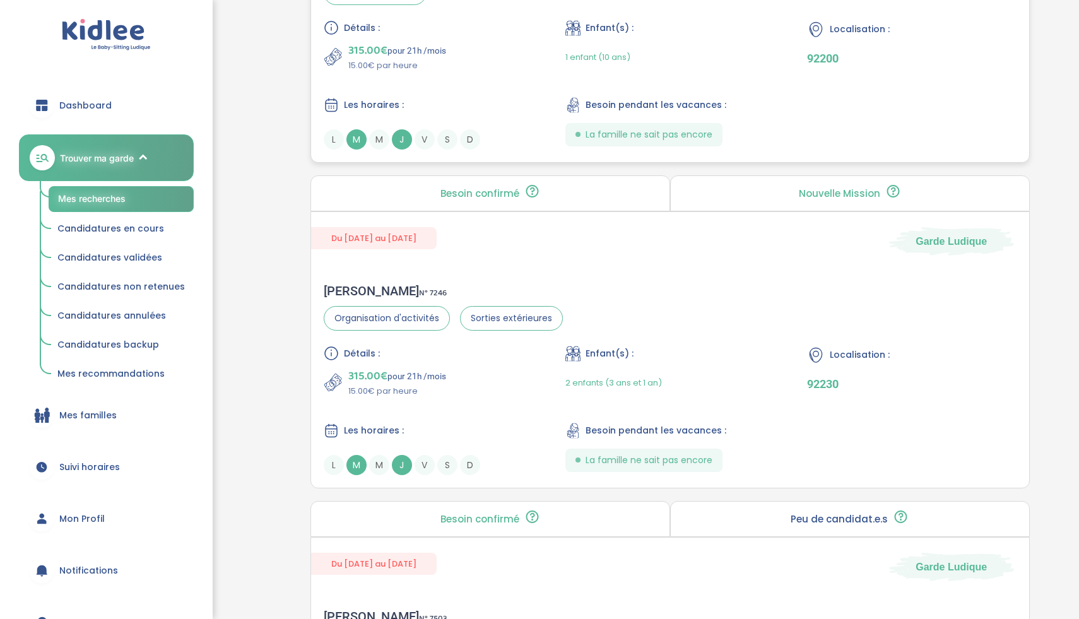
scroll to position [2063, 0]
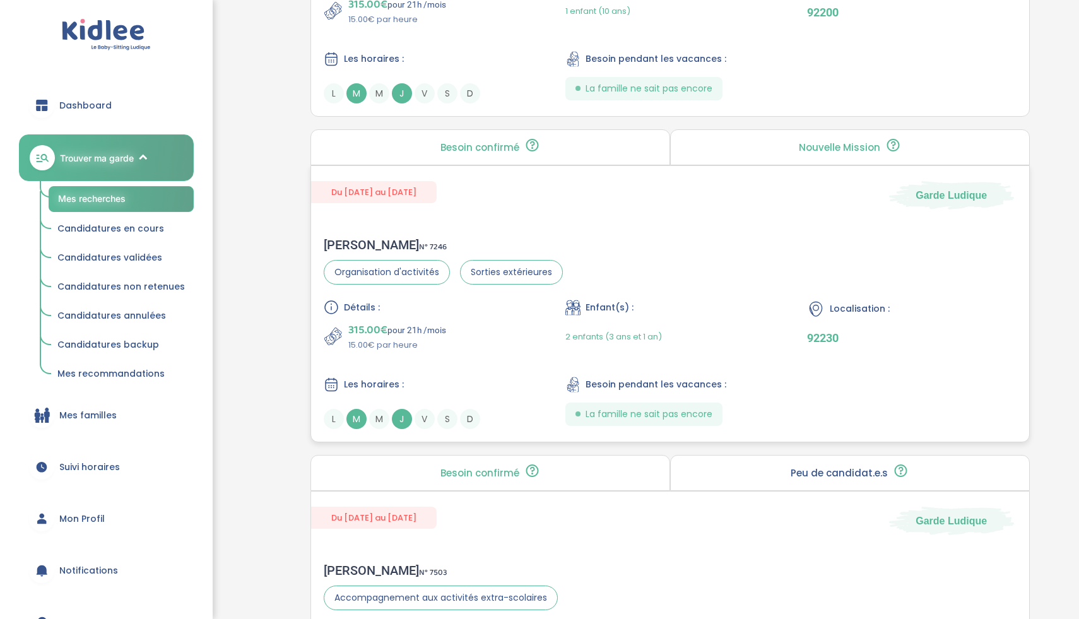
click at [492, 351] on div "315.00€ pour 21h /mois 15.00€ par heure" at bounding box center [428, 336] width 209 height 30
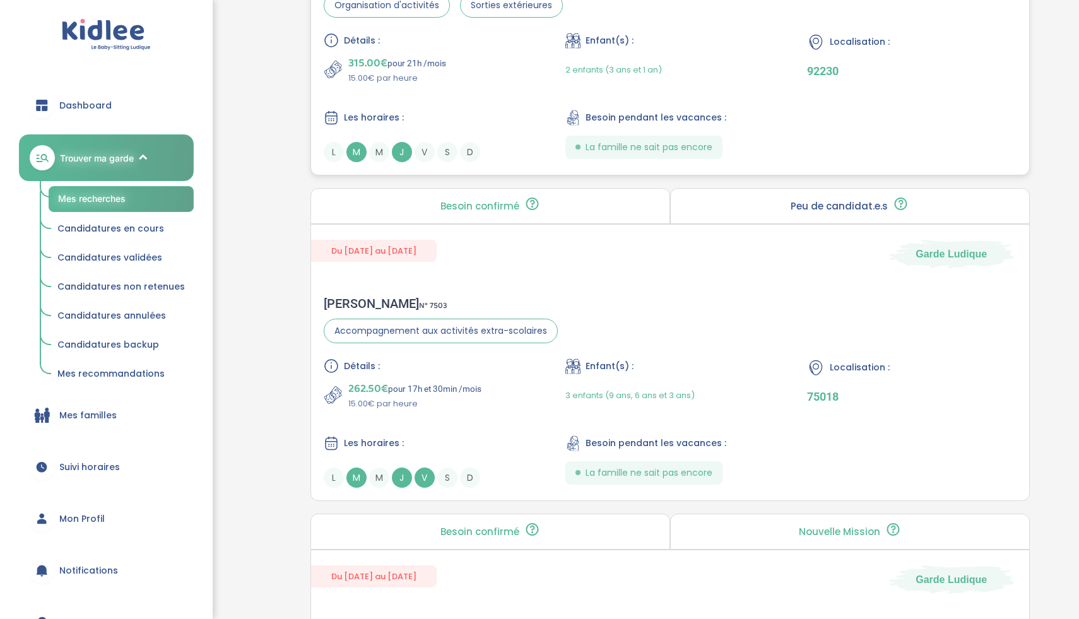
scroll to position [2354, 0]
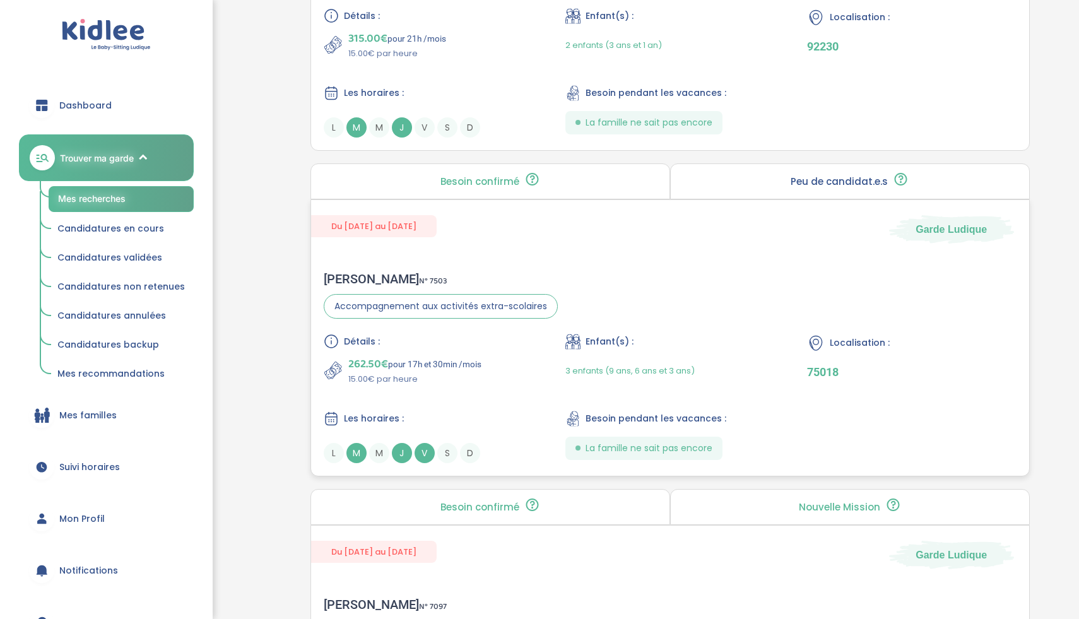
click at [492, 380] on div "262.50€ pour 17h et 30min /mois 15.00€ par heure" at bounding box center [428, 370] width 209 height 30
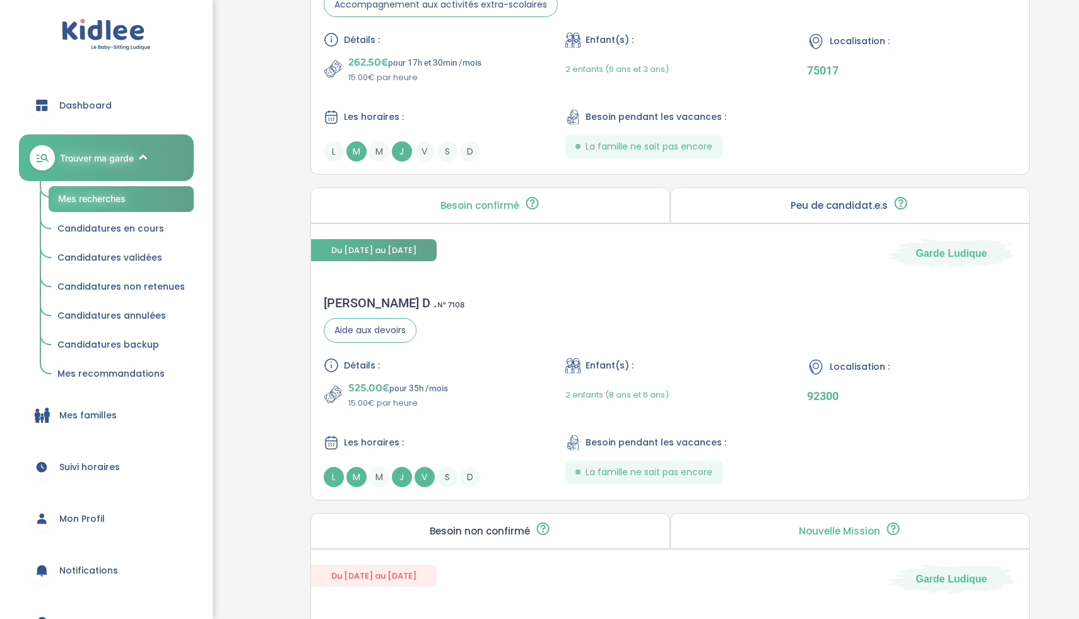
scroll to position [2981, 0]
click at [452, 360] on div "Détails :" at bounding box center [428, 365] width 209 height 15
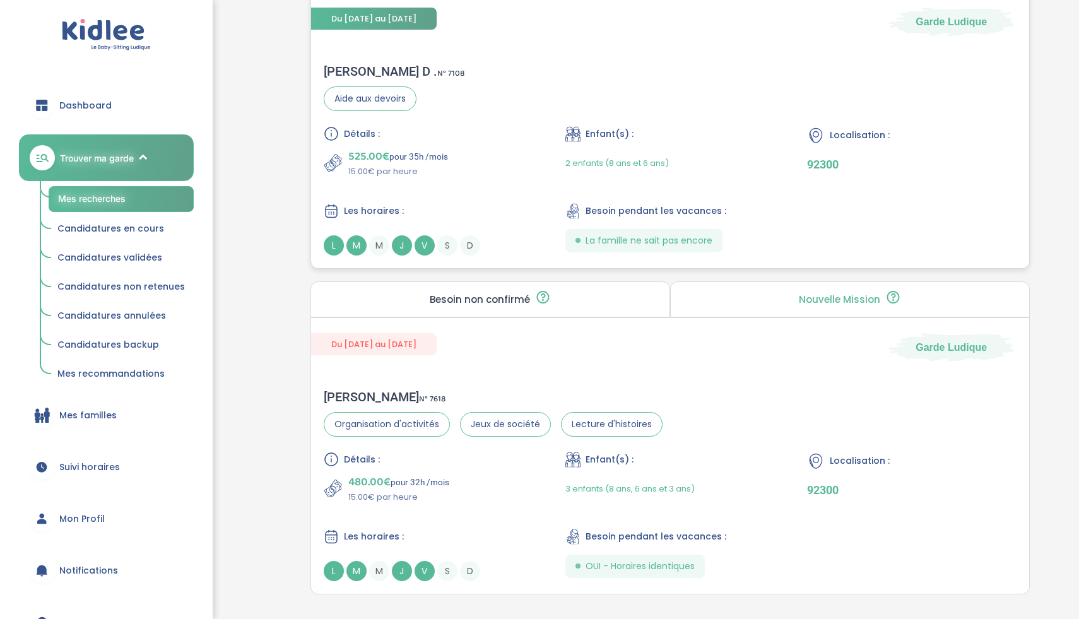
scroll to position [3335, 0]
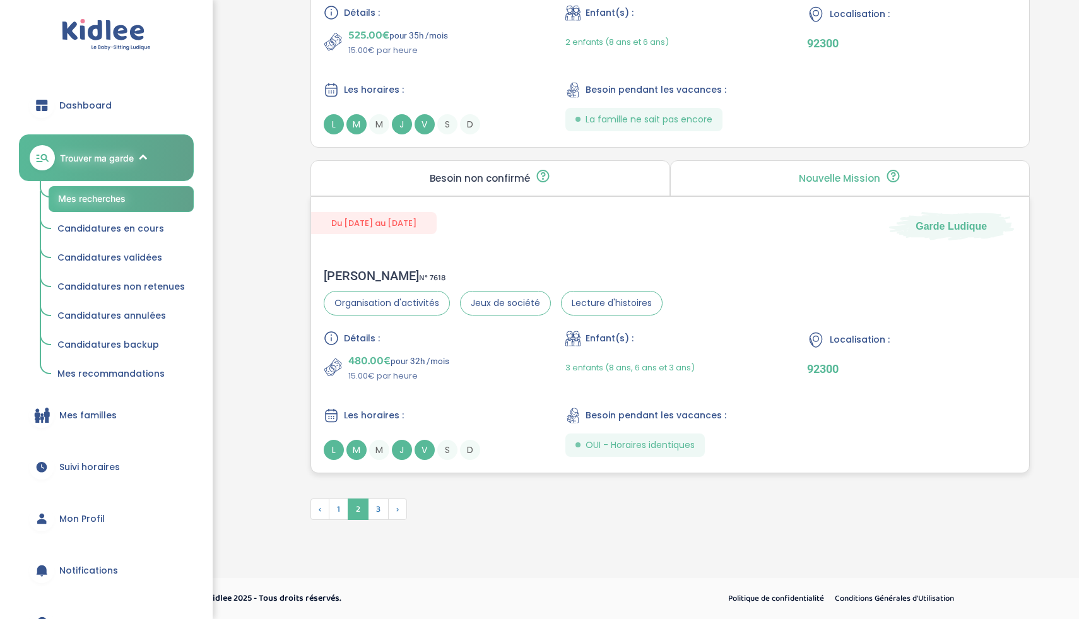
click at [510, 398] on div "Détails : 480.00€ pour 32h /mois 15.00€ par heure Enfant(s) : 3 enfants (8 ans,…" at bounding box center [670, 395] width 693 height 129
click at [379, 512] on span "3" at bounding box center [378, 509] width 21 height 21
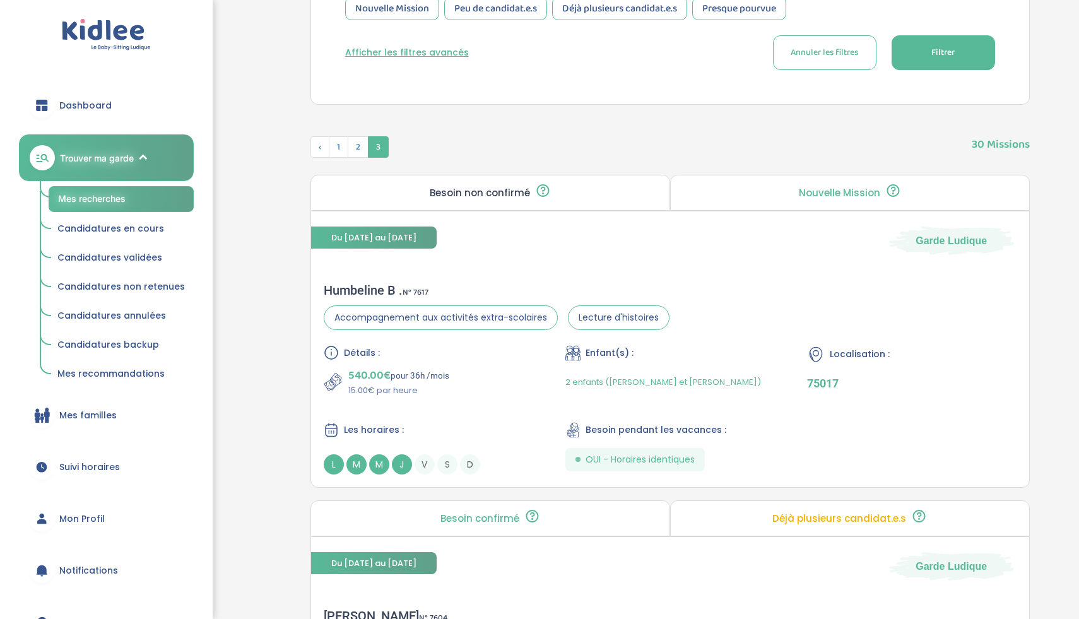
scroll to position [585, 0]
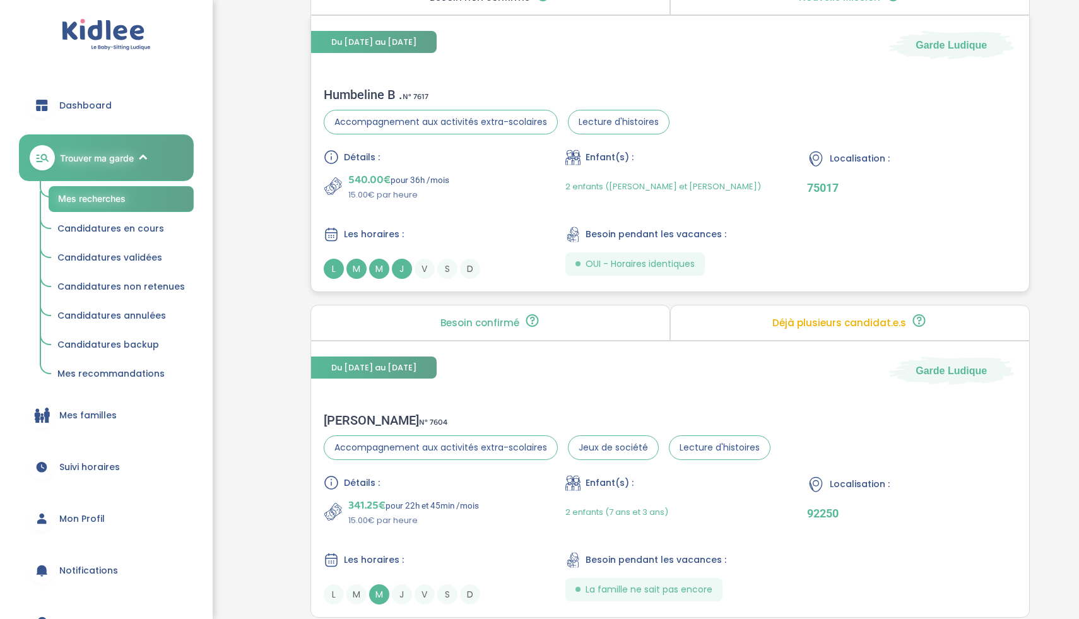
click at [495, 181] on div "540.00€ pour 36h /mois 15.00€ par heure" at bounding box center [428, 186] width 209 height 30
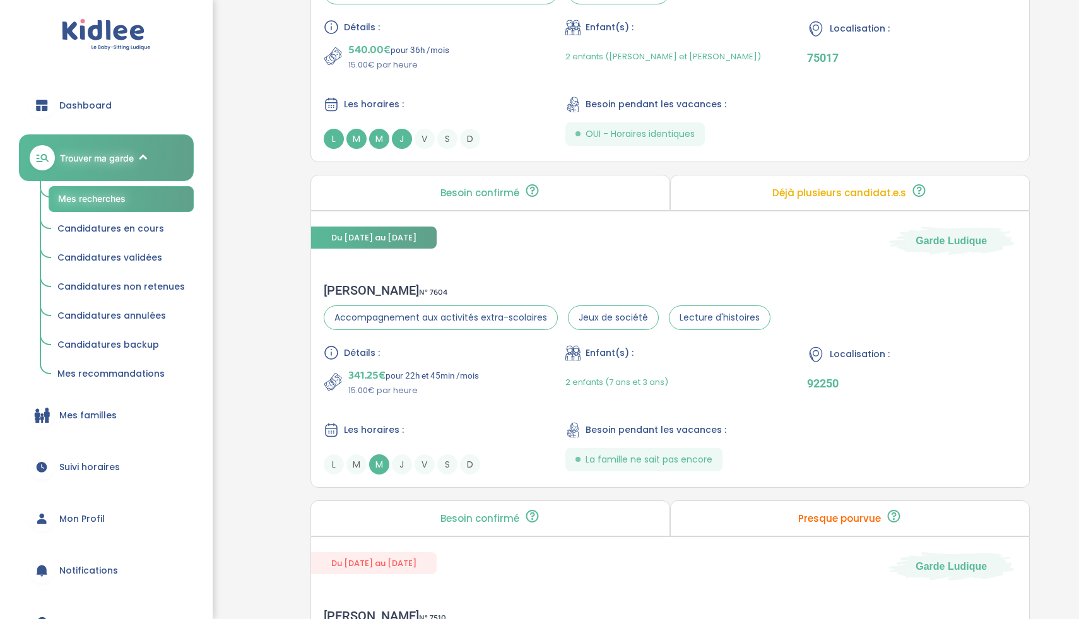
scroll to position [721, 0]
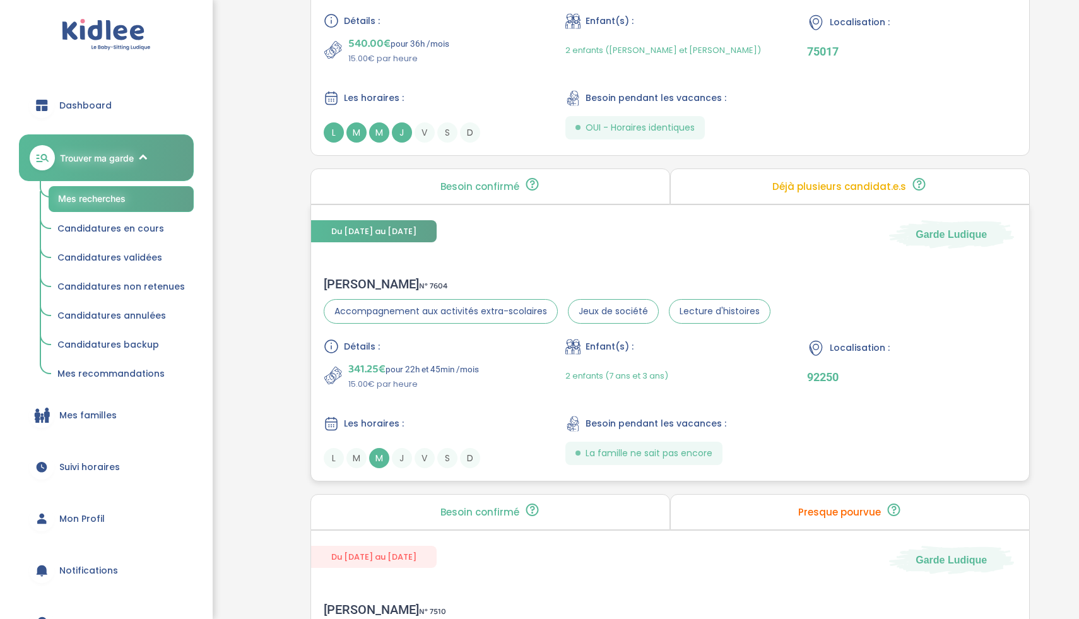
click at [487, 386] on div "341.25€ pour 22h et 45min /mois 15.00€ par heure" at bounding box center [428, 375] width 209 height 30
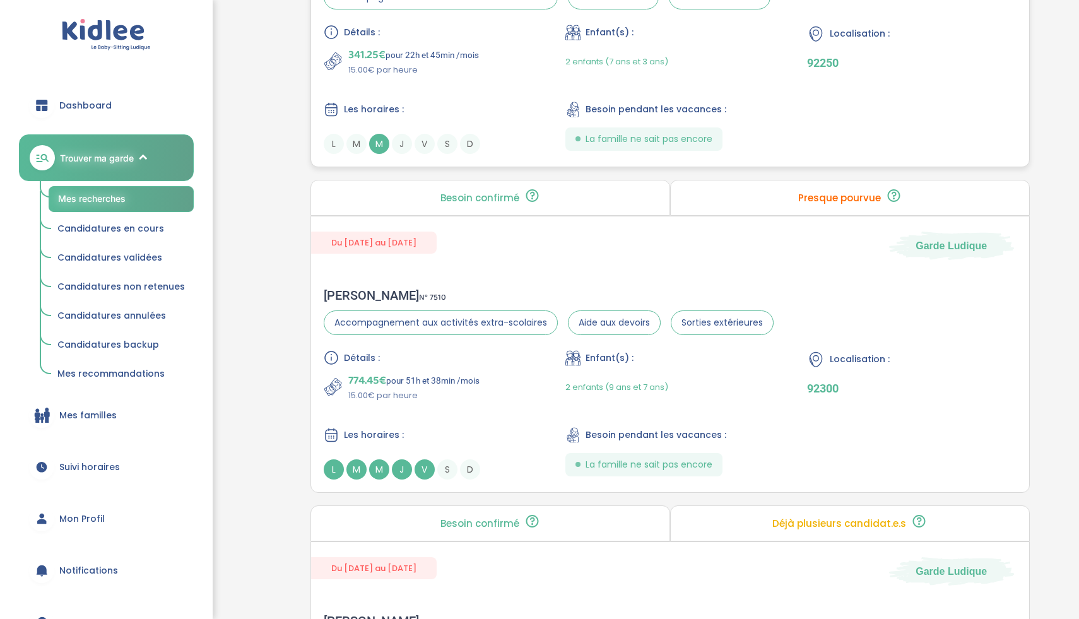
scroll to position [1037, 0]
click at [501, 408] on div "Détails : 774.45€ pour 51h et 38min /mois 15.00€ par heure Enfant(s) : 2 enfant…" at bounding box center [670, 412] width 693 height 129
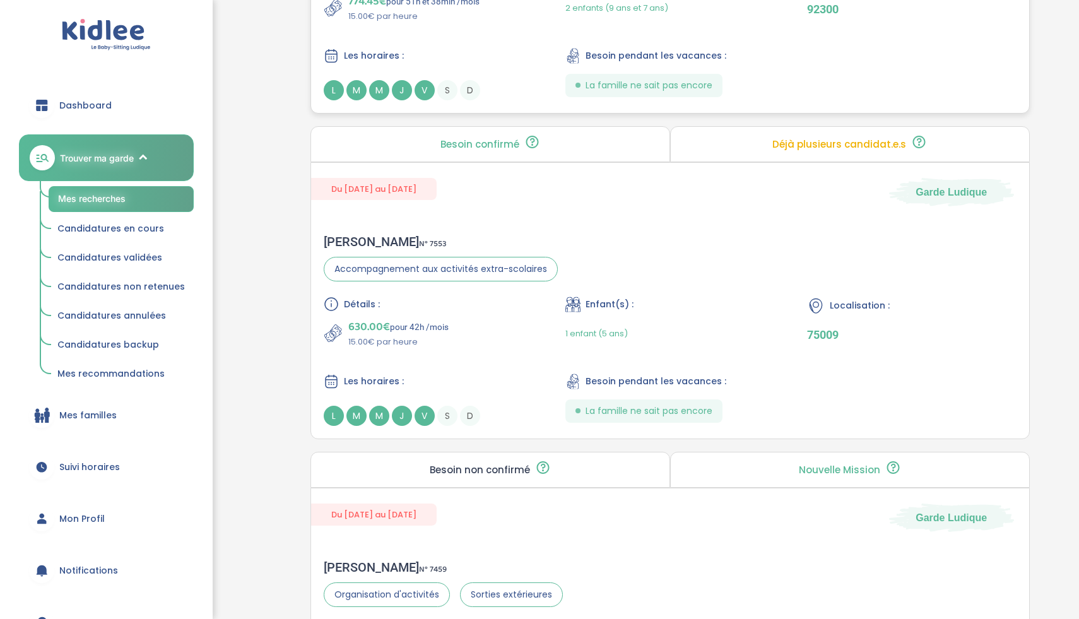
scroll to position [1442, 0]
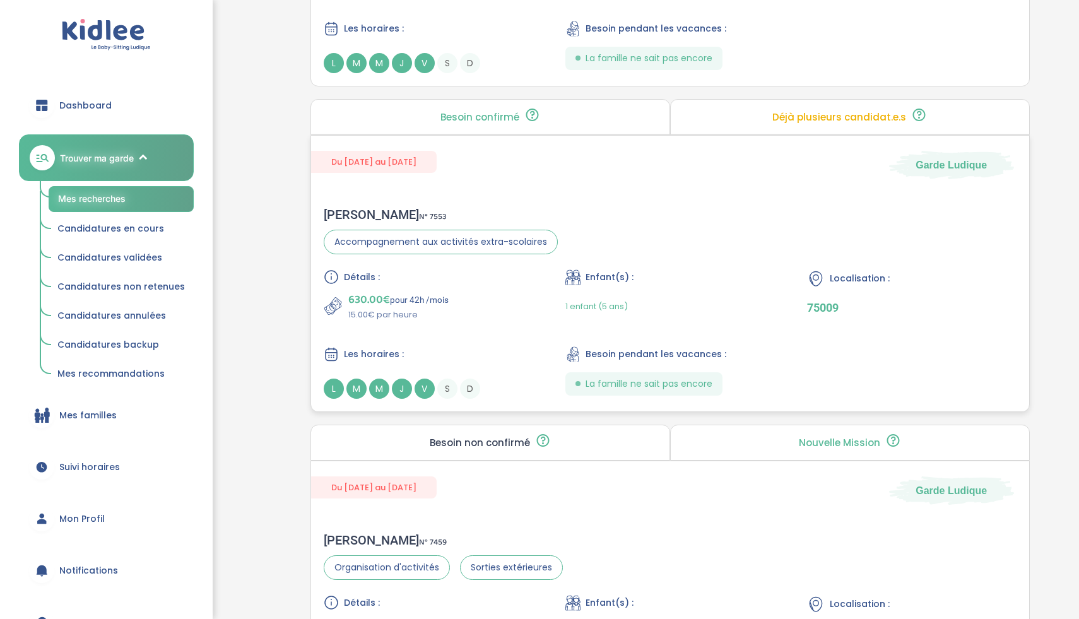
click at [497, 312] on div "630.00€ pour 42h /mois 15.00€ par heure" at bounding box center [428, 306] width 209 height 30
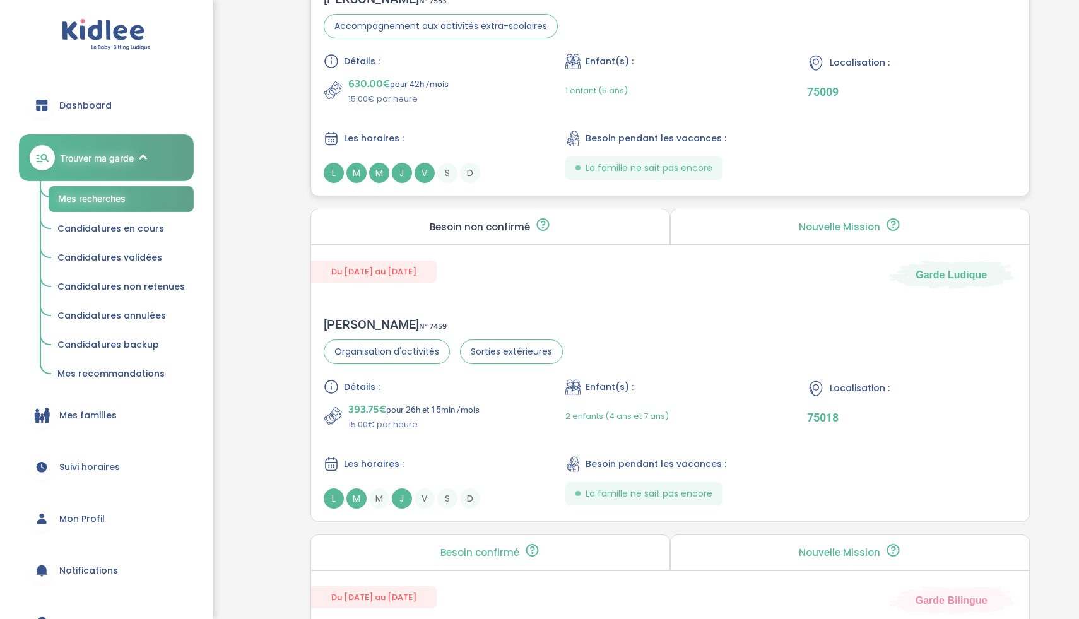
scroll to position [1773, 0]
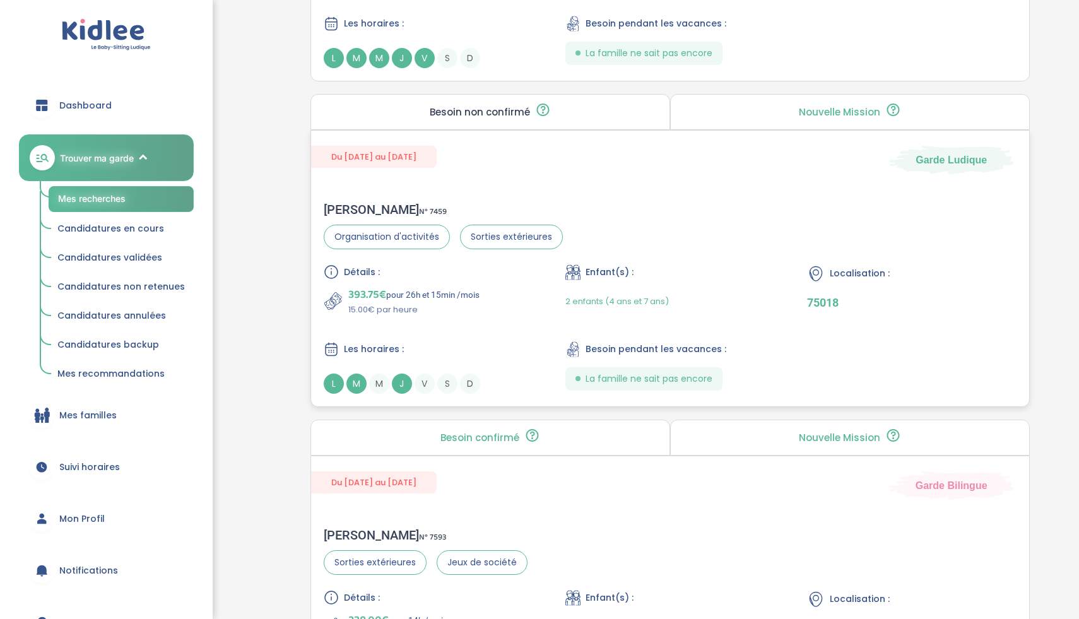
click at [520, 312] on div "393.75€ pour 26h et 15min /mois 15.00€ par heure" at bounding box center [428, 301] width 209 height 30
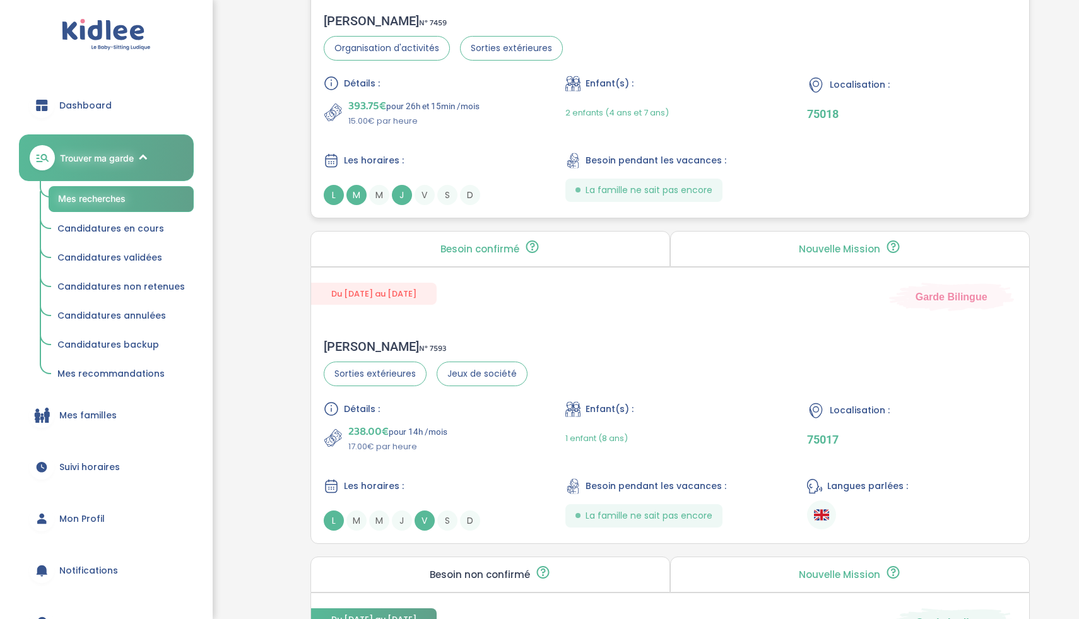
scroll to position [1964, 0]
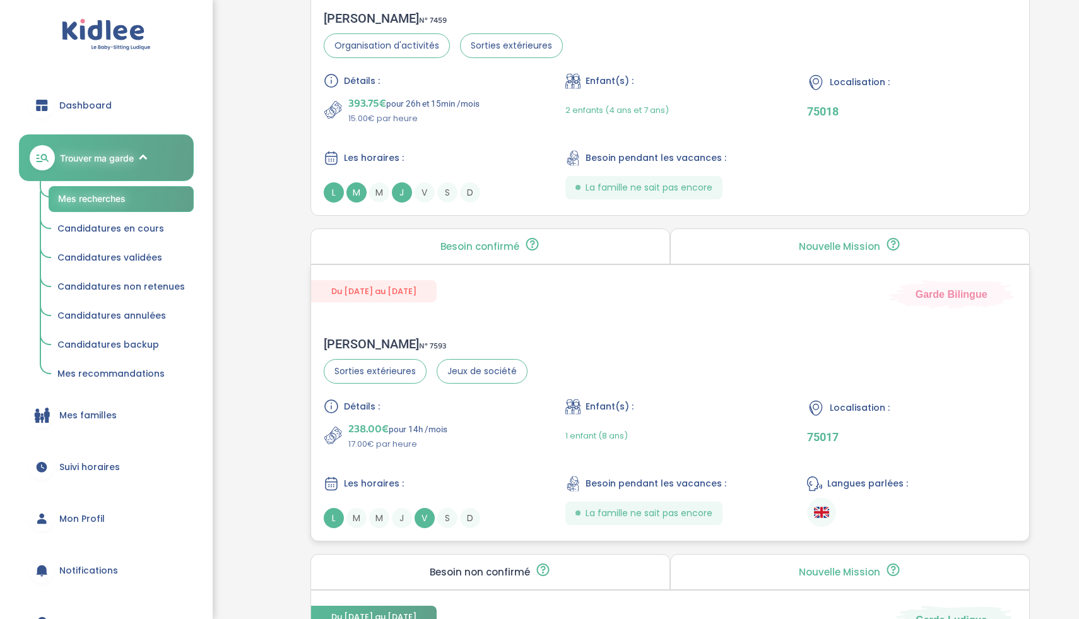
click at [498, 443] on div "238.00€ pour 14h /mois 17.00€ par heure" at bounding box center [428, 435] width 209 height 30
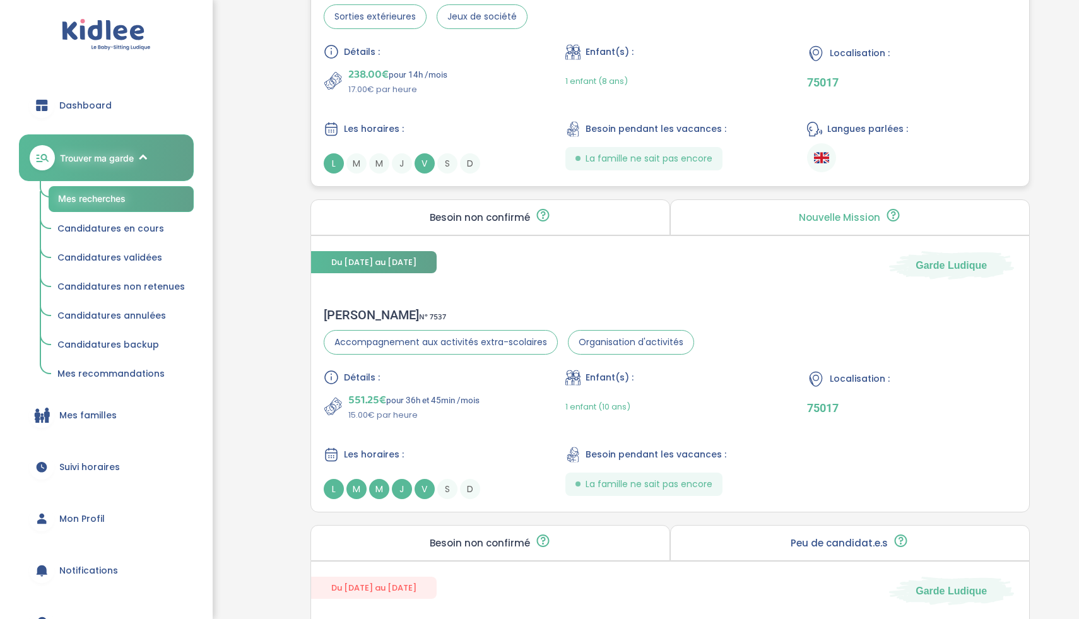
scroll to position [2360, 0]
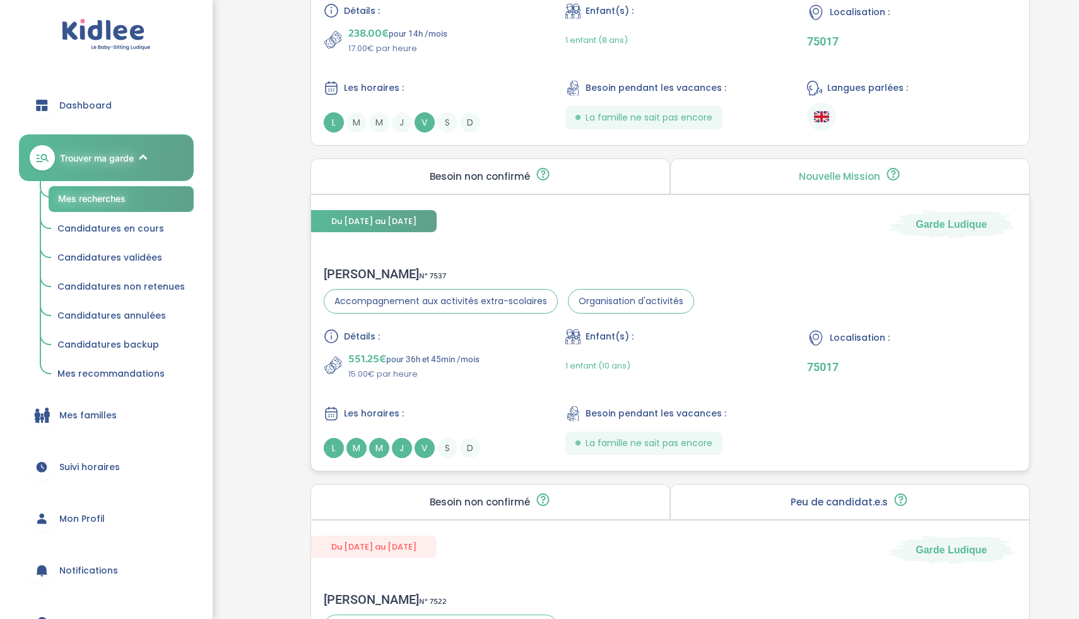
click at [507, 389] on div "Détails : 551.25€ pour 36h et 45min /mois 15.00€ par heure Enfant(s) : 1 enfant…" at bounding box center [670, 393] width 693 height 129
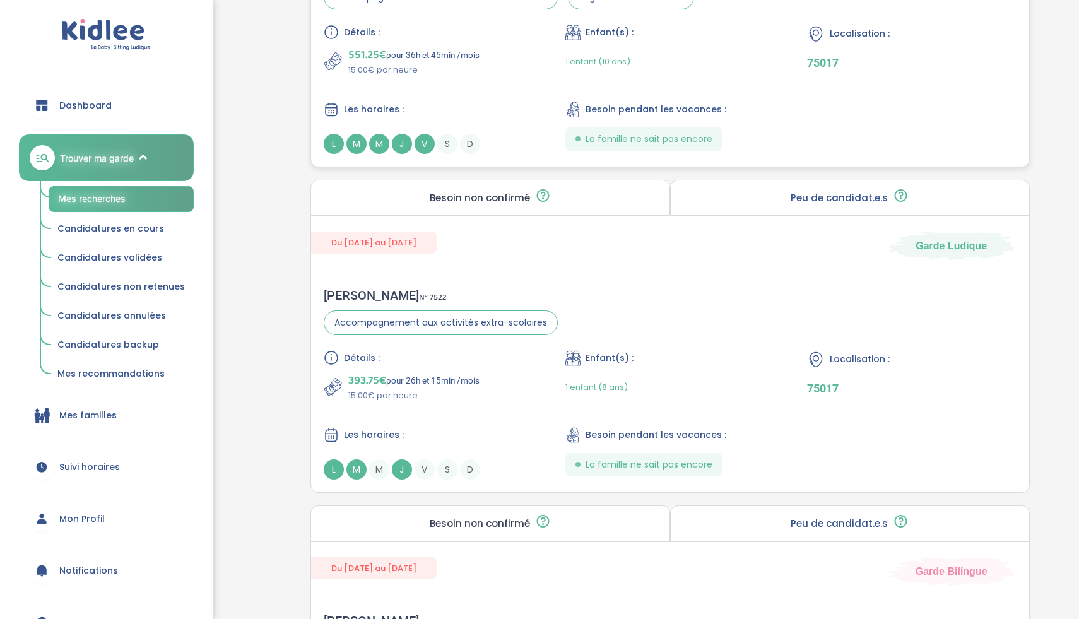
scroll to position [2678, 0]
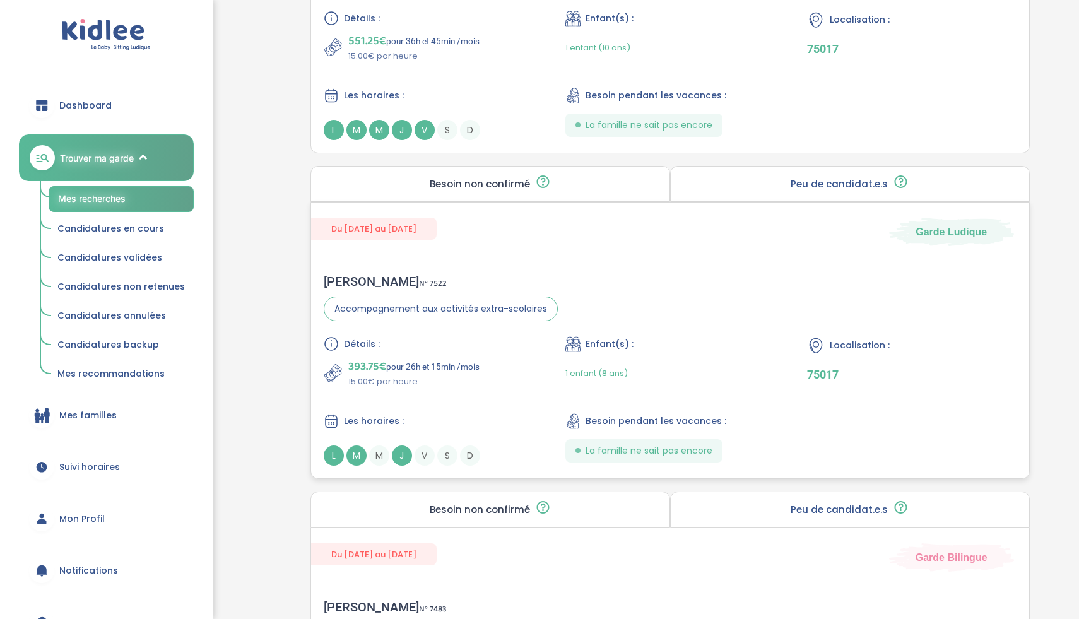
click at [502, 382] on div "393.75€ pour 26h et 15min /mois 15.00€ par heure" at bounding box center [428, 373] width 209 height 30
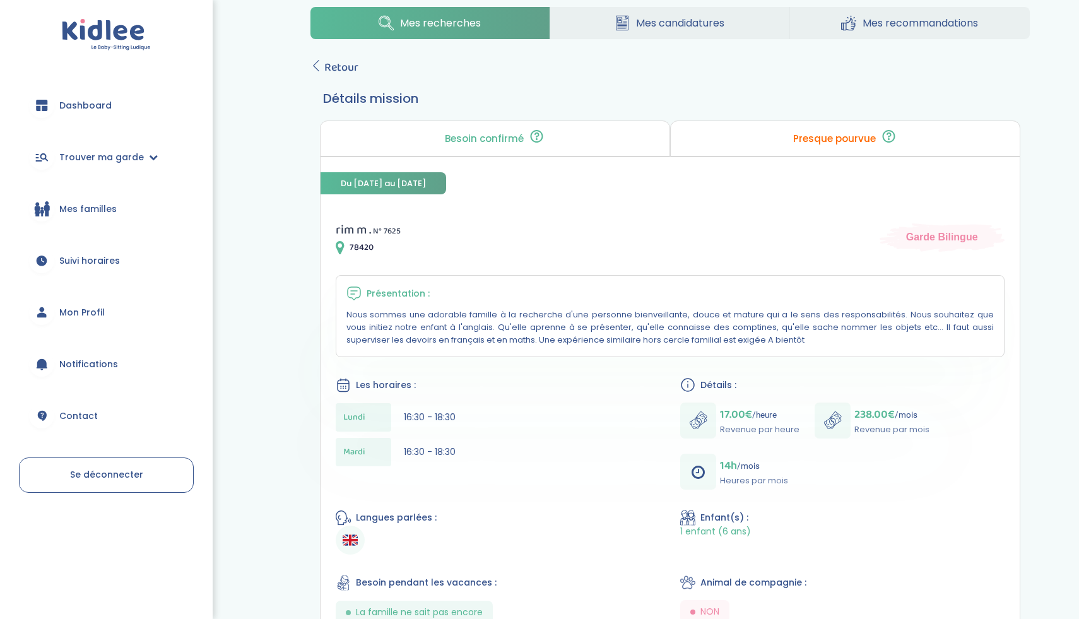
scroll to position [28, 0]
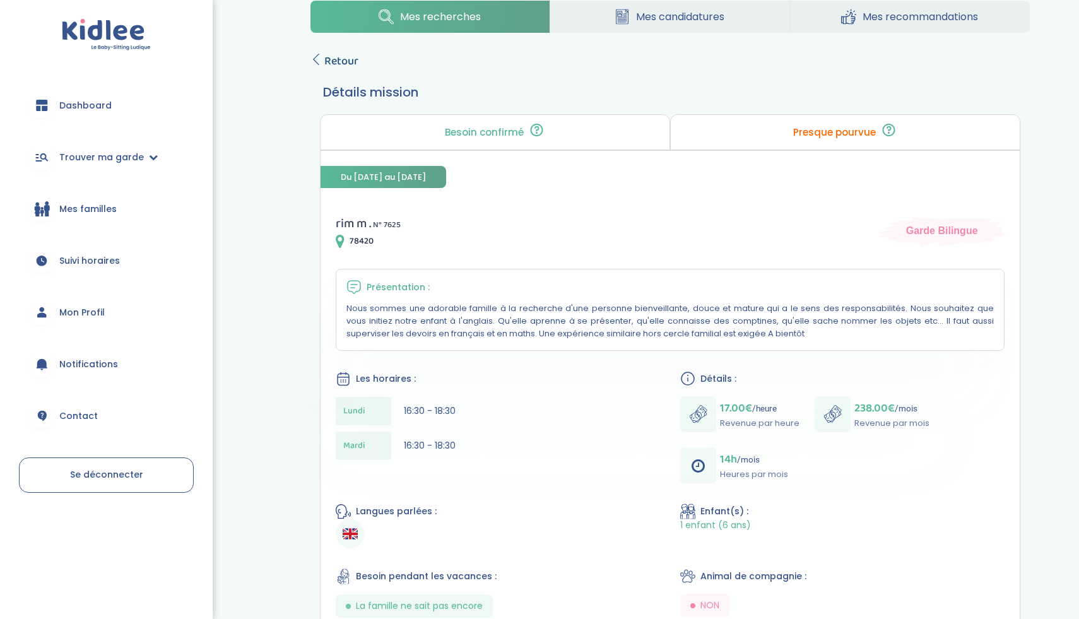
click at [314, 59] on icon at bounding box center [315, 59] width 11 height 11
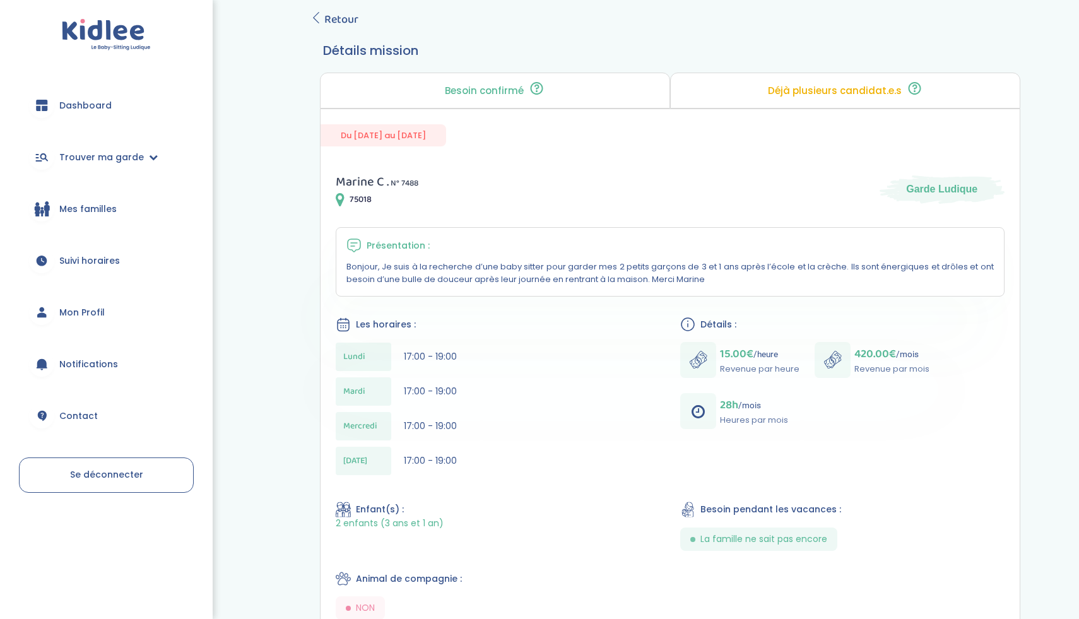
scroll to position [66, 0]
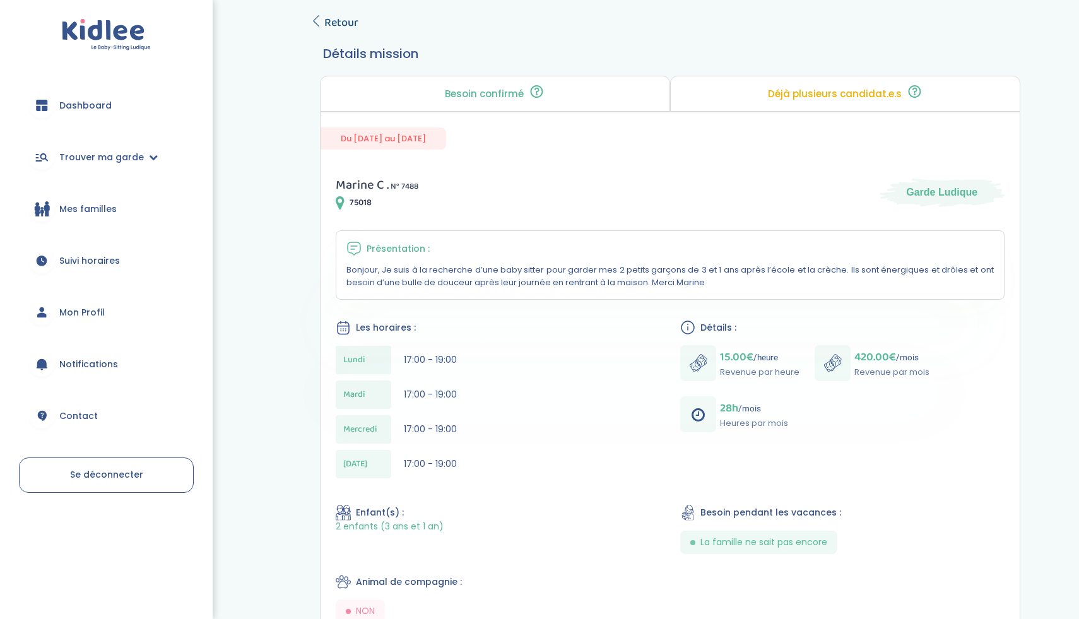
click at [310, 25] on icon at bounding box center [315, 20] width 11 height 11
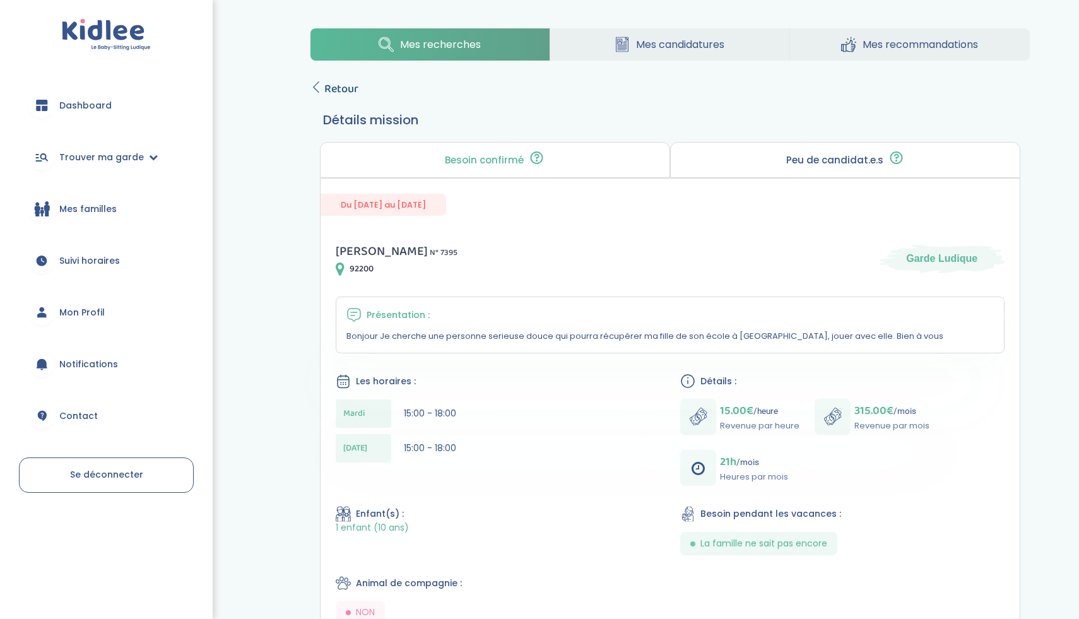
click at [313, 89] on icon at bounding box center [315, 86] width 11 height 11
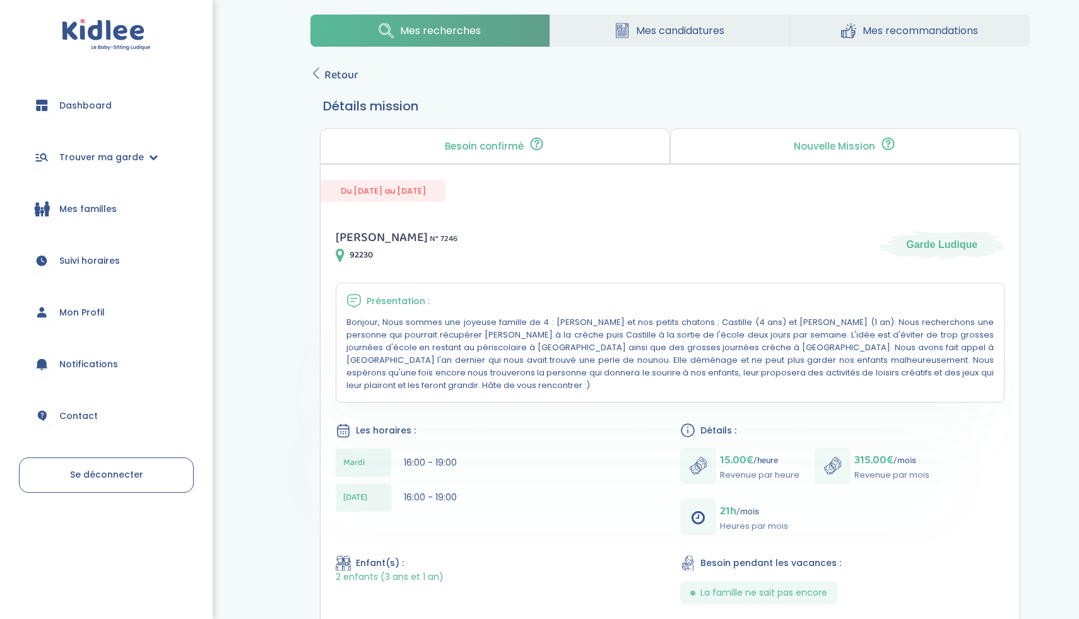
scroll to position [16, 0]
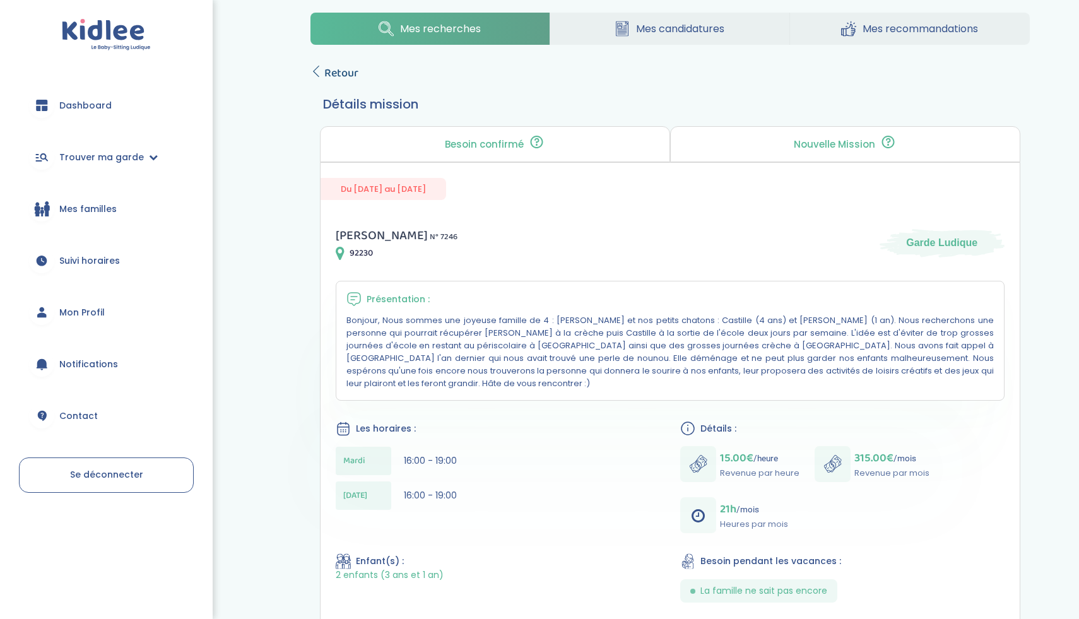
click at [324, 65] on span "Retour" at bounding box center [341, 73] width 34 height 18
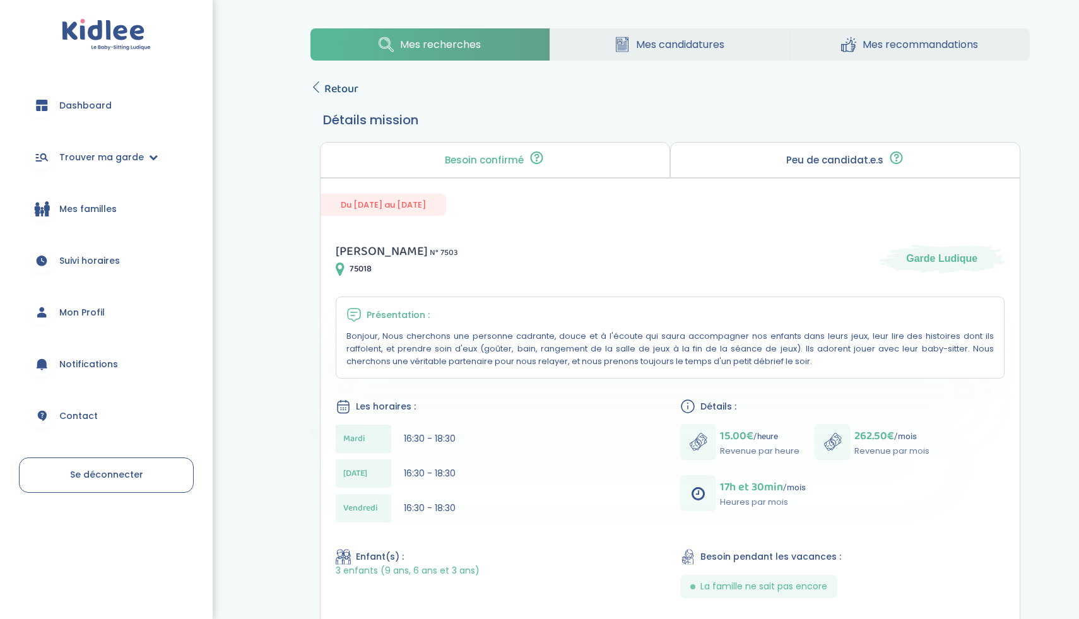
click at [325, 86] on span "Retour" at bounding box center [341, 89] width 34 height 18
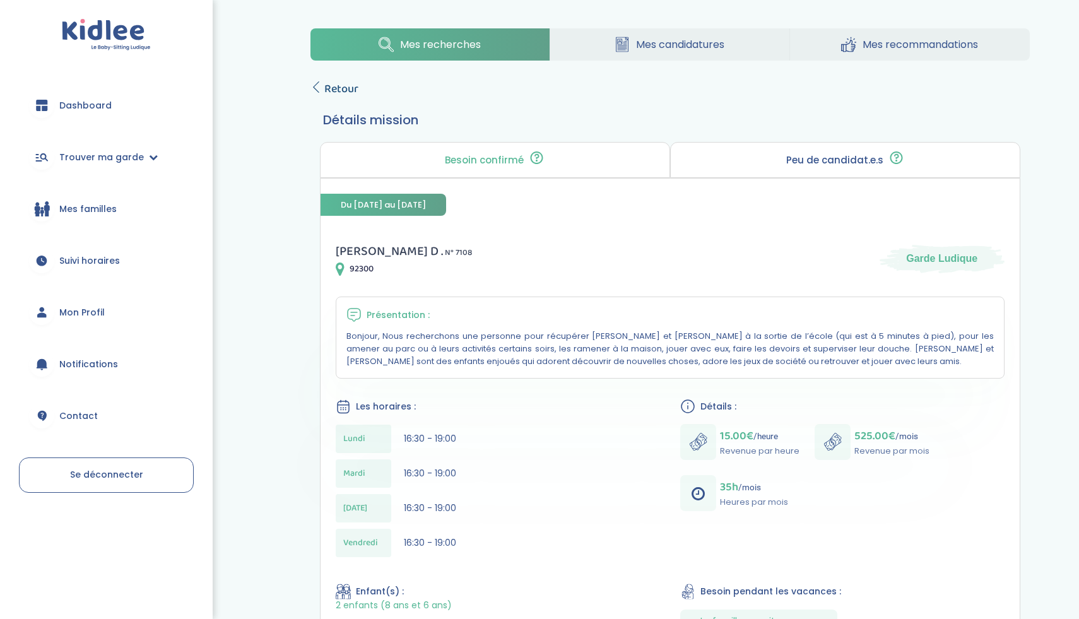
click at [331, 88] on span "Retour" at bounding box center [341, 89] width 34 height 18
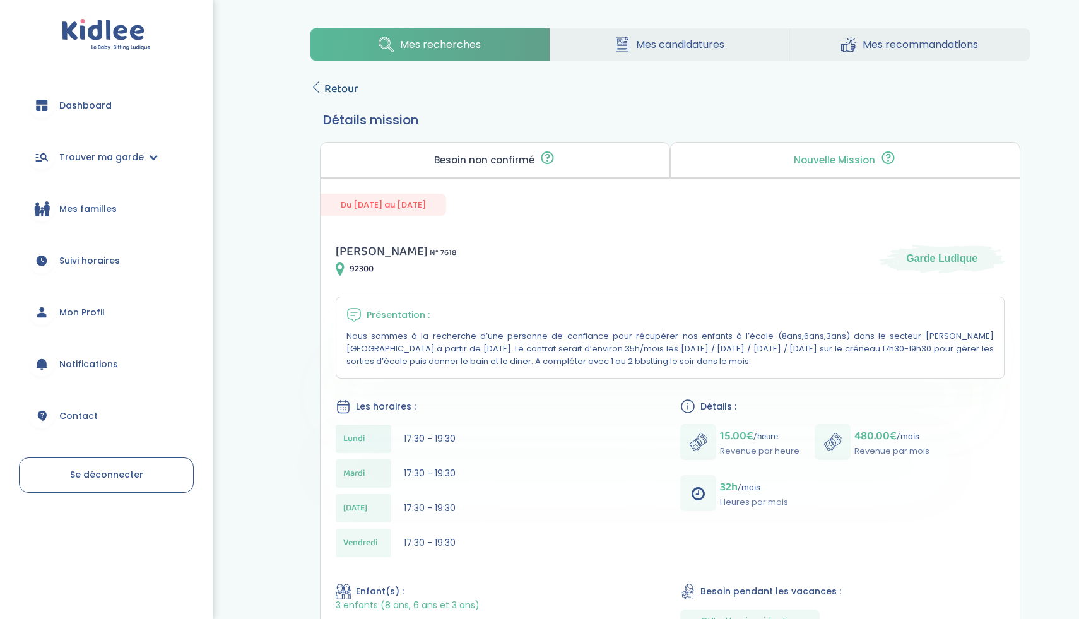
click at [332, 90] on span "Retour" at bounding box center [341, 89] width 34 height 18
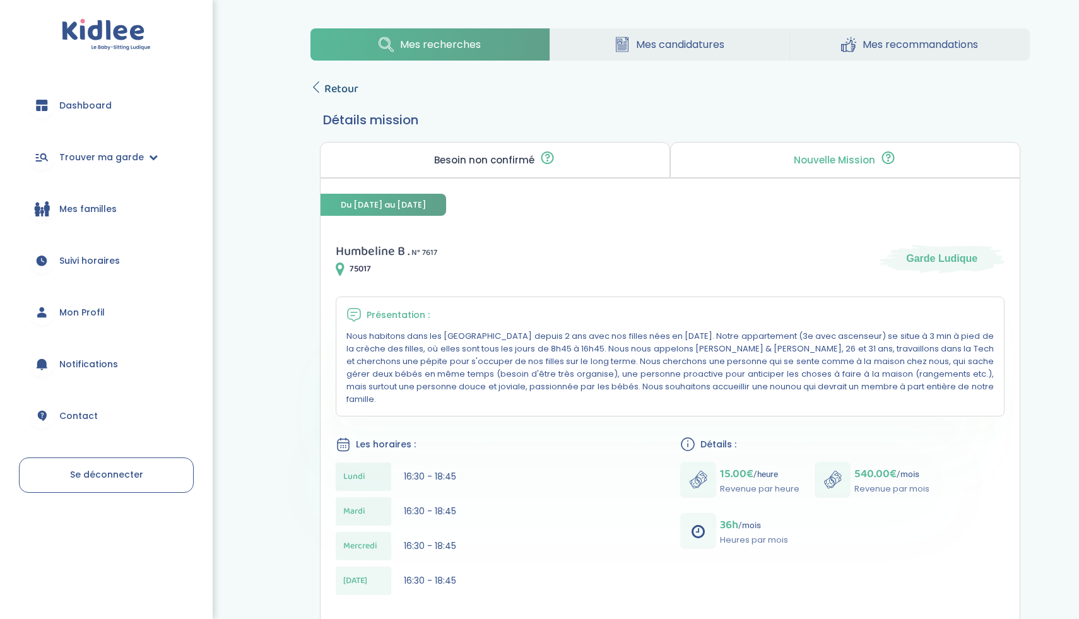
click at [318, 86] on icon at bounding box center [315, 86] width 11 height 11
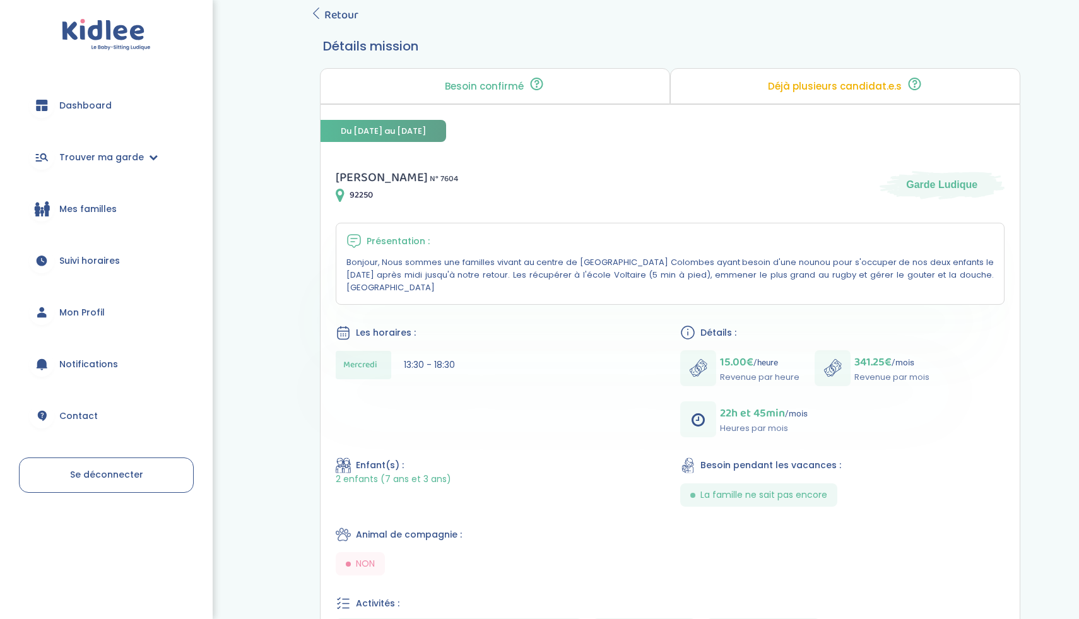
scroll to position [73, 0]
click at [345, 20] on span "Retour" at bounding box center [341, 17] width 34 height 18
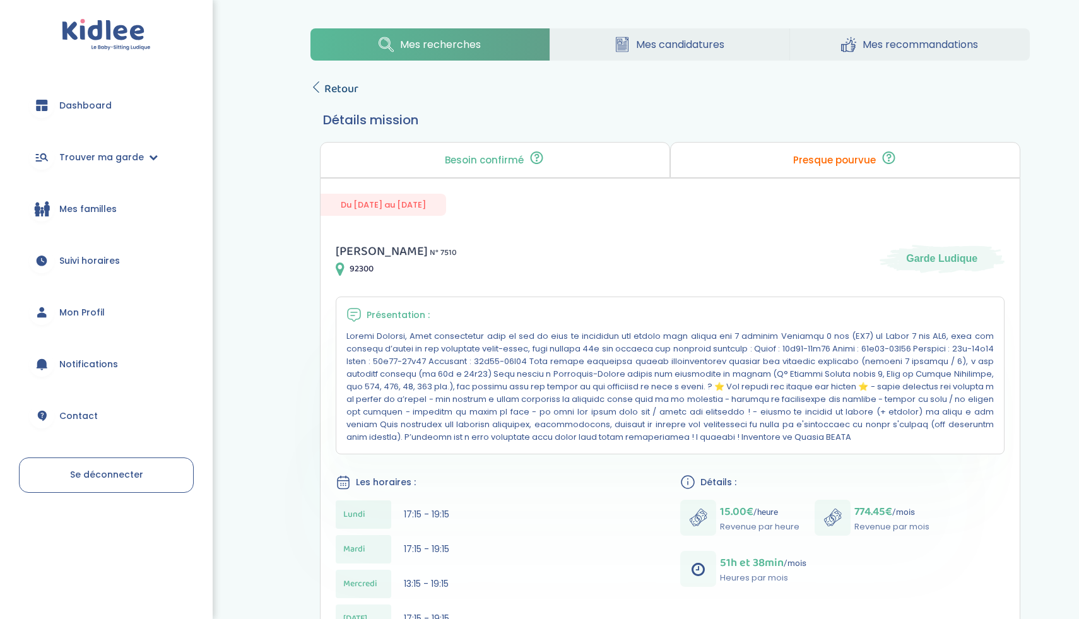
click at [324, 88] on span "Retour" at bounding box center [341, 89] width 34 height 18
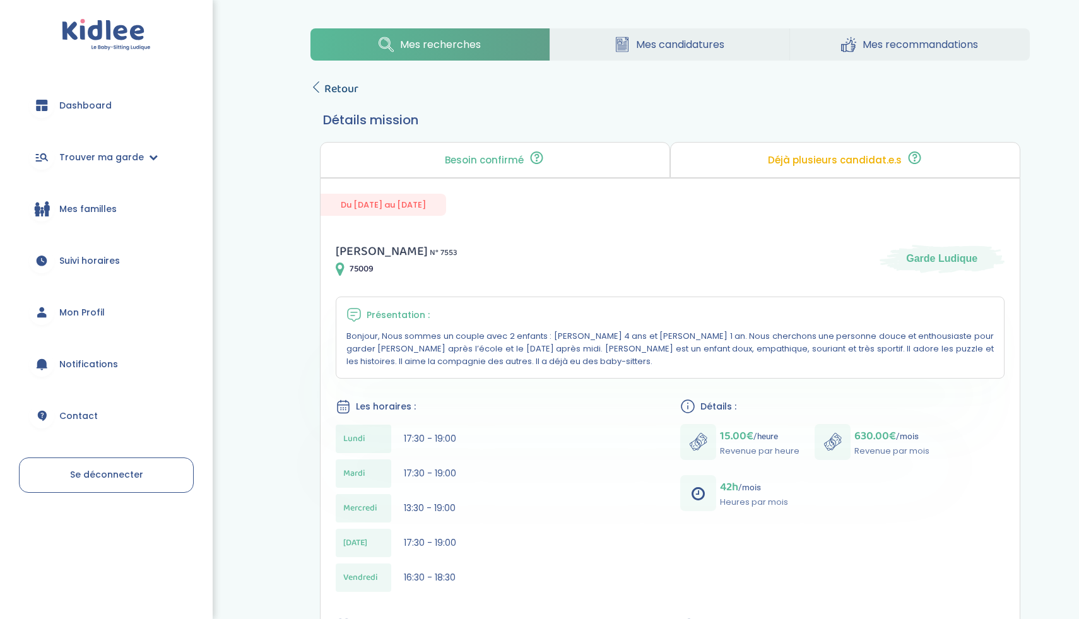
click at [323, 86] on link "Retour" at bounding box center [334, 89] width 48 height 18
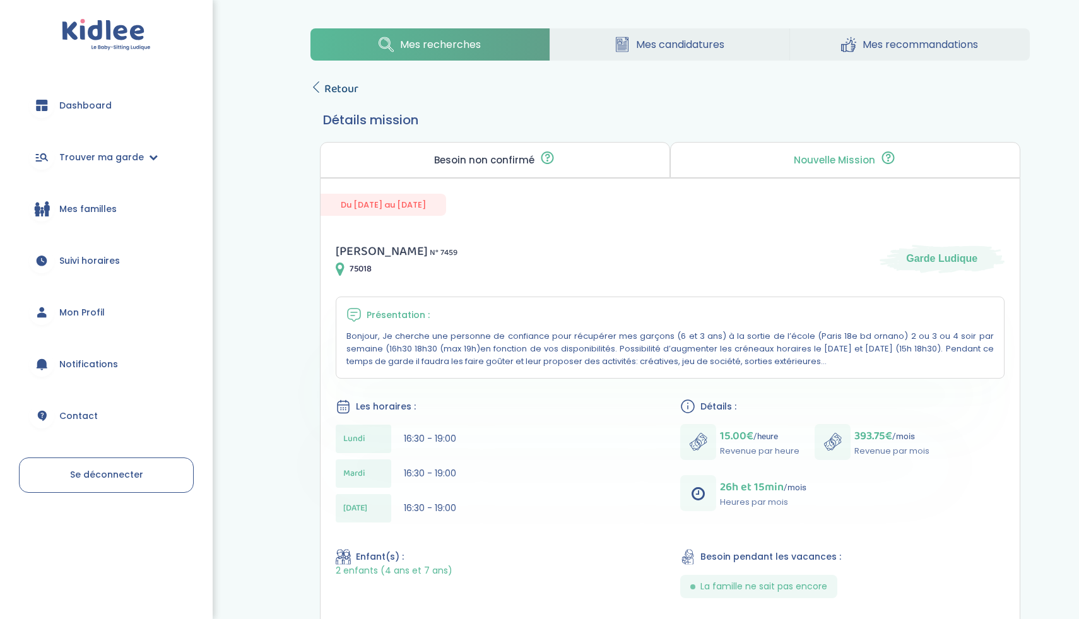
click at [323, 85] on link "Retour" at bounding box center [334, 89] width 48 height 18
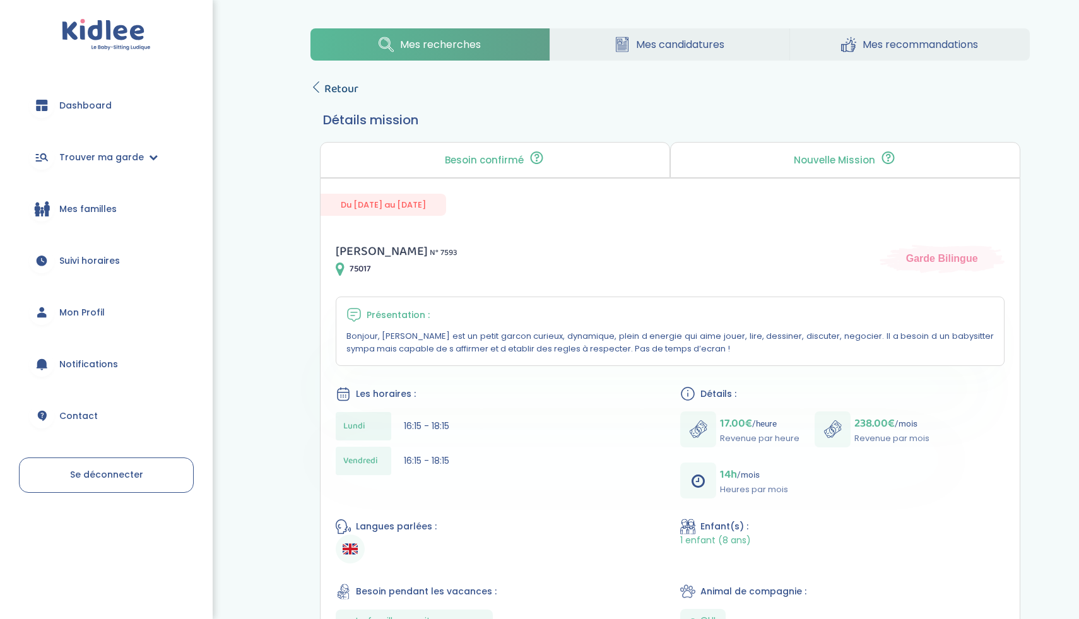
click at [332, 90] on span "Retour" at bounding box center [341, 89] width 34 height 18
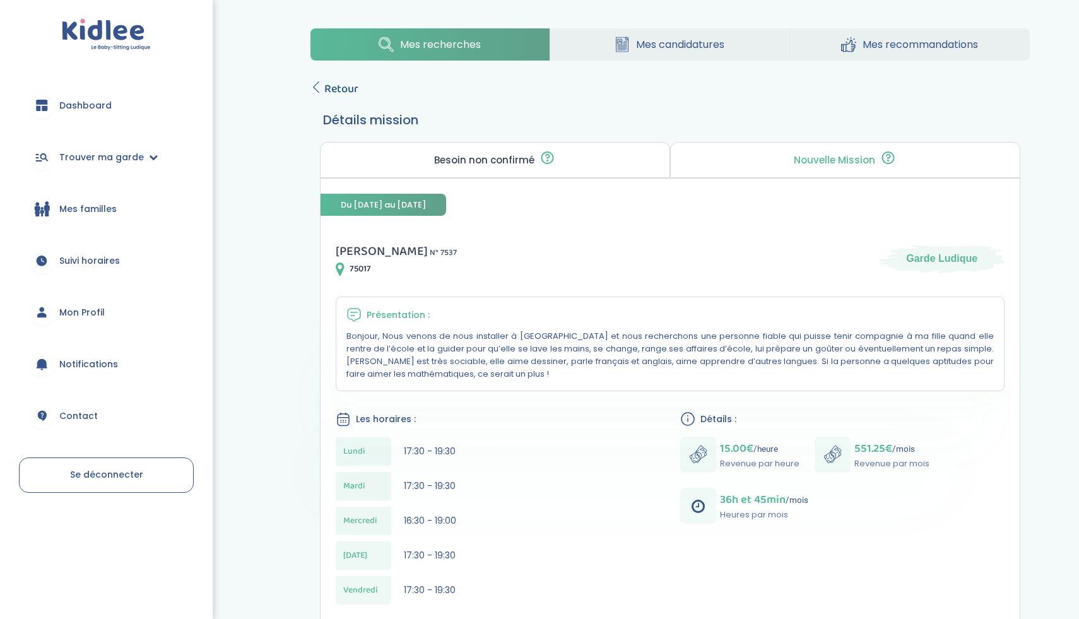
click at [334, 97] on span "Retour" at bounding box center [341, 89] width 34 height 18
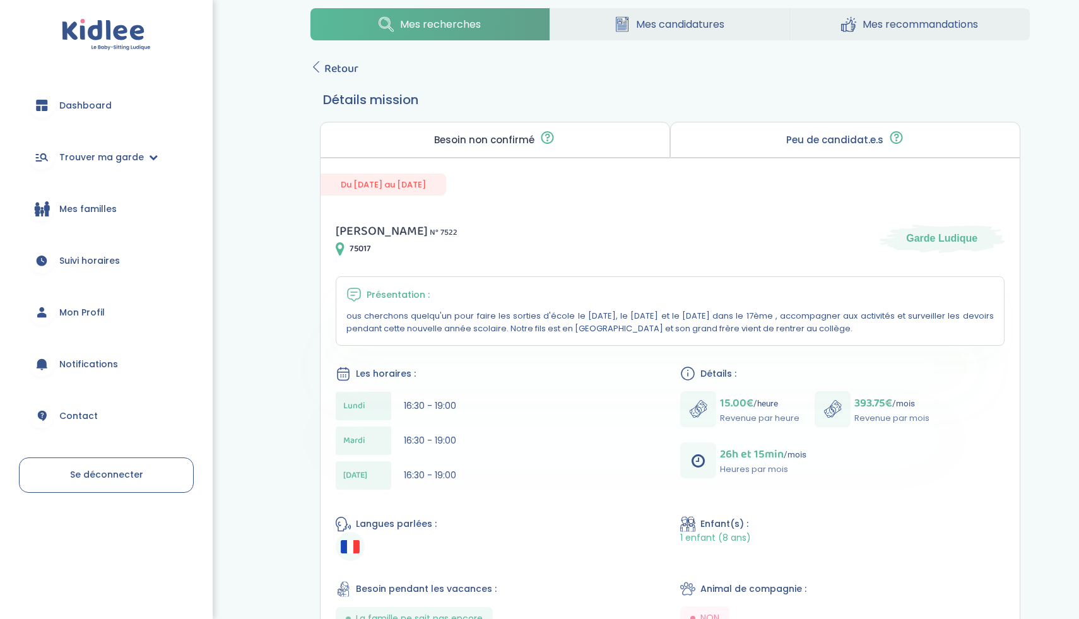
scroll to position [24, 0]
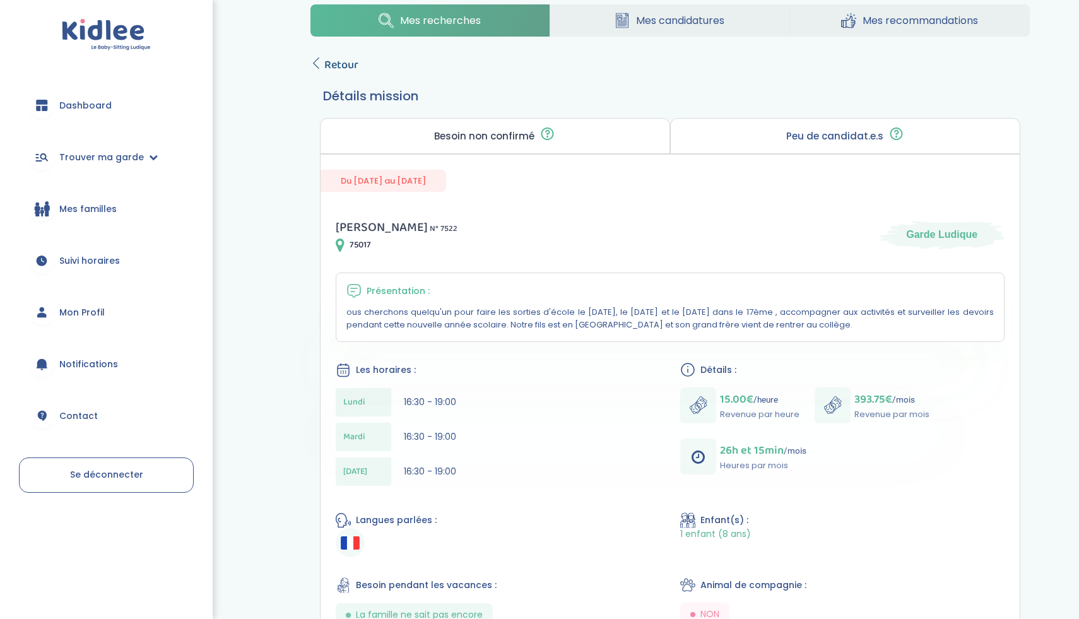
click at [350, 66] on span "Retour" at bounding box center [341, 65] width 34 height 18
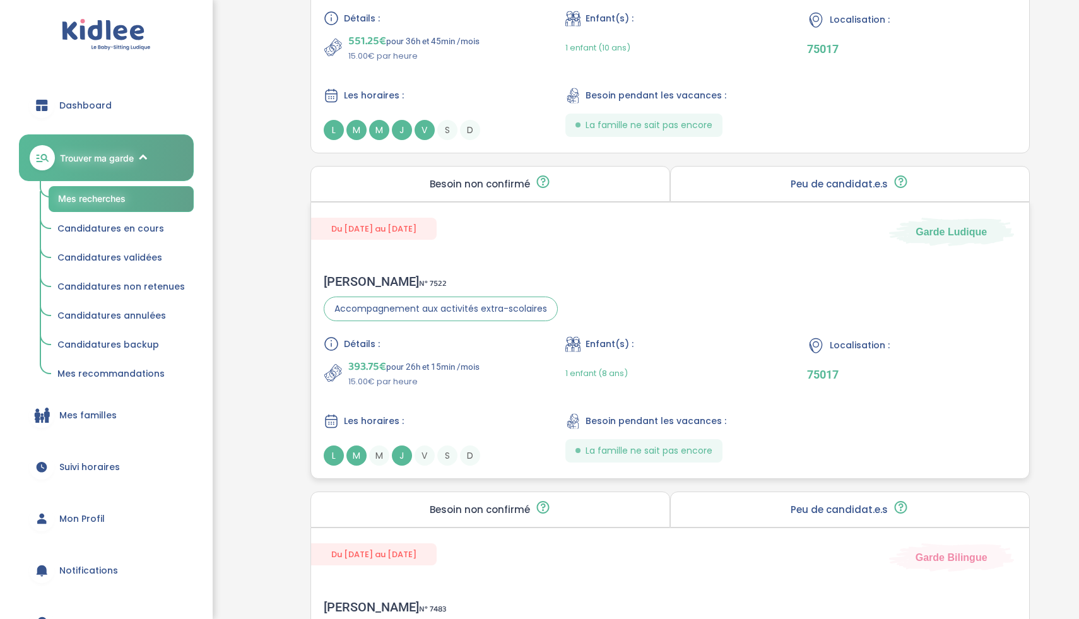
click at [334, 449] on span "L" at bounding box center [334, 456] width 20 height 20
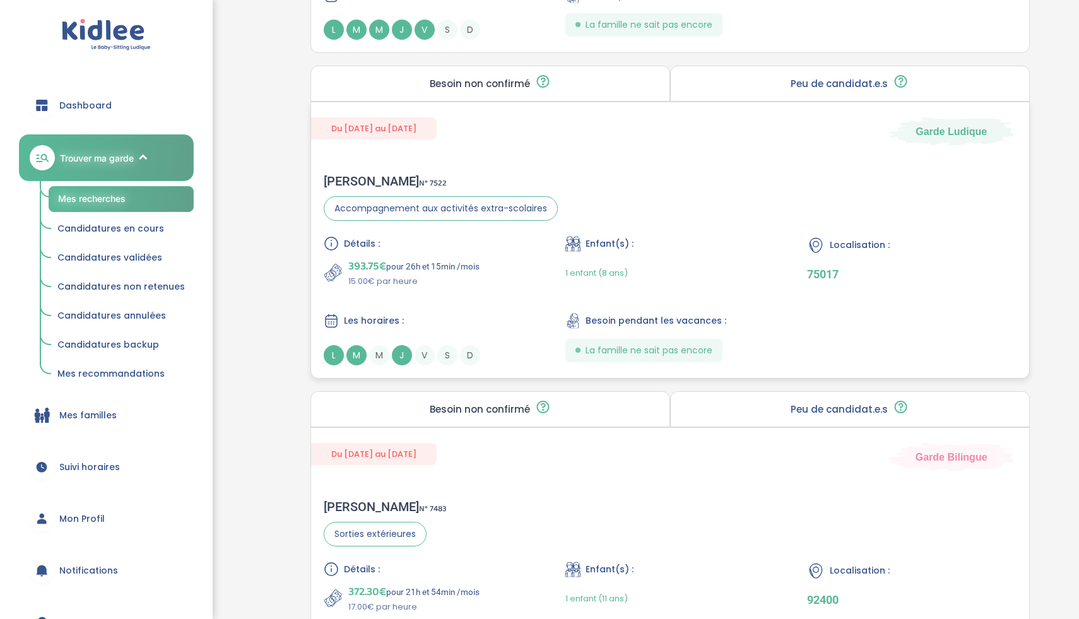
scroll to position [2980, 0]
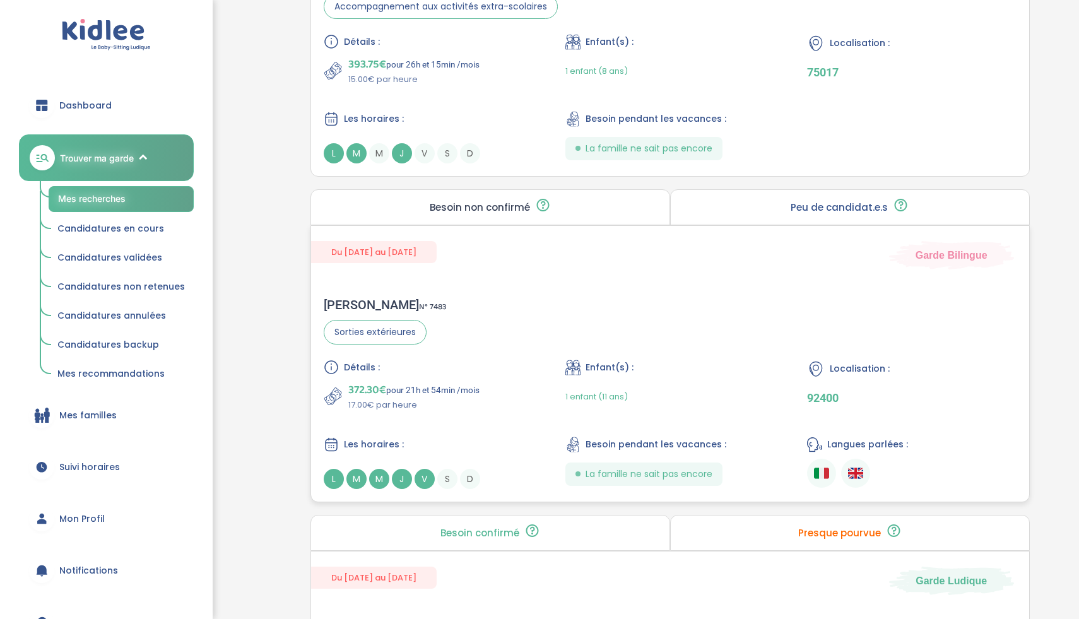
click at [484, 418] on div "Détails : 372.30€ pour 21h et 54min /mois 17.00€ par heure Enfant(s) : 1 enfant…" at bounding box center [670, 424] width 693 height 129
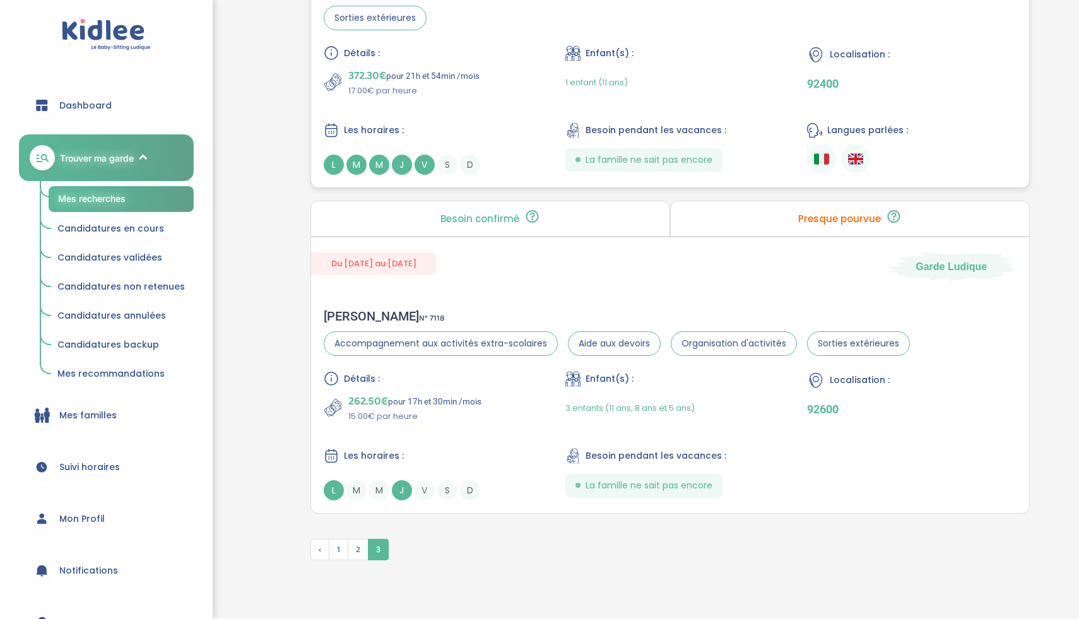
scroll to position [3335, 0]
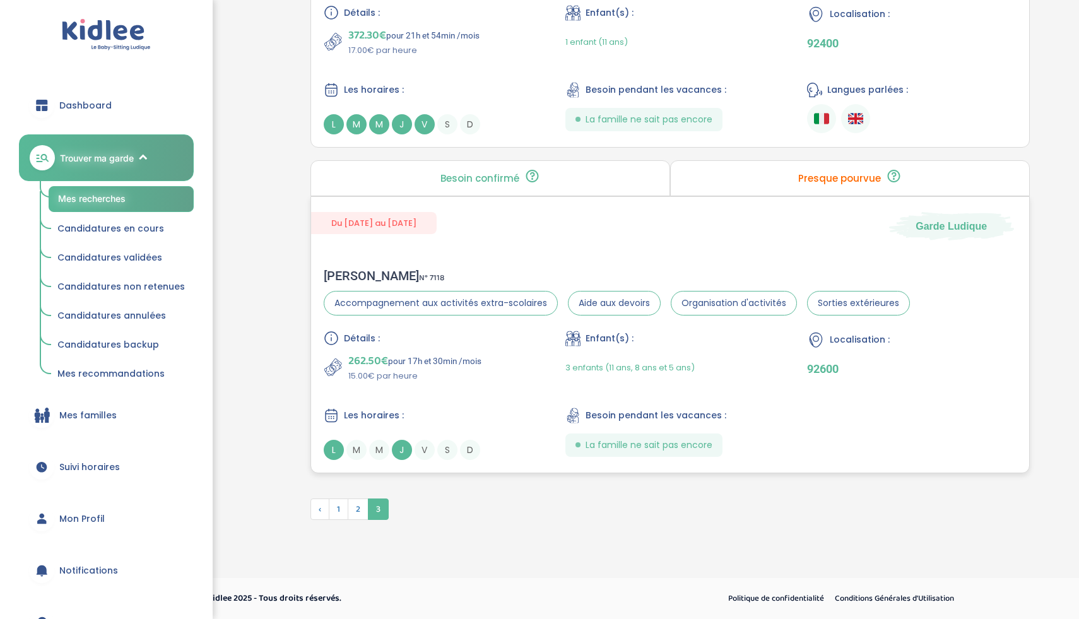
click at [490, 358] on div "262.50€ pour 17h et 30min /mois 15.00€ par heure" at bounding box center [428, 367] width 209 height 30
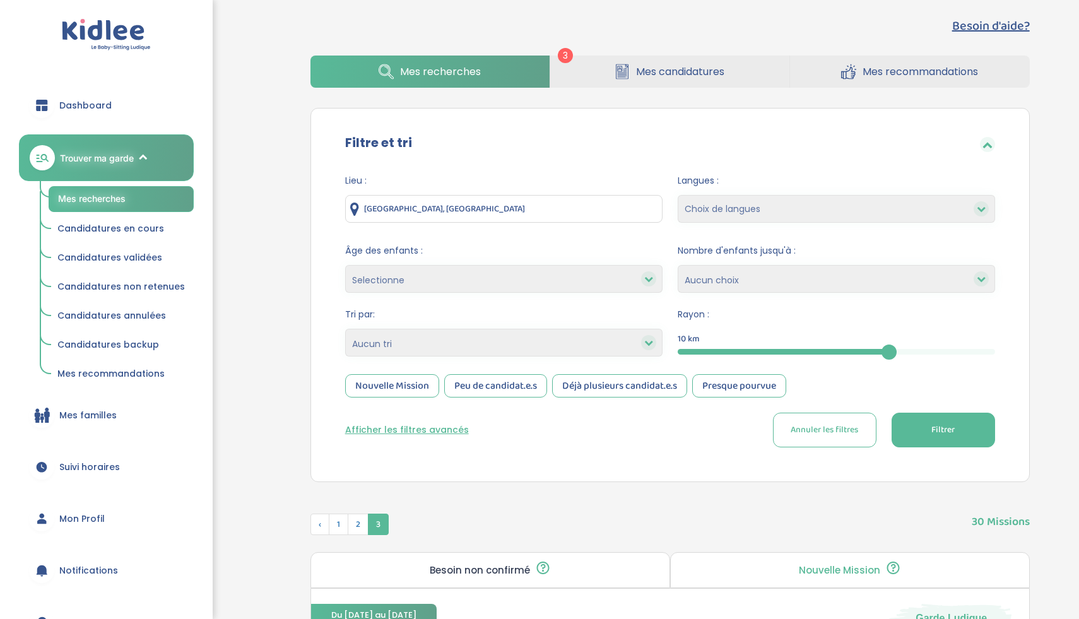
scroll to position [0, 0]
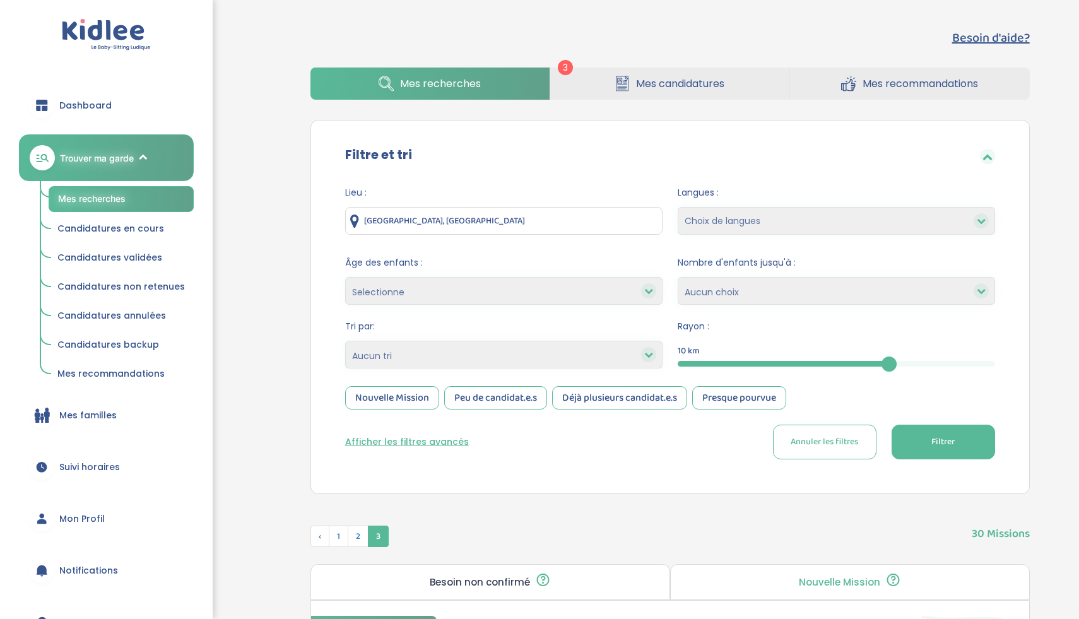
click at [670, 76] on span "Mes candidatures" at bounding box center [680, 84] width 88 height 16
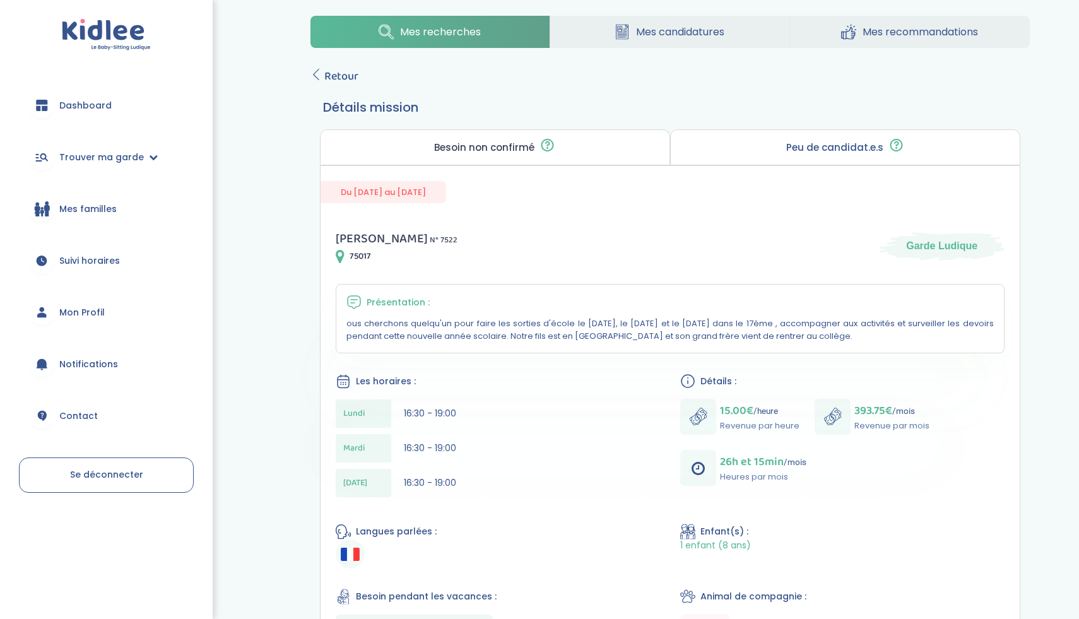
scroll to position [13, 0]
click at [314, 75] on icon at bounding box center [315, 73] width 11 height 11
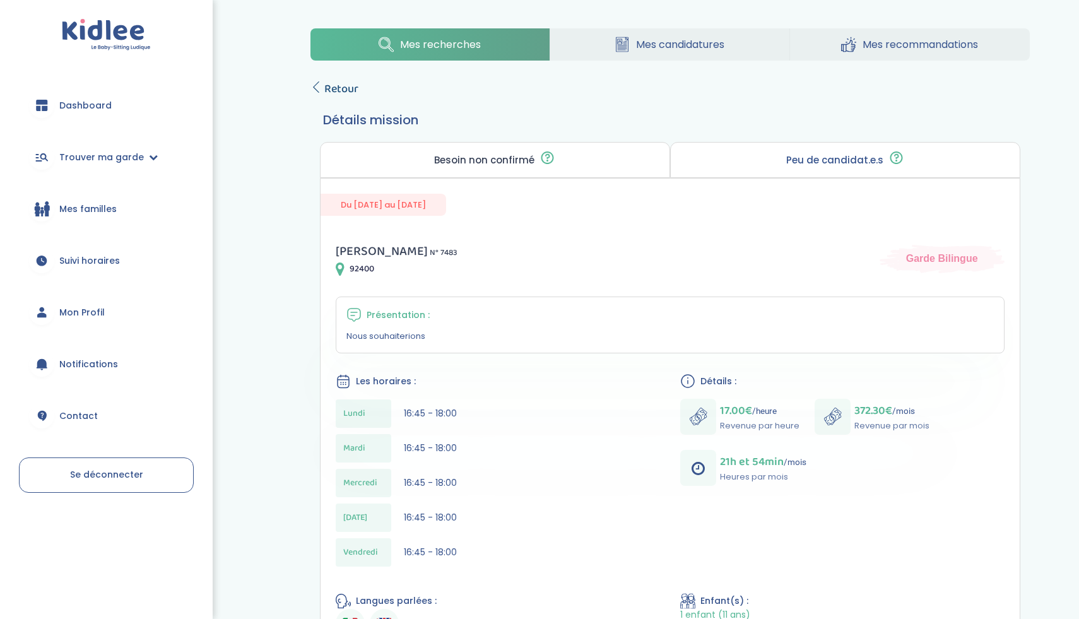
click at [347, 91] on span "Retour" at bounding box center [341, 89] width 34 height 18
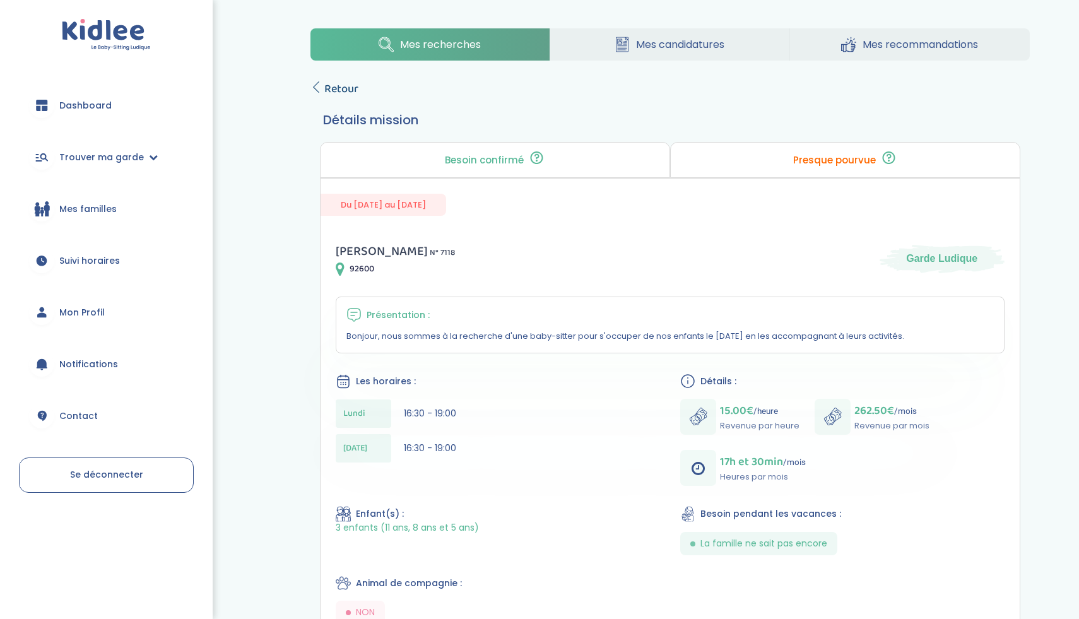
click at [328, 86] on span "Retour" at bounding box center [341, 89] width 34 height 18
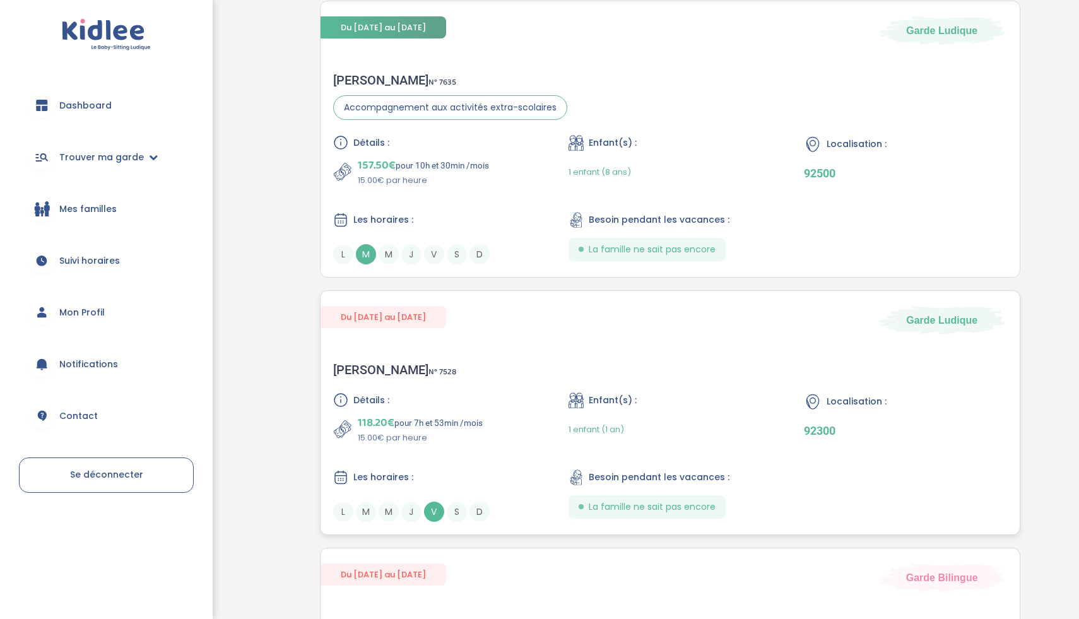
scroll to position [283, 0]
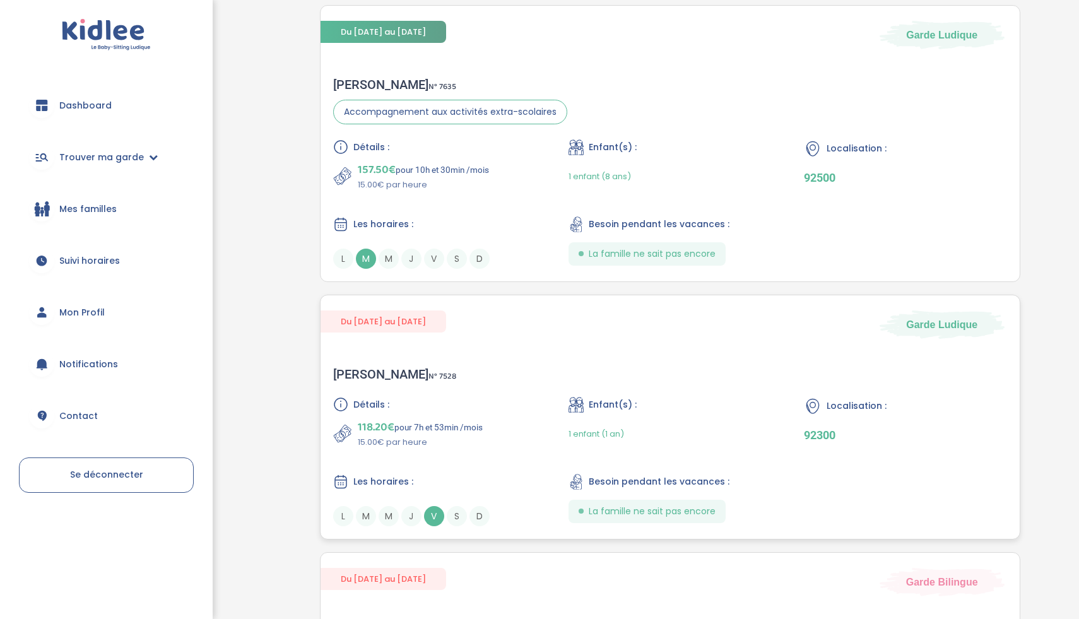
click at [430, 517] on span "V" at bounding box center [434, 516] width 20 height 20
